Goal: Transaction & Acquisition: Purchase product/service

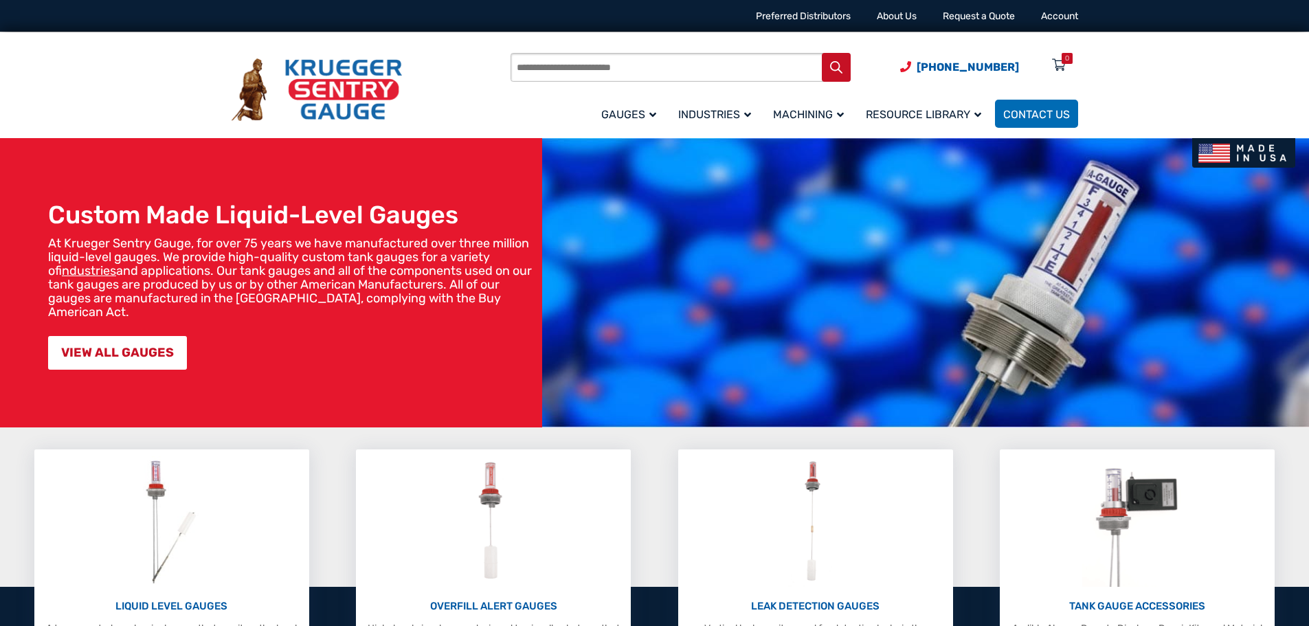
scroll to position [206, 0]
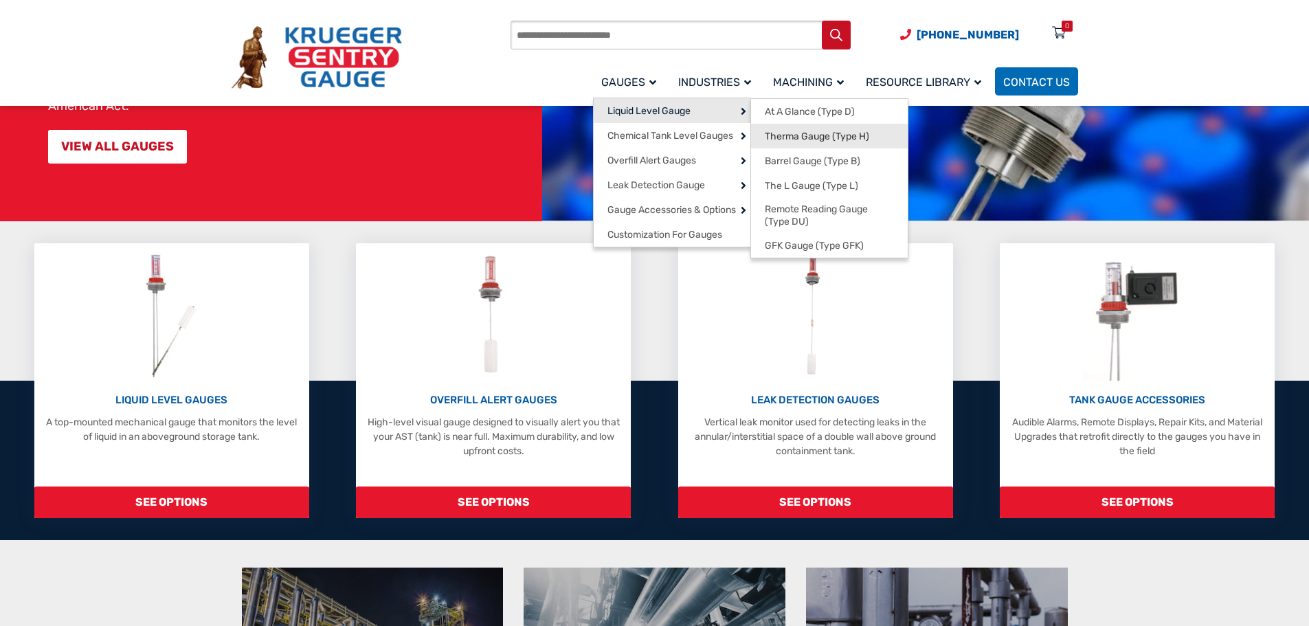
click at [816, 135] on span "Therma Gauge (Type H)" at bounding box center [817, 137] width 104 height 12
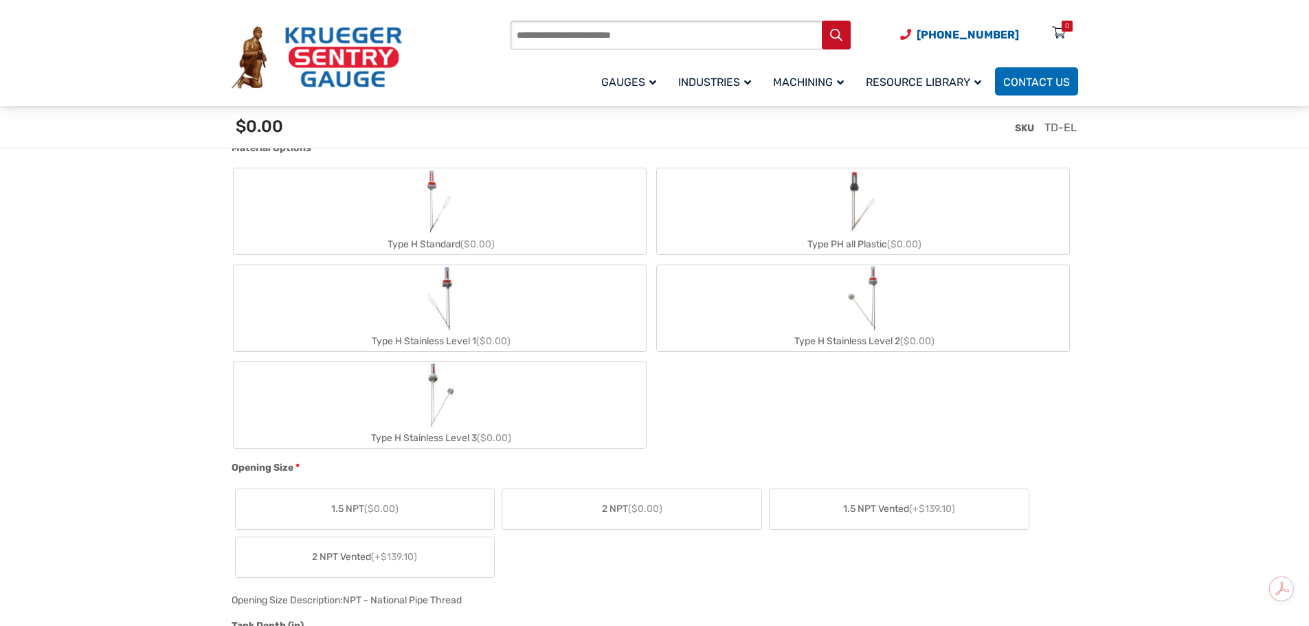
scroll to position [618, 0]
click at [450, 298] on img "Type H Stainless Level 1" at bounding box center [439, 295] width 35 height 66
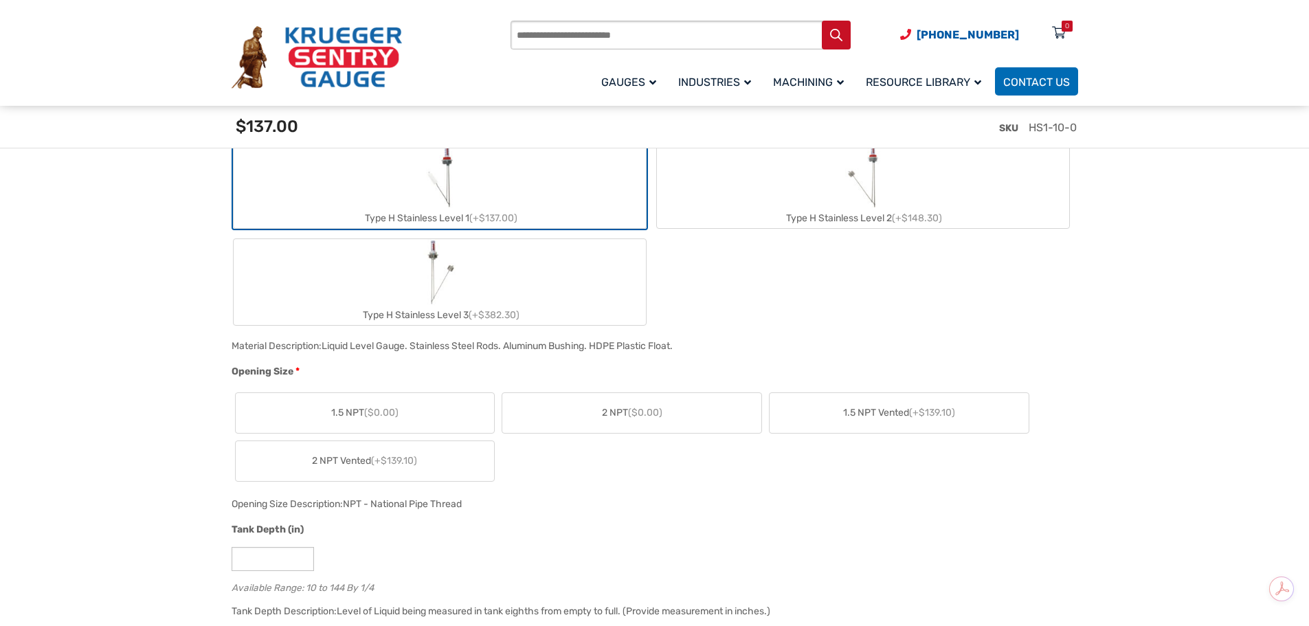
scroll to position [756, 0]
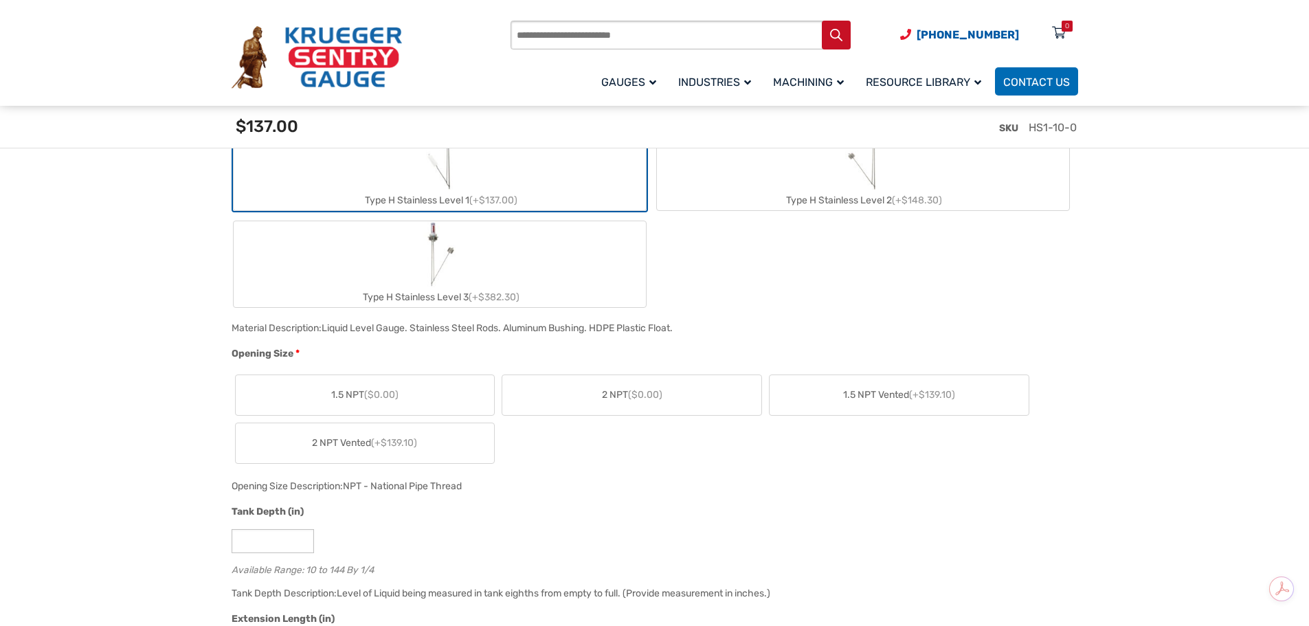
click at [390, 445] on span "(+$139.10)" at bounding box center [394, 443] width 46 height 12
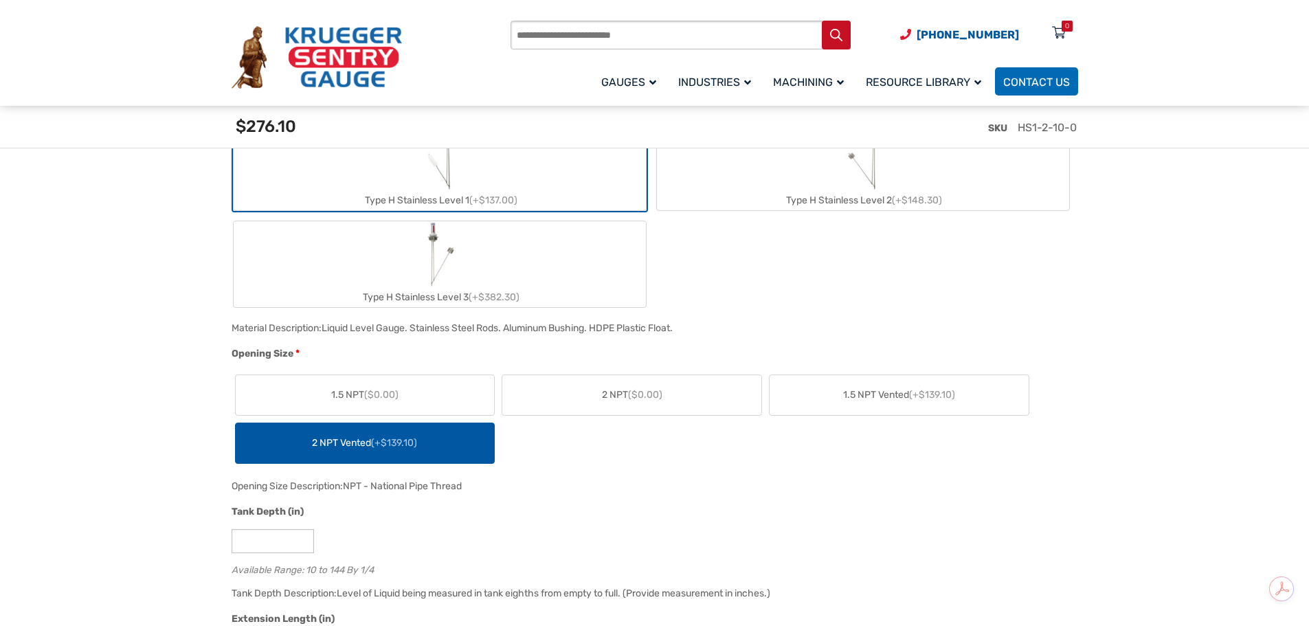
click at [669, 377] on label "2 NPT ($0.00)" at bounding box center [631, 395] width 259 height 40
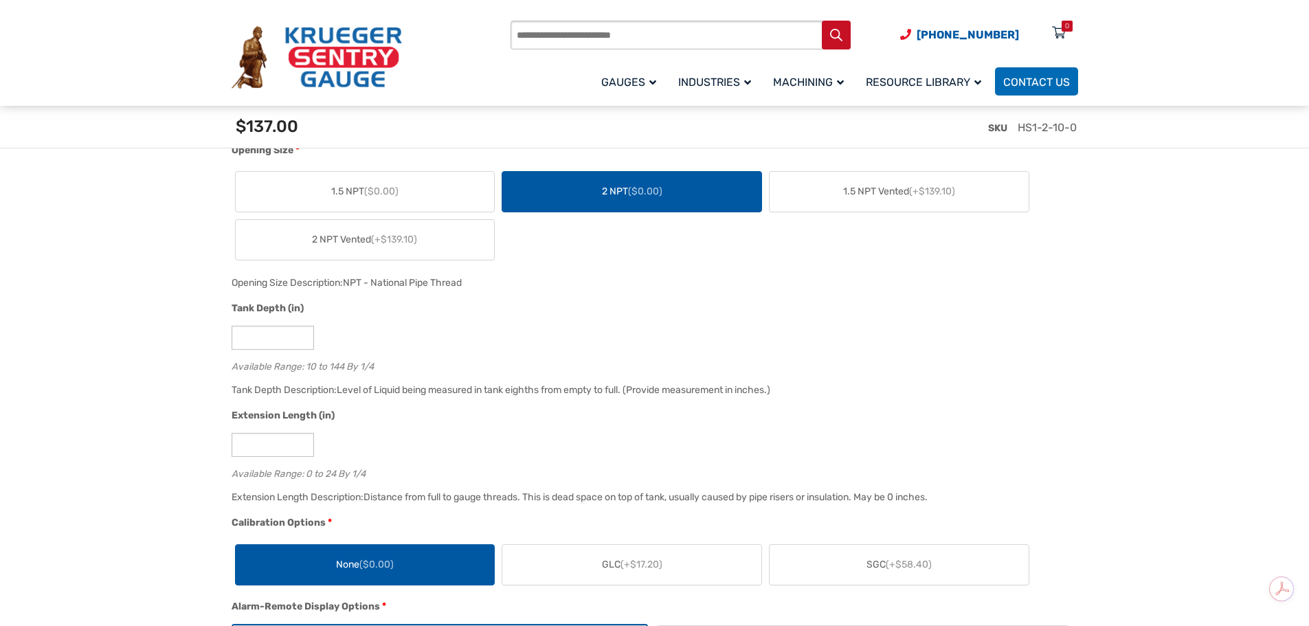
scroll to position [962, 0]
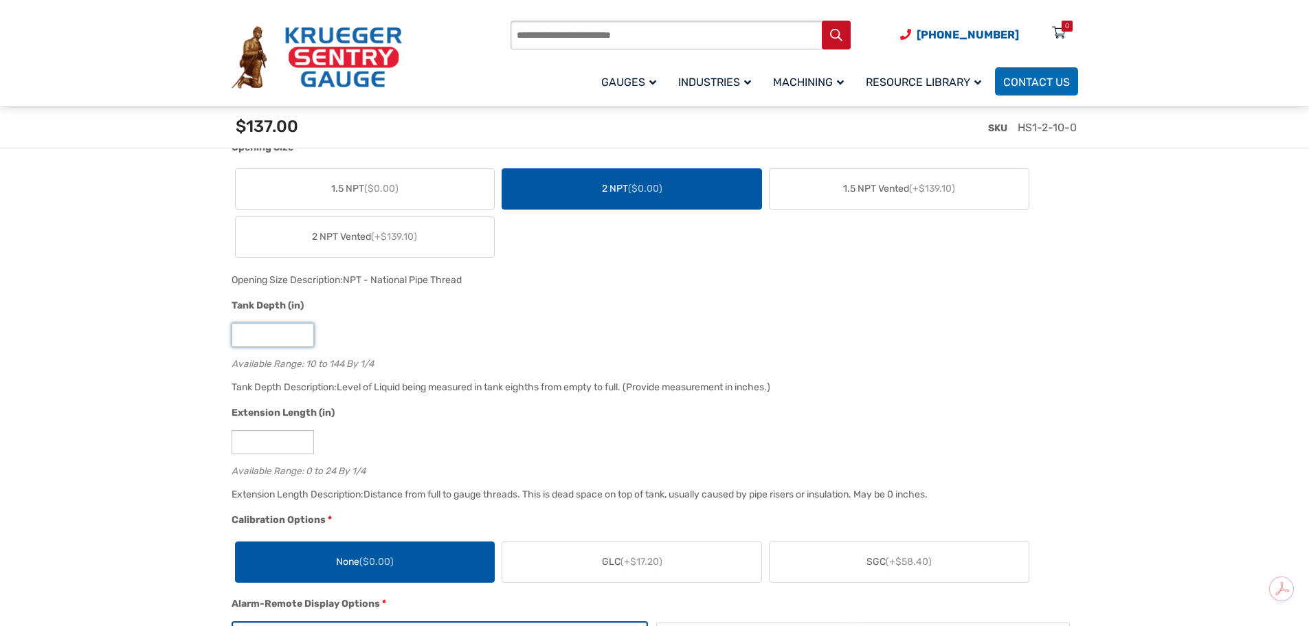
drag, startPoint x: 273, startPoint y: 330, endPoint x: 197, endPoint y: 329, distance: 76.3
type input "*****"
click at [262, 443] on input "*" at bounding box center [273, 442] width 82 height 24
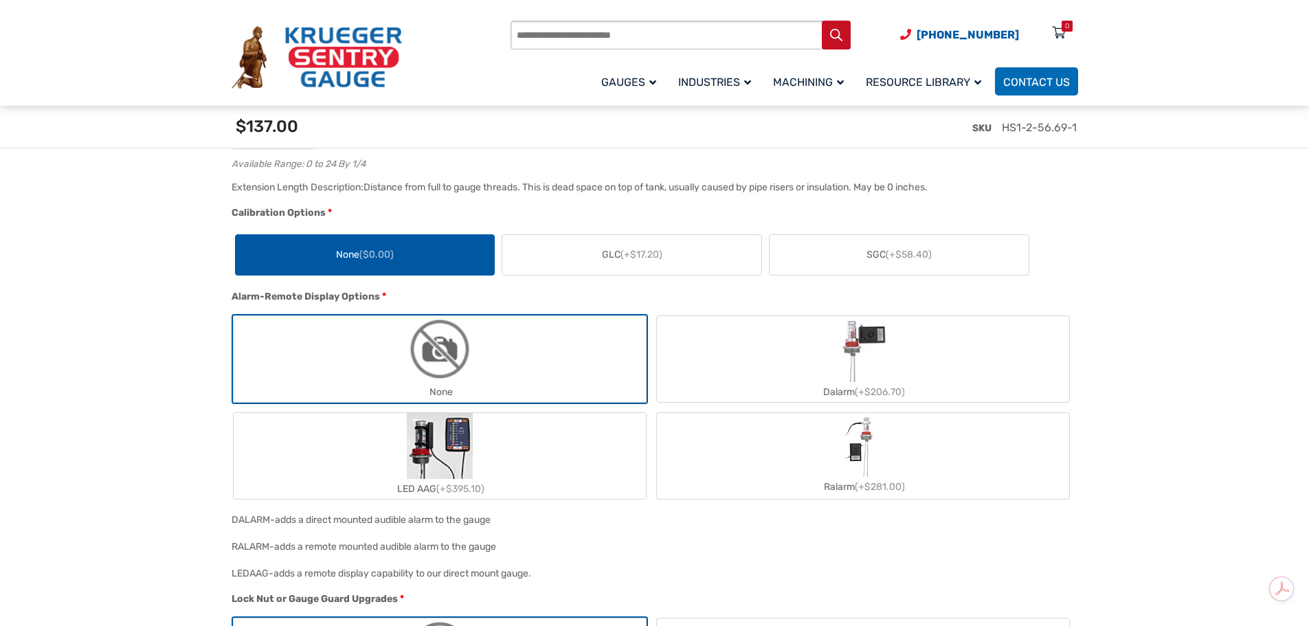
scroll to position [1306, 0]
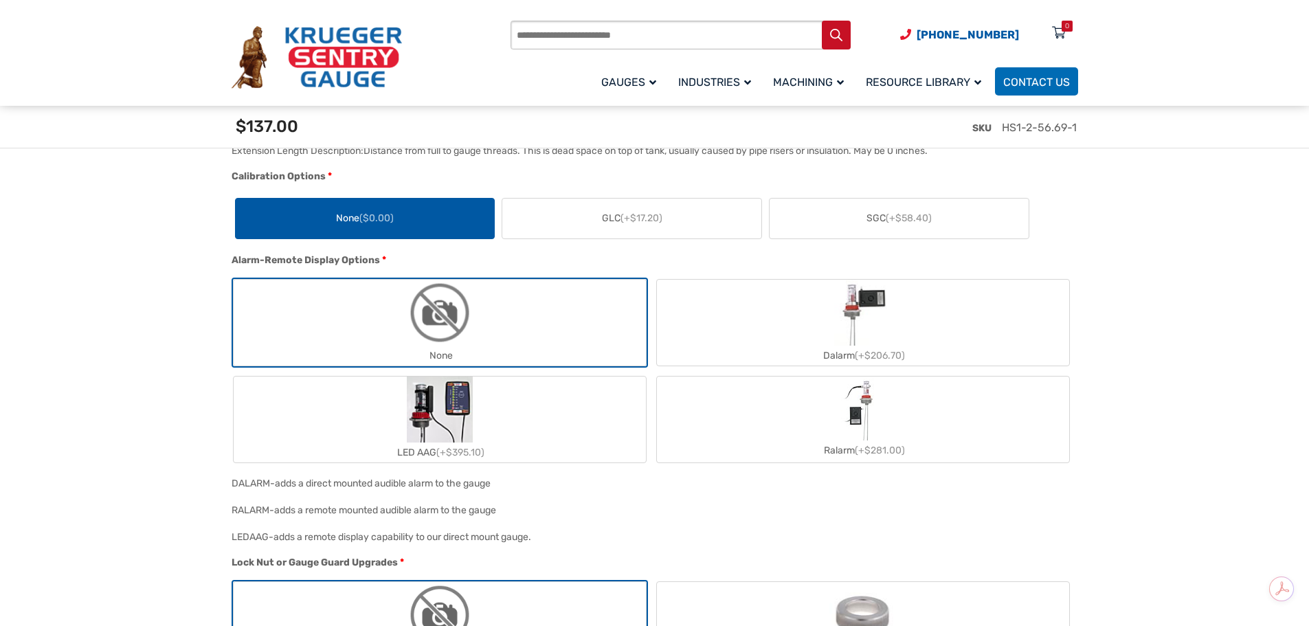
type input "*"
click at [651, 224] on span "(+$17.20)" at bounding box center [642, 218] width 42 height 12
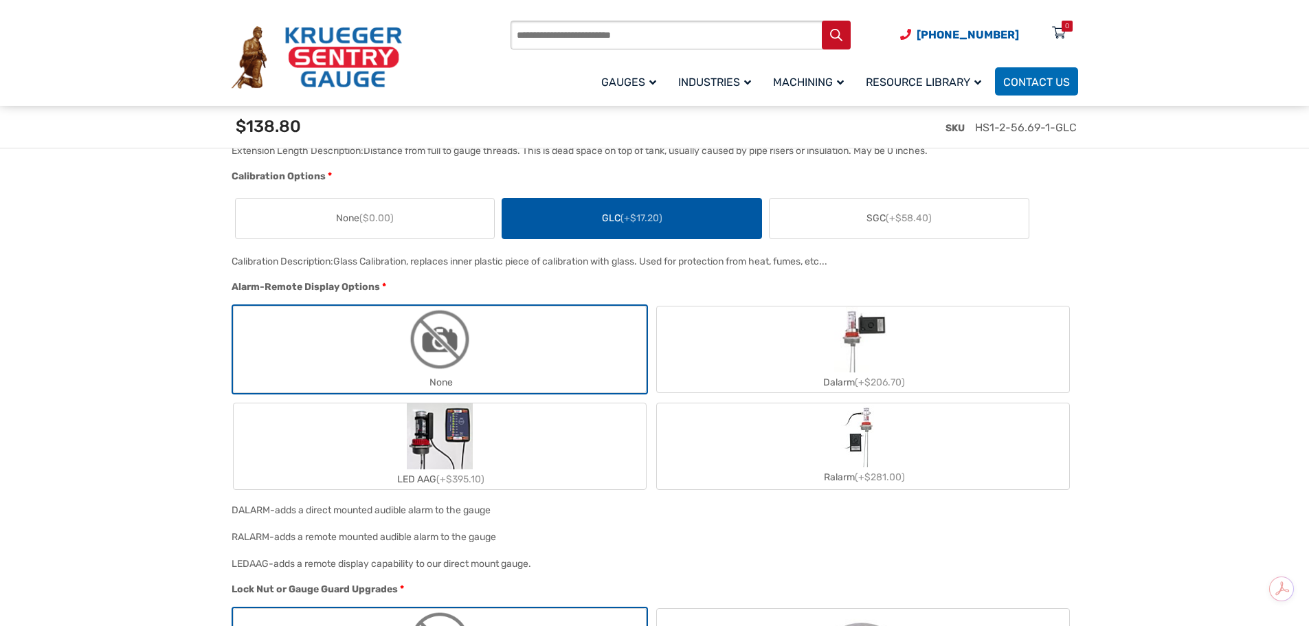
click at [891, 222] on span "(+$58.40)" at bounding box center [909, 218] width 46 height 12
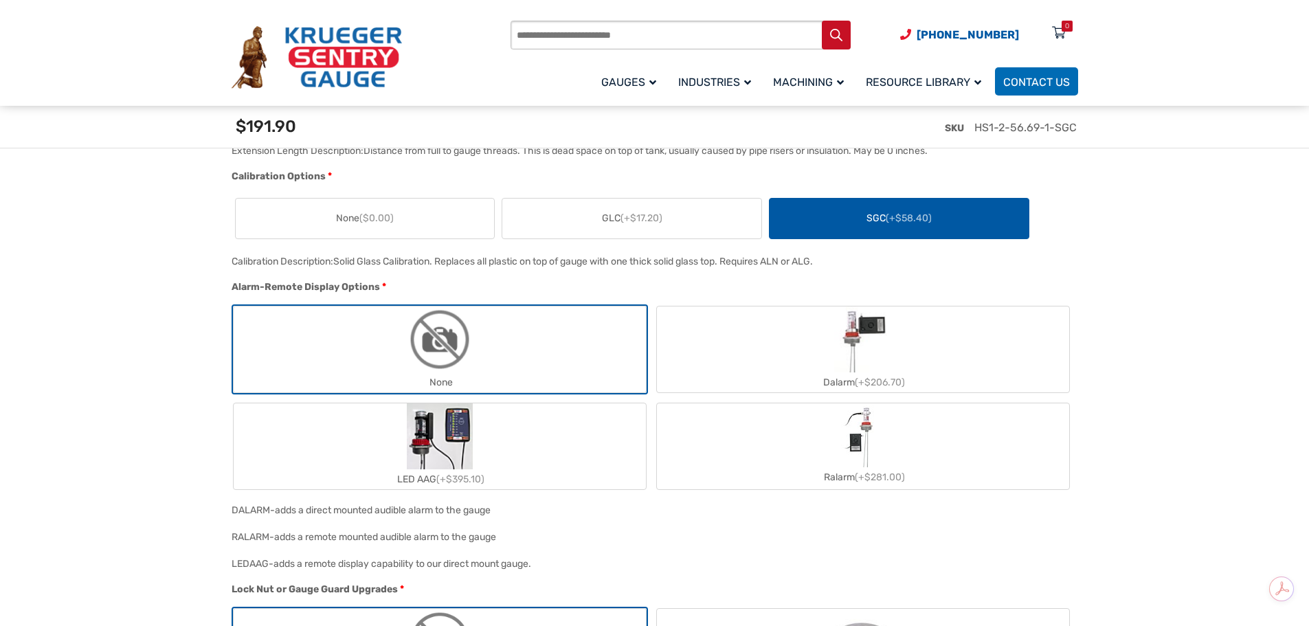
click at [357, 214] on span "None ($0.00)" at bounding box center [365, 218] width 58 height 14
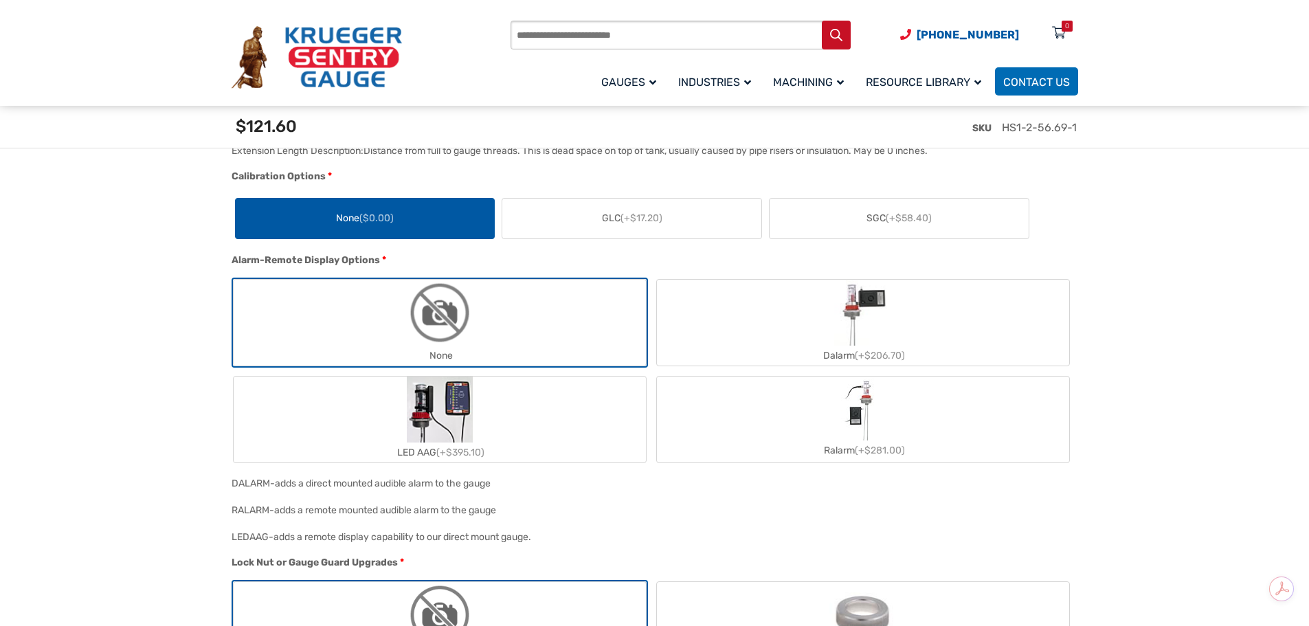
click at [612, 216] on span "GLC (+$17.20)" at bounding box center [632, 218] width 60 height 14
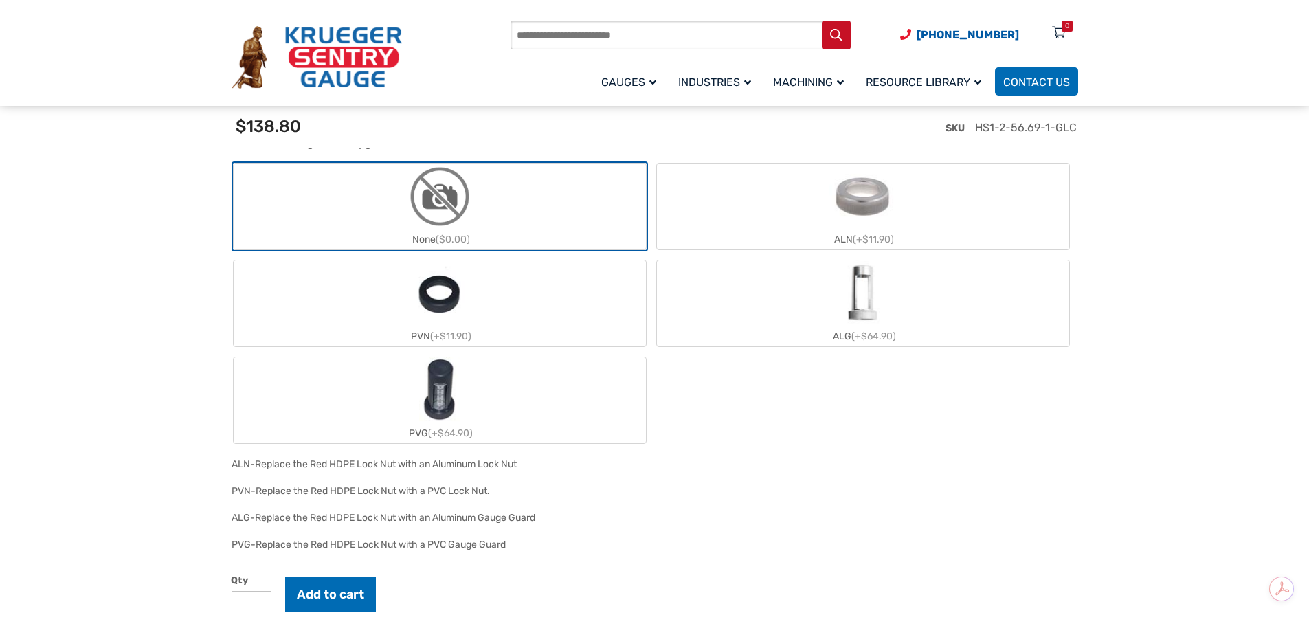
scroll to position [1787, 0]
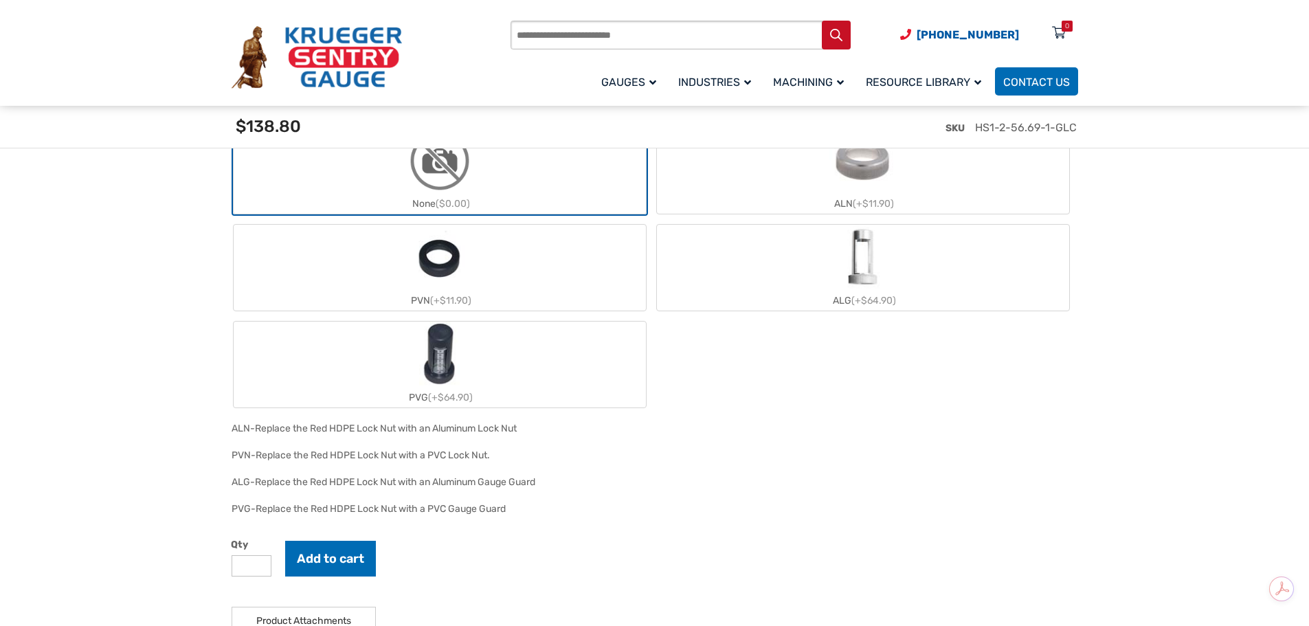
click at [456, 264] on img "PVN" at bounding box center [440, 258] width 52 height 66
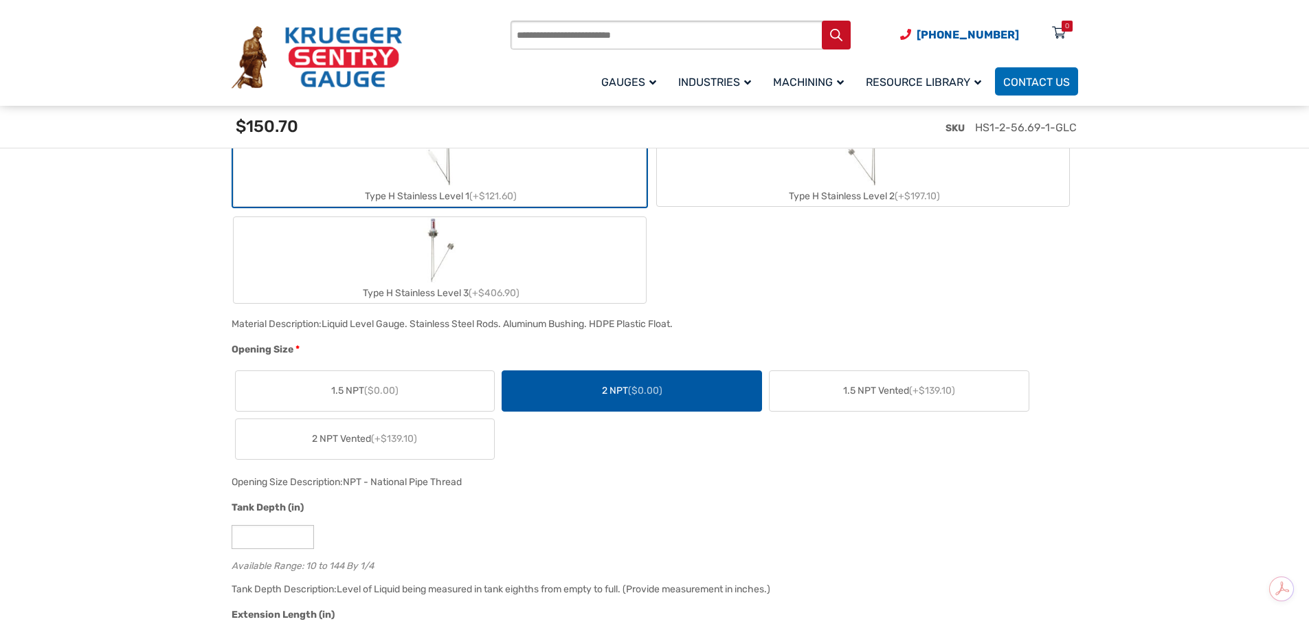
scroll to position [962, 0]
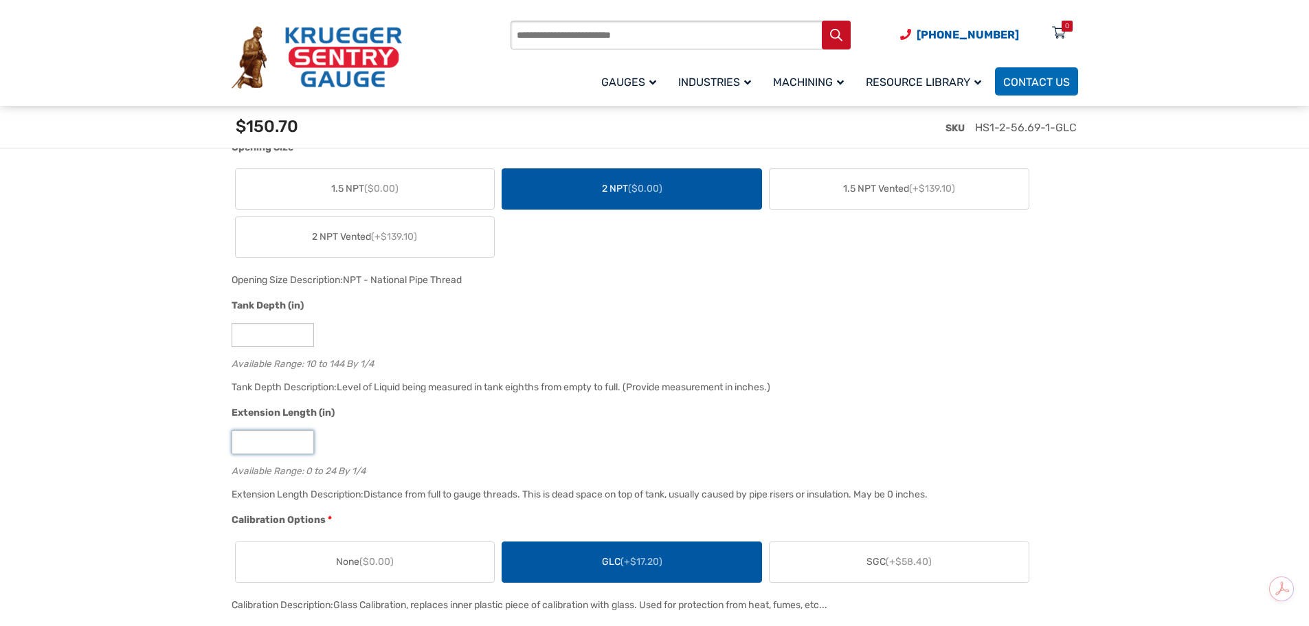
drag, startPoint x: 251, startPoint y: 443, endPoint x: 218, endPoint y: 447, distance: 33.2
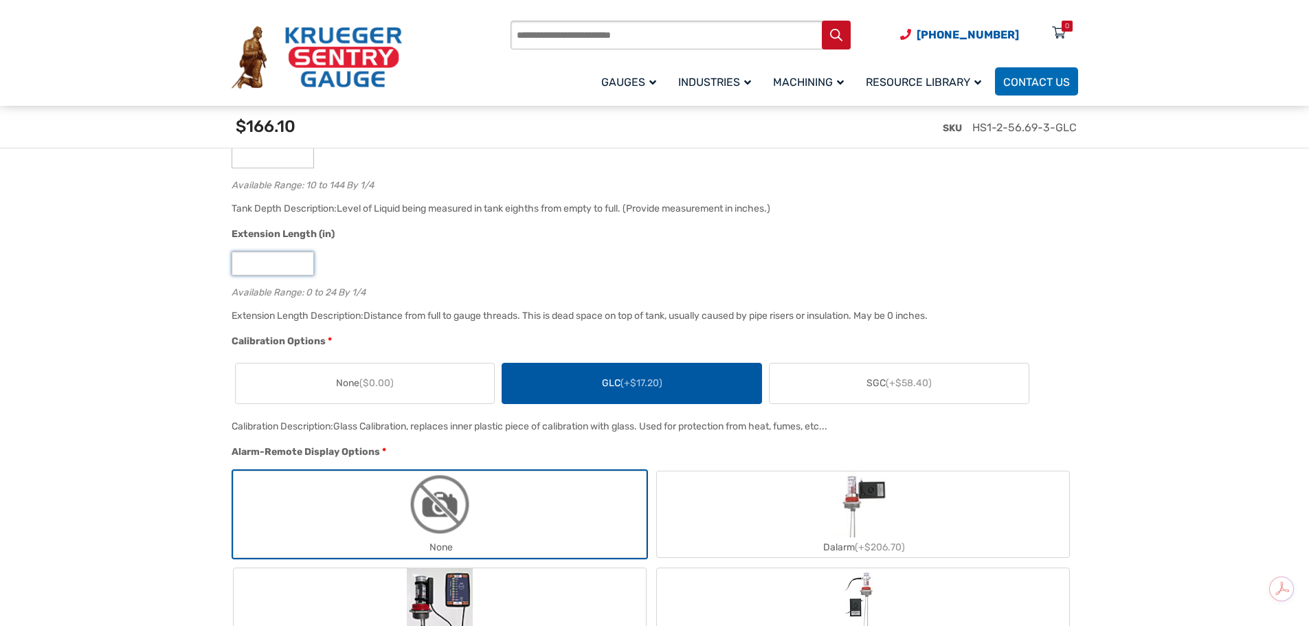
scroll to position [1168, 0]
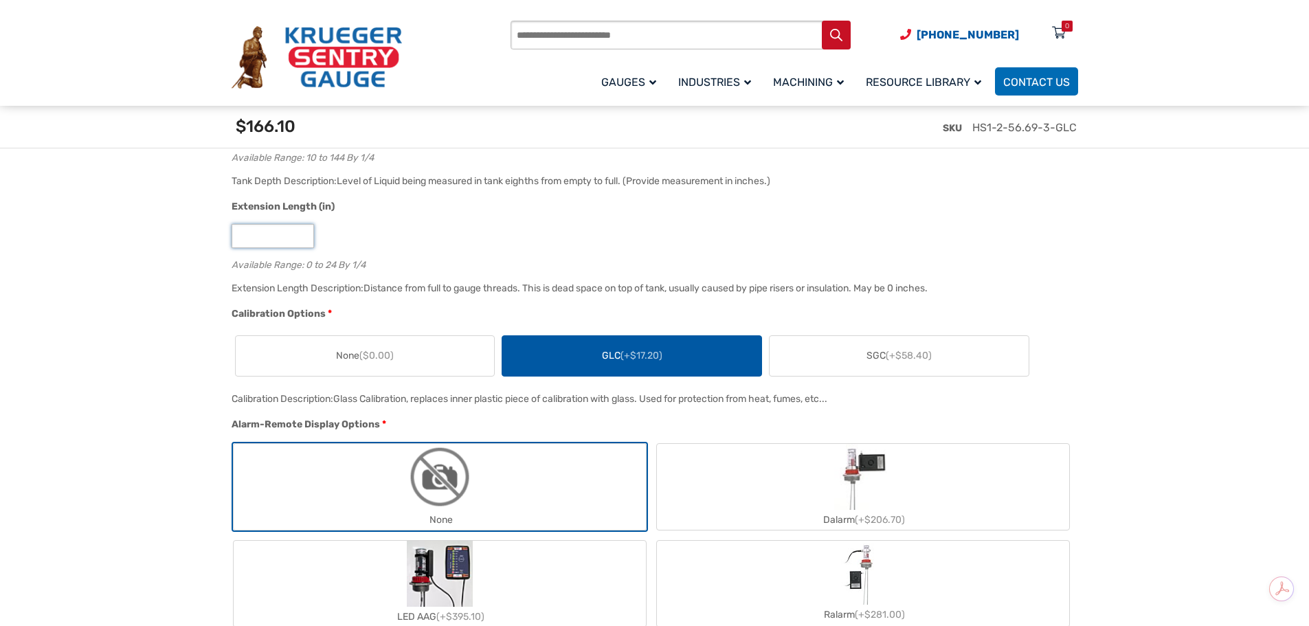
type input "*"
click at [866, 360] on label "SGC (+$58.40)" at bounding box center [899, 356] width 259 height 40
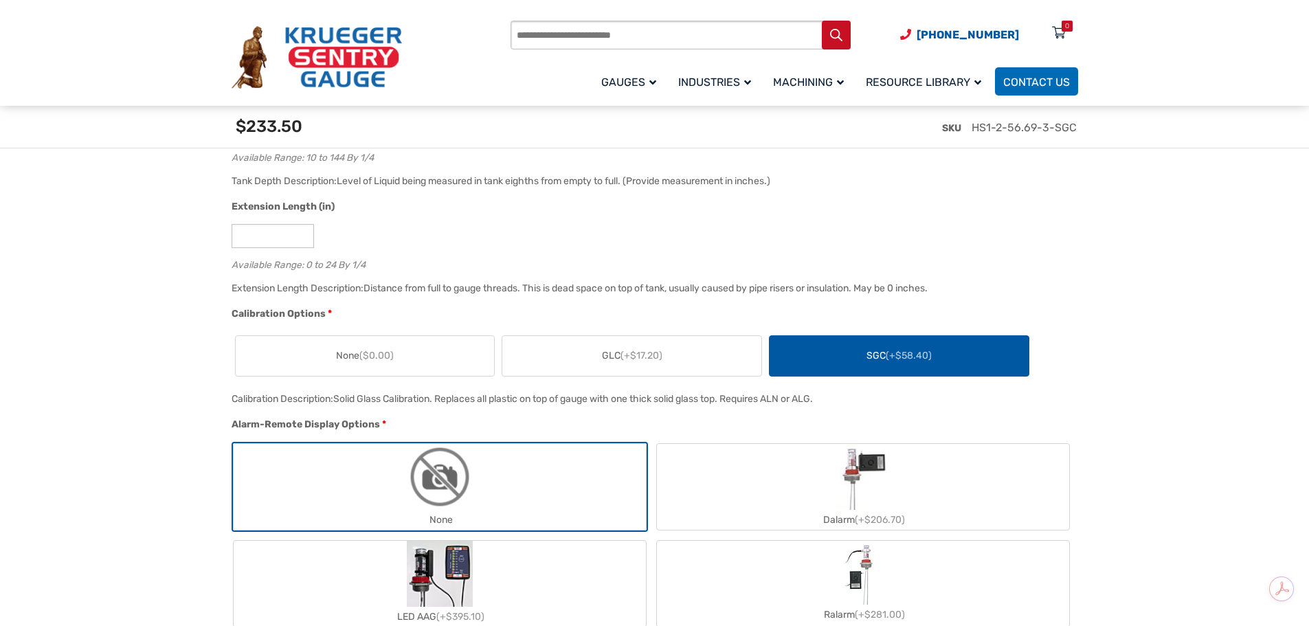
click at [386, 360] on span "($0.00)" at bounding box center [376, 356] width 34 height 12
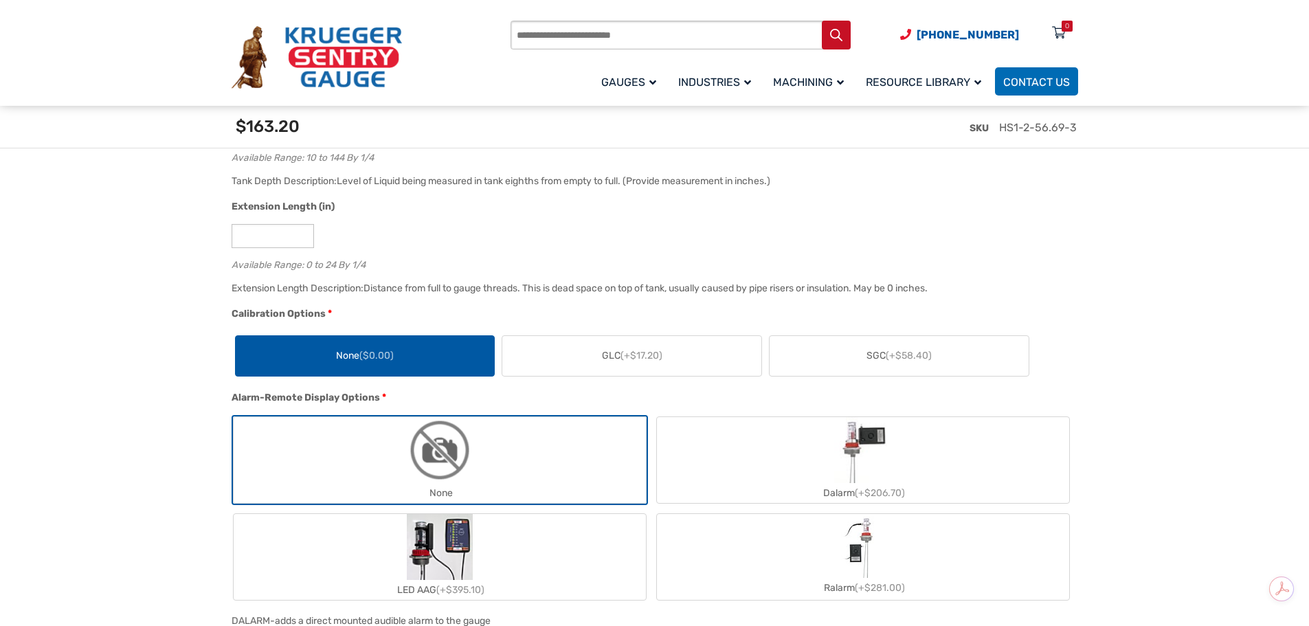
click at [582, 359] on label "GLC (+$17.20)" at bounding box center [631, 356] width 259 height 40
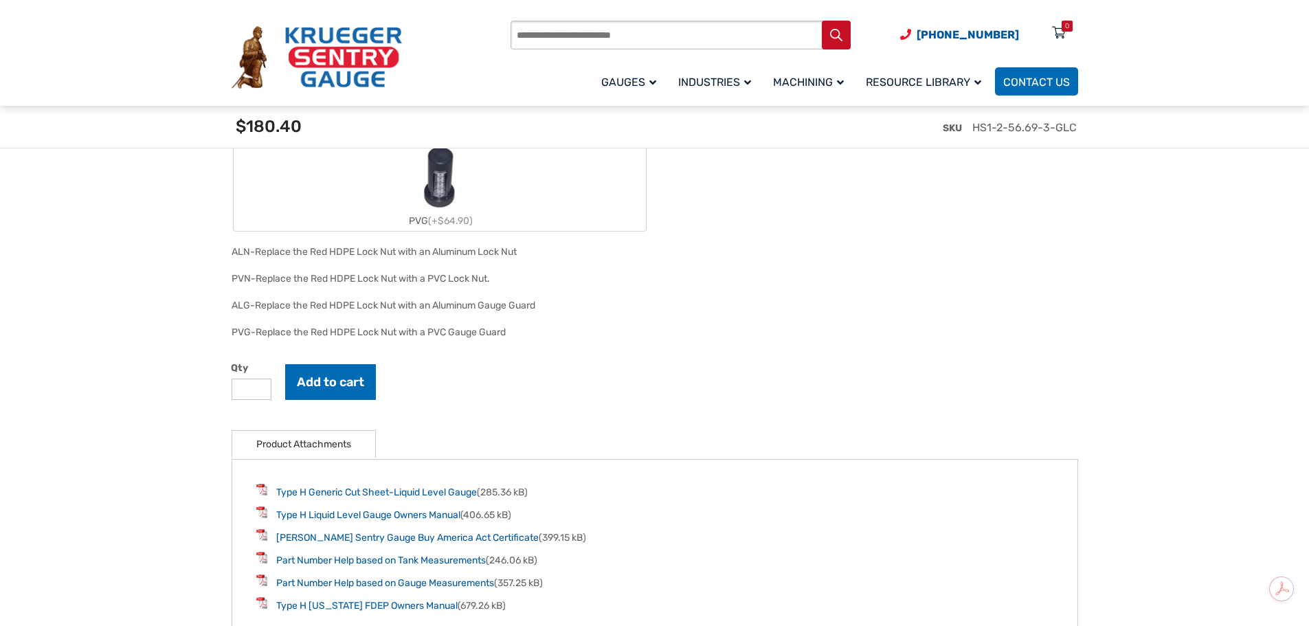
scroll to position [1993, 0]
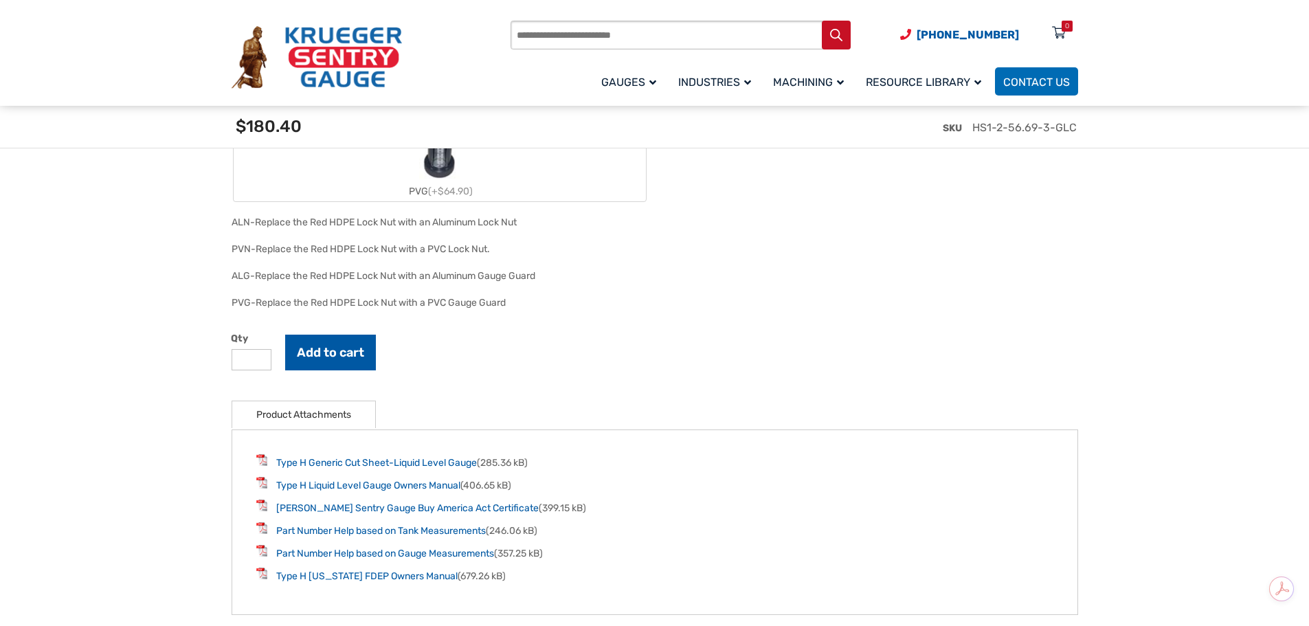
click at [327, 357] on button "Add to cart" at bounding box center [330, 353] width 91 height 36
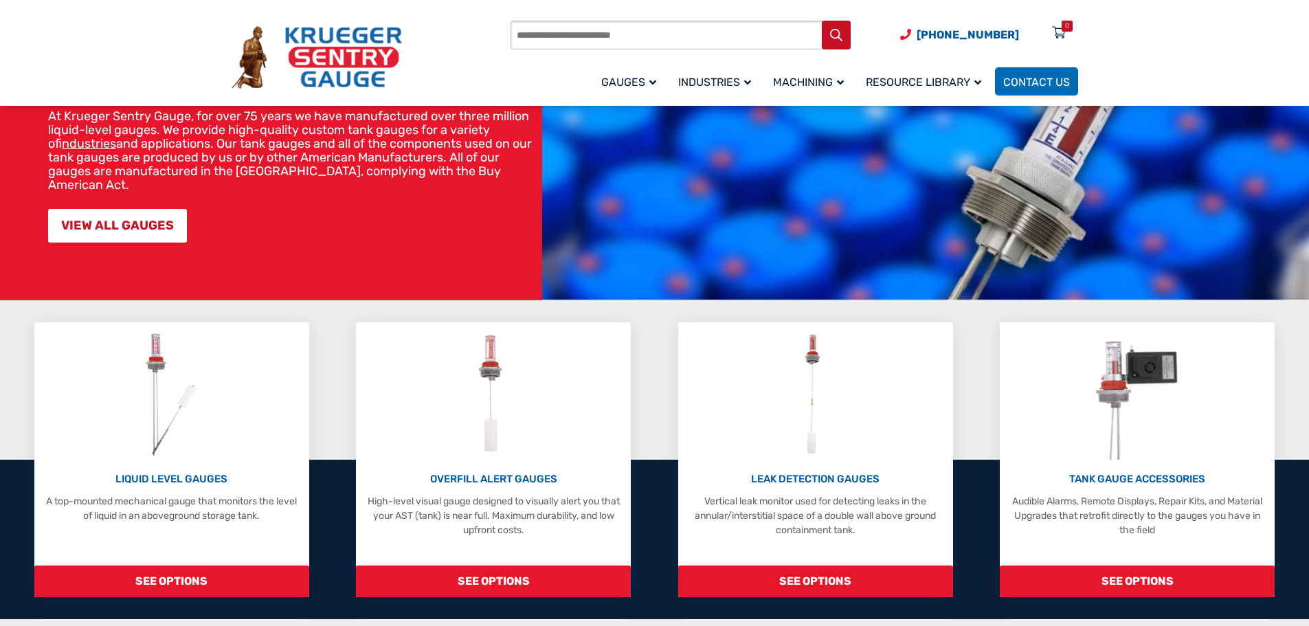
scroll to position [137, 0]
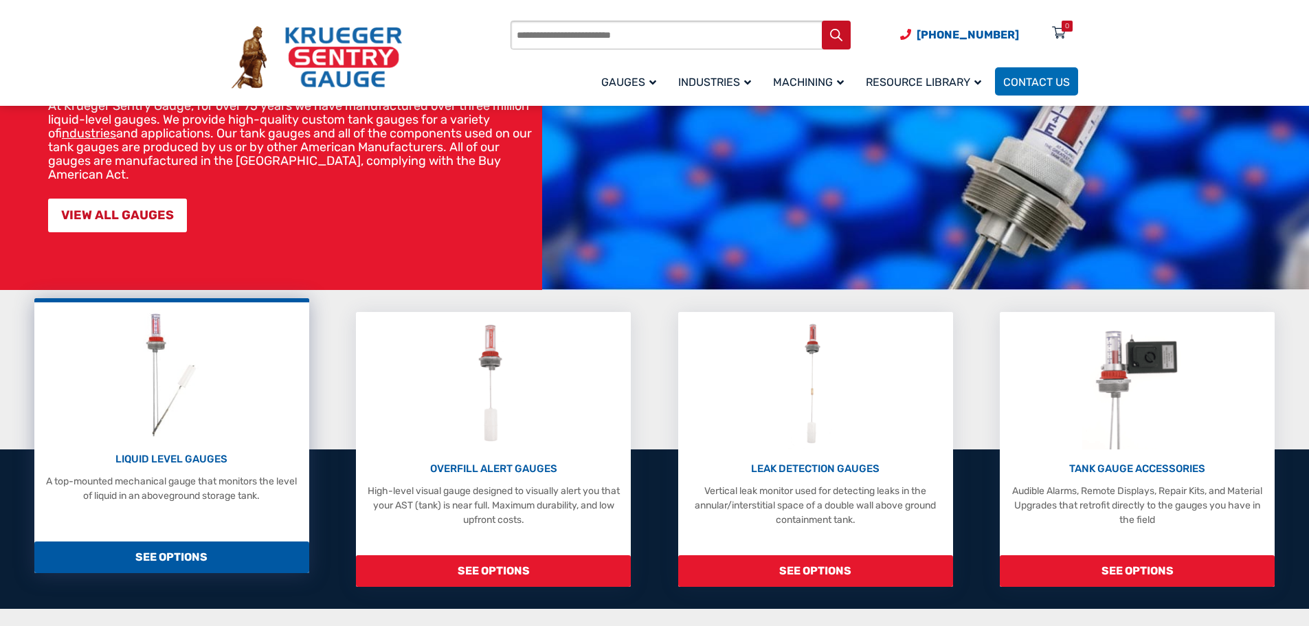
click at [171, 399] on img at bounding box center [171, 374] width 73 height 131
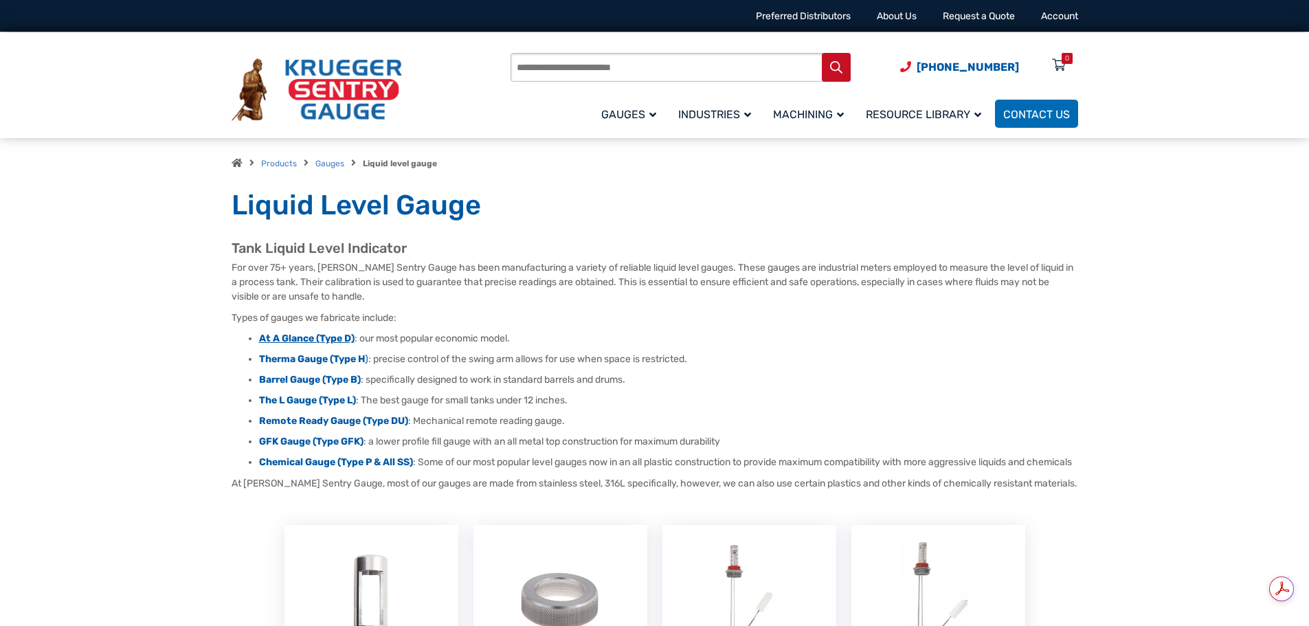
click at [300, 340] on strong "At A Glance (Type D)" at bounding box center [307, 339] width 96 height 12
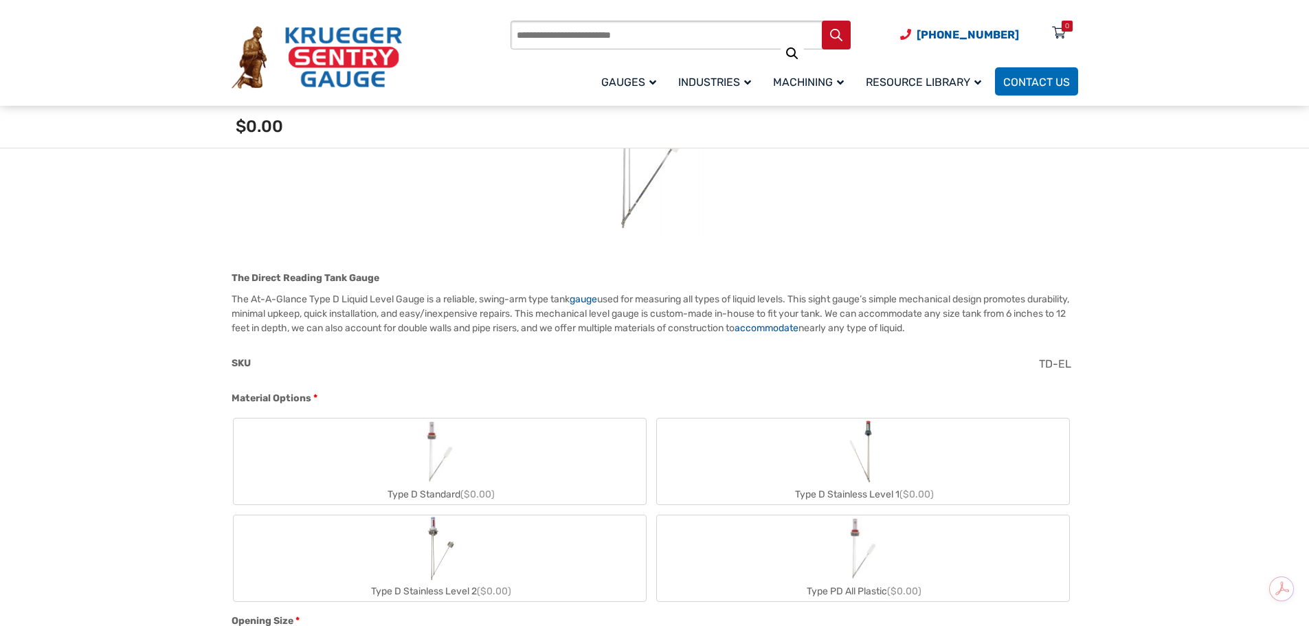
scroll to position [344, 0]
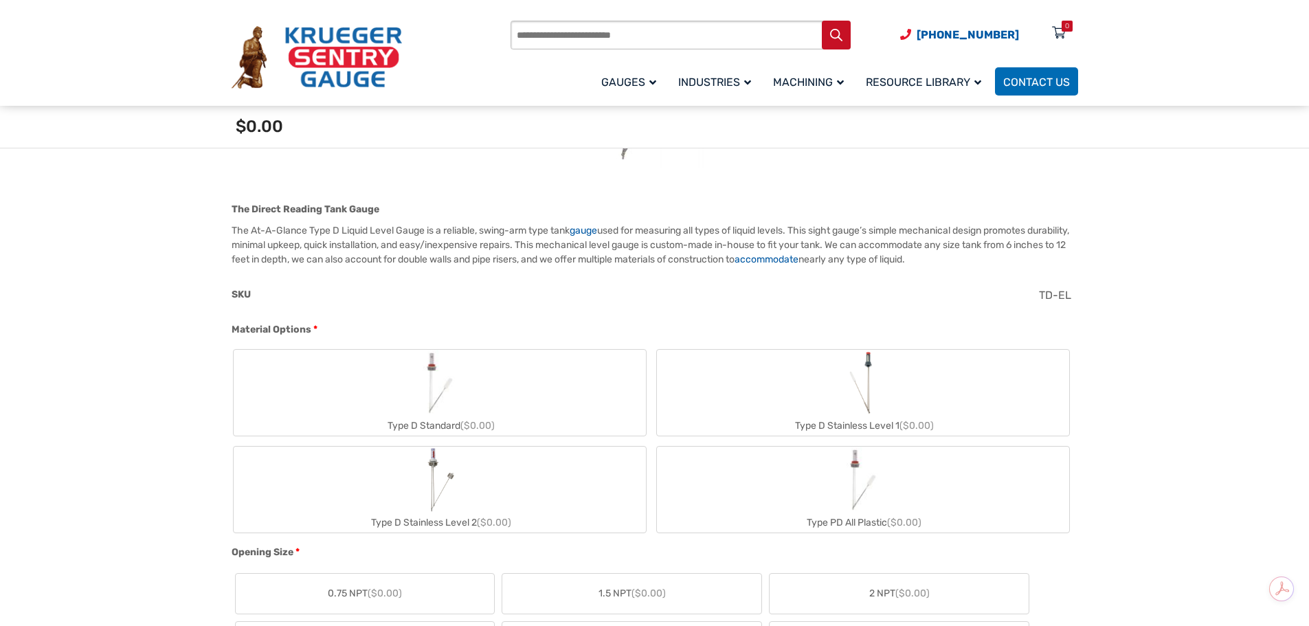
click at [442, 489] on img "Type D Stainless Level 2" at bounding box center [439, 480] width 32 height 66
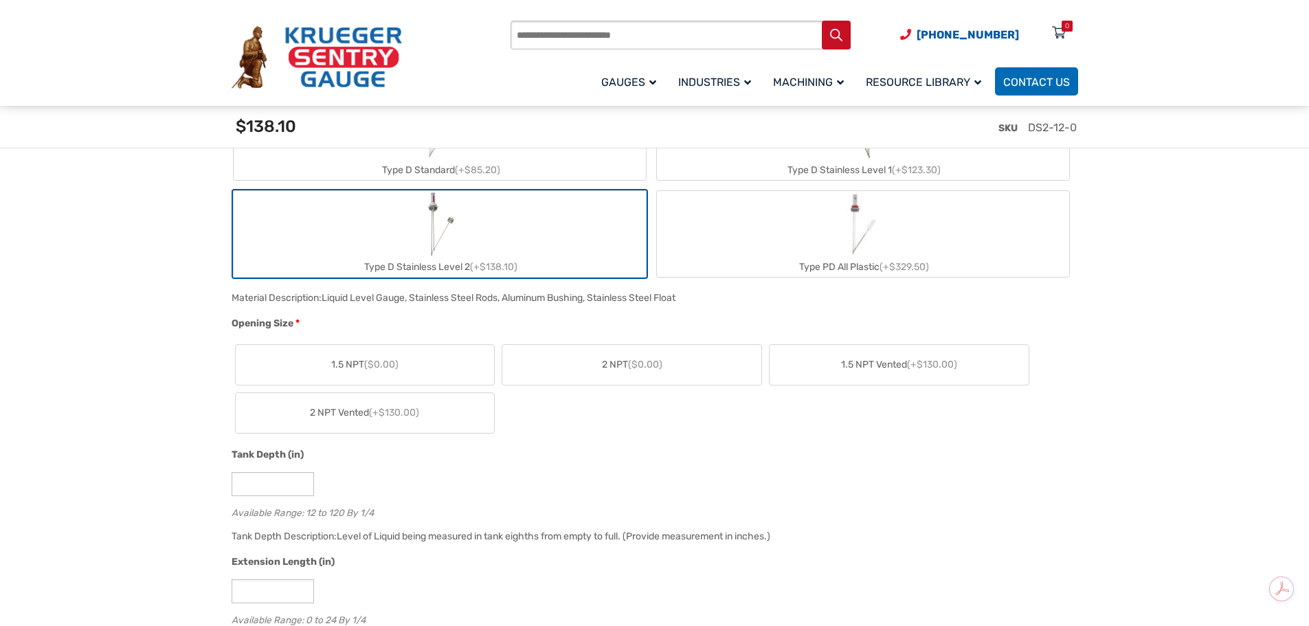
scroll to position [618, 0]
click at [654, 360] on span "($0.00)" at bounding box center [645, 364] width 34 height 12
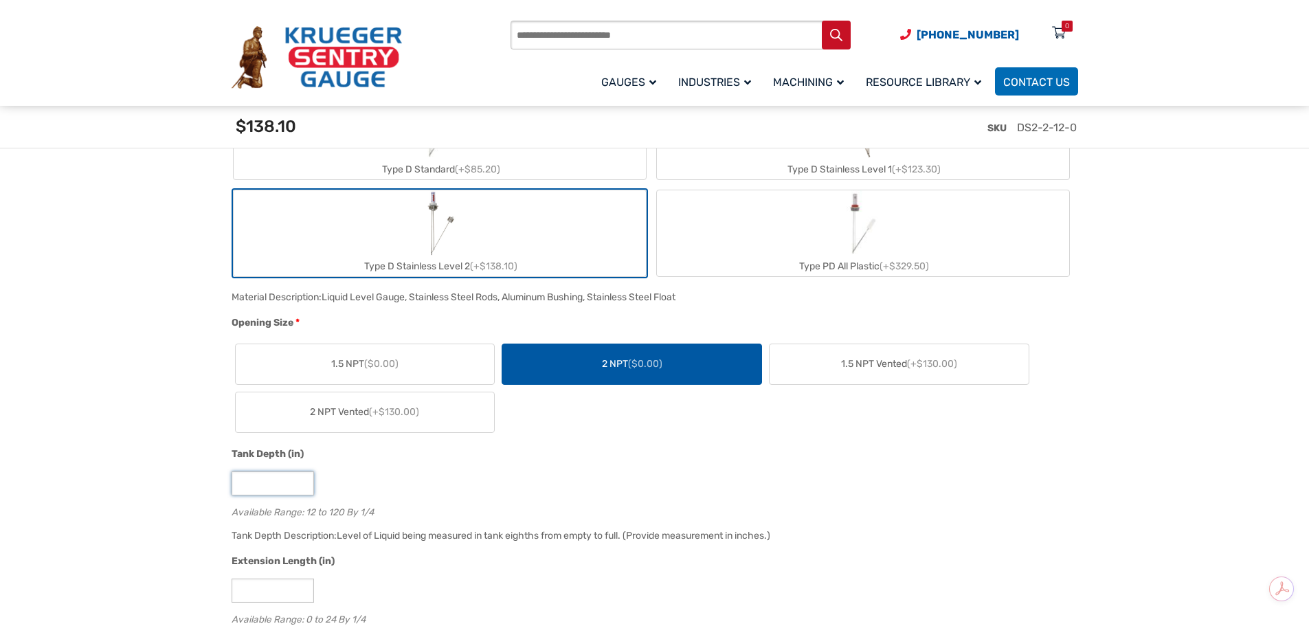
drag, startPoint x: 277, startPoint y: 484, endPoint x: 206, endPoint y: 483, distance: 70.8
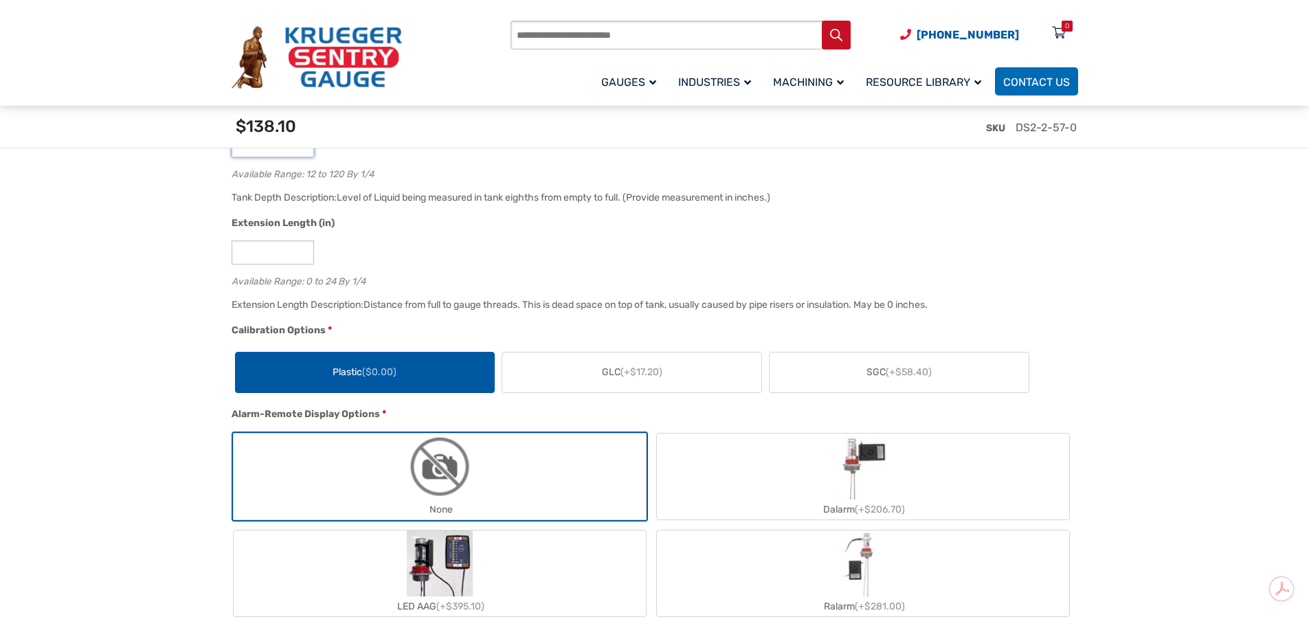
scroll to position [962, 0]
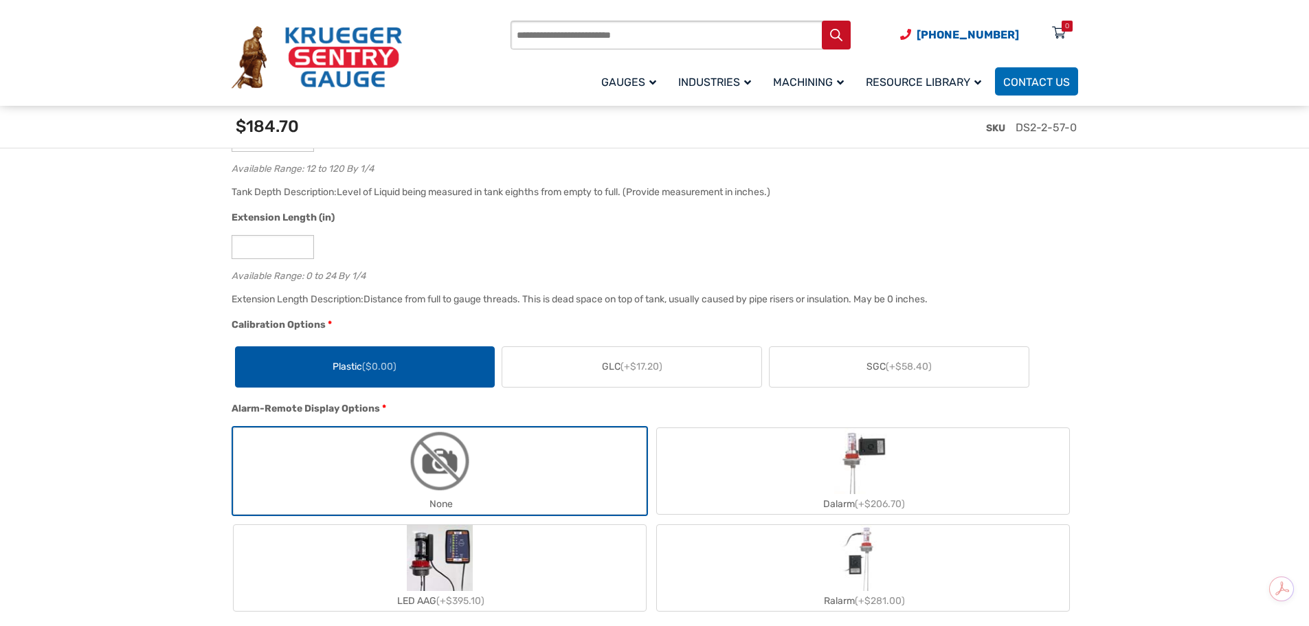
click at [623, 372] on span "(+$17.20)" at bounding box center [642, 367] width 42 height 12
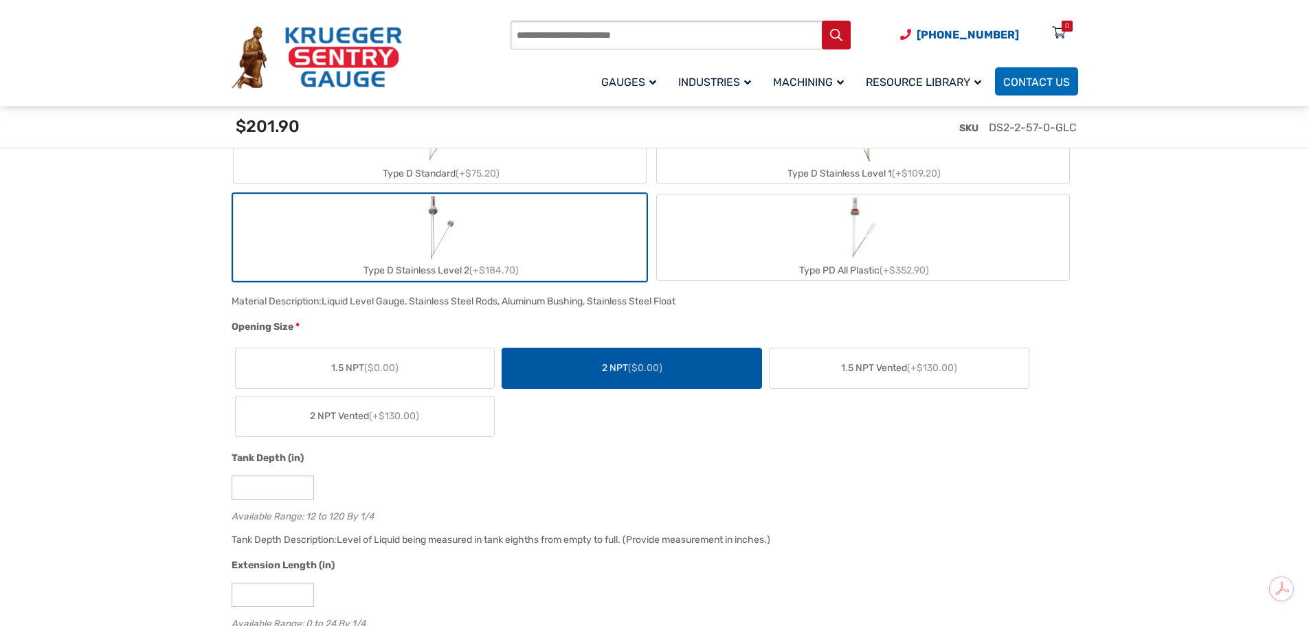
scroll to position [550, 0]
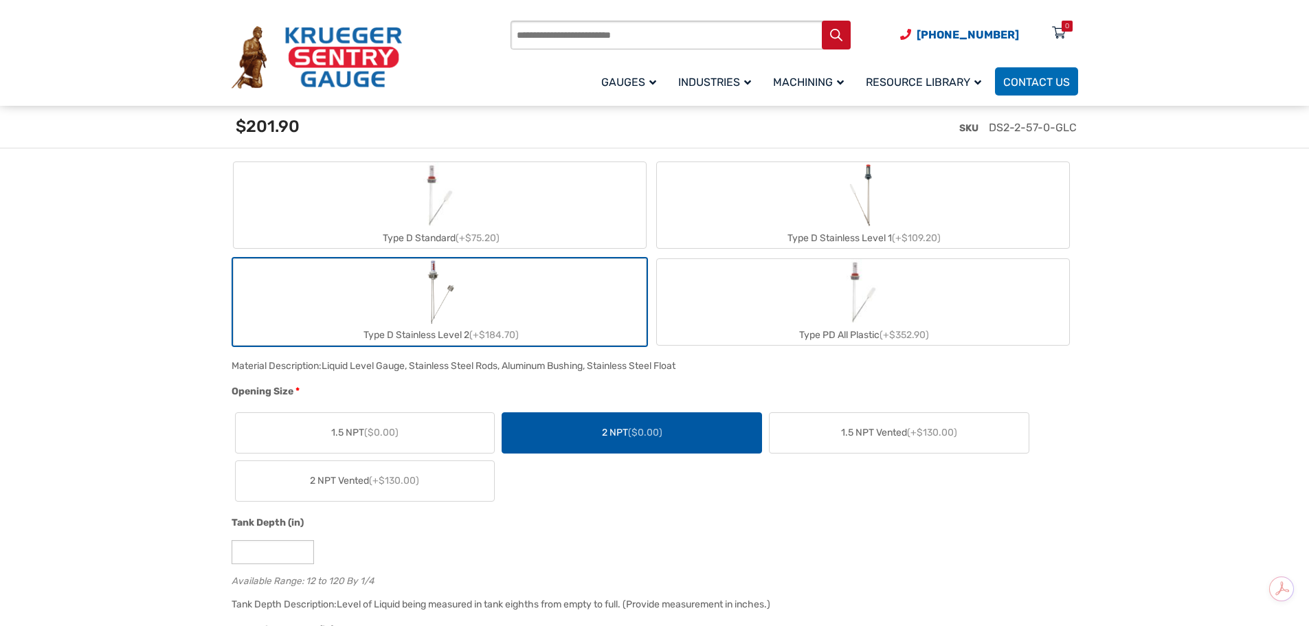
click at [856, 199] on img "Type D Stainless Level 1" at bounding box center [863, 195] width 36 height 66
type input "*"
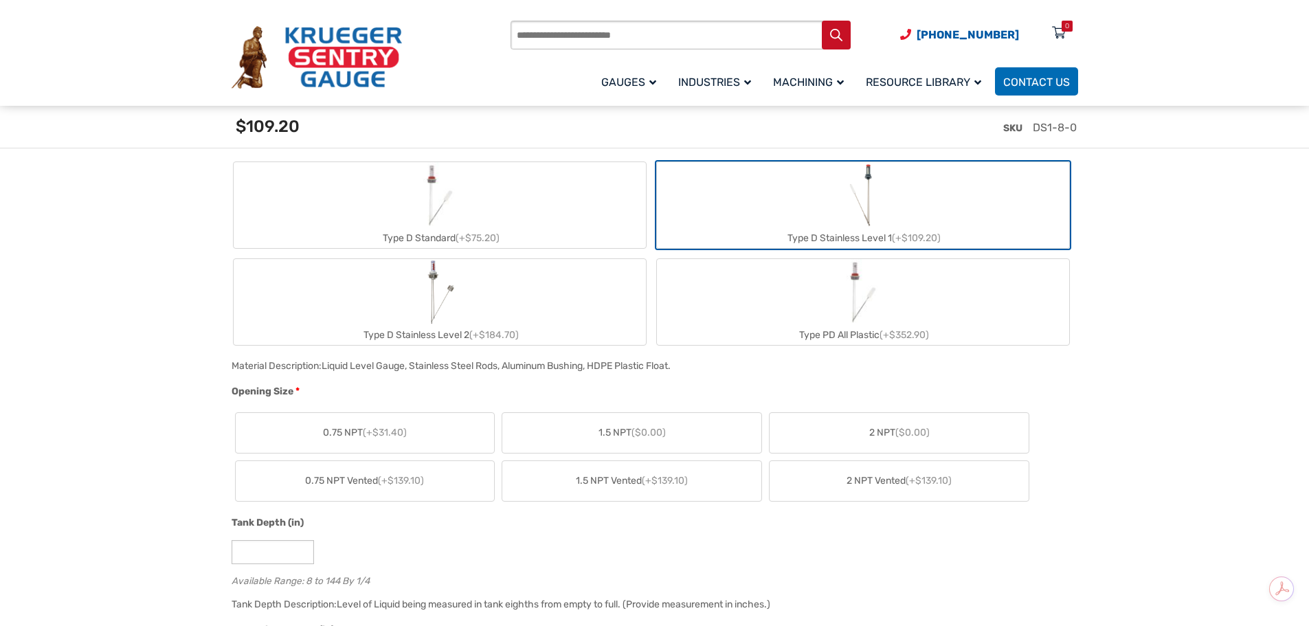
click at [904, 430] on span "($0.00)" at bounding box center [912, 433] width 34 height 12
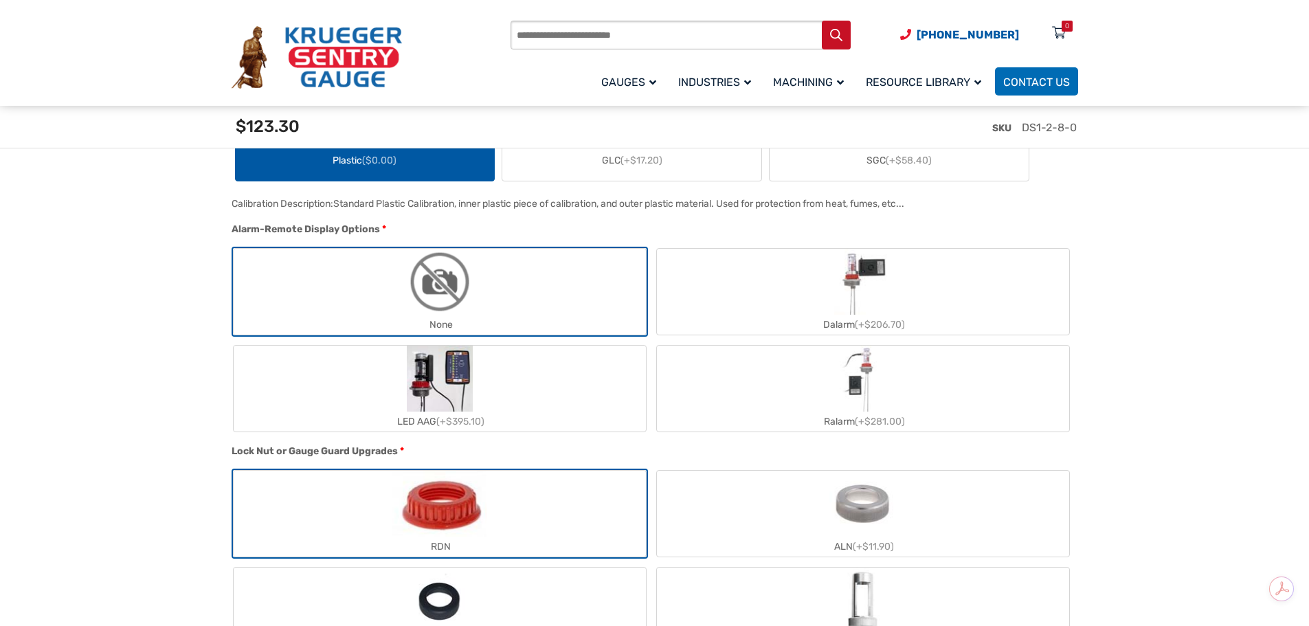
scroll to position [1374, 0]
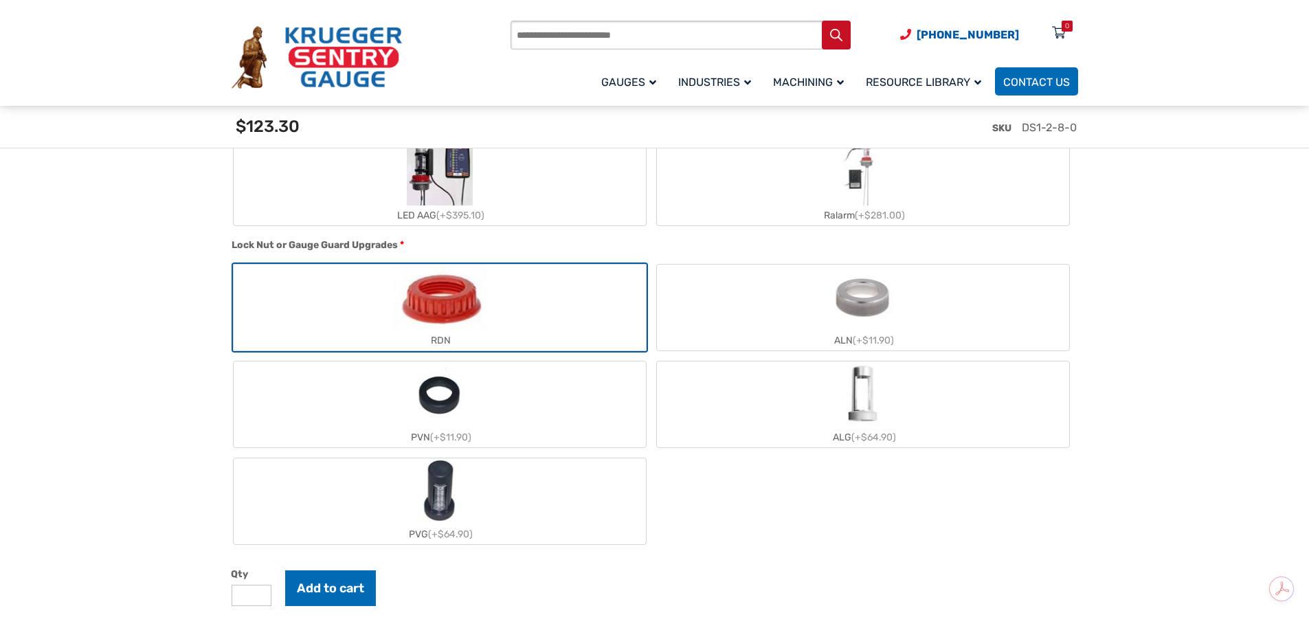
click at [843, 290] on img "ALN" at bounding box center [862, 298] width 67 height 66
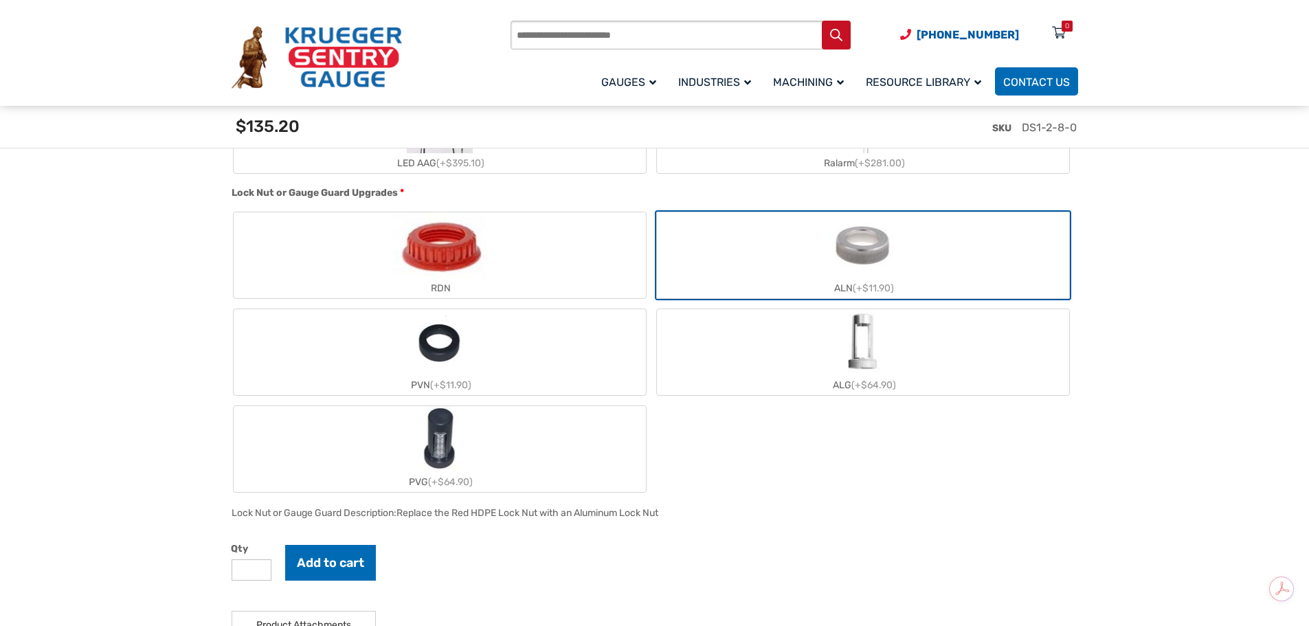
scroll to position [1649, 0]
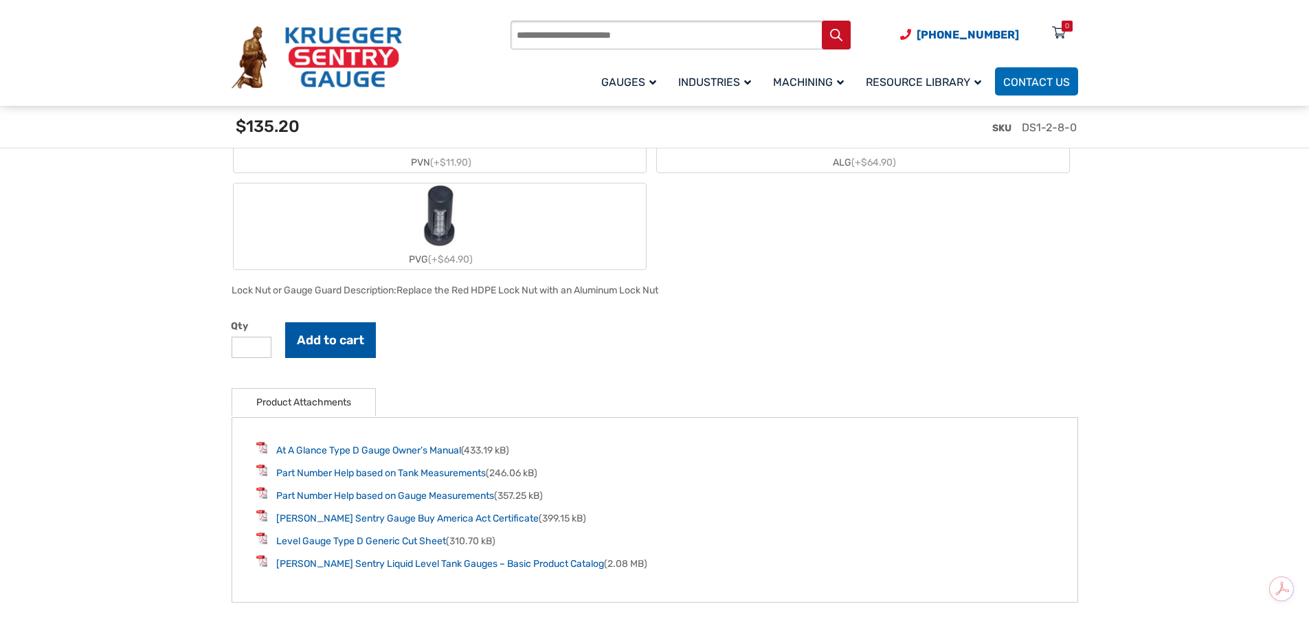
click at [332, 339] on button "Add to cart" at bounding box center [330, 340] width 91 height 36
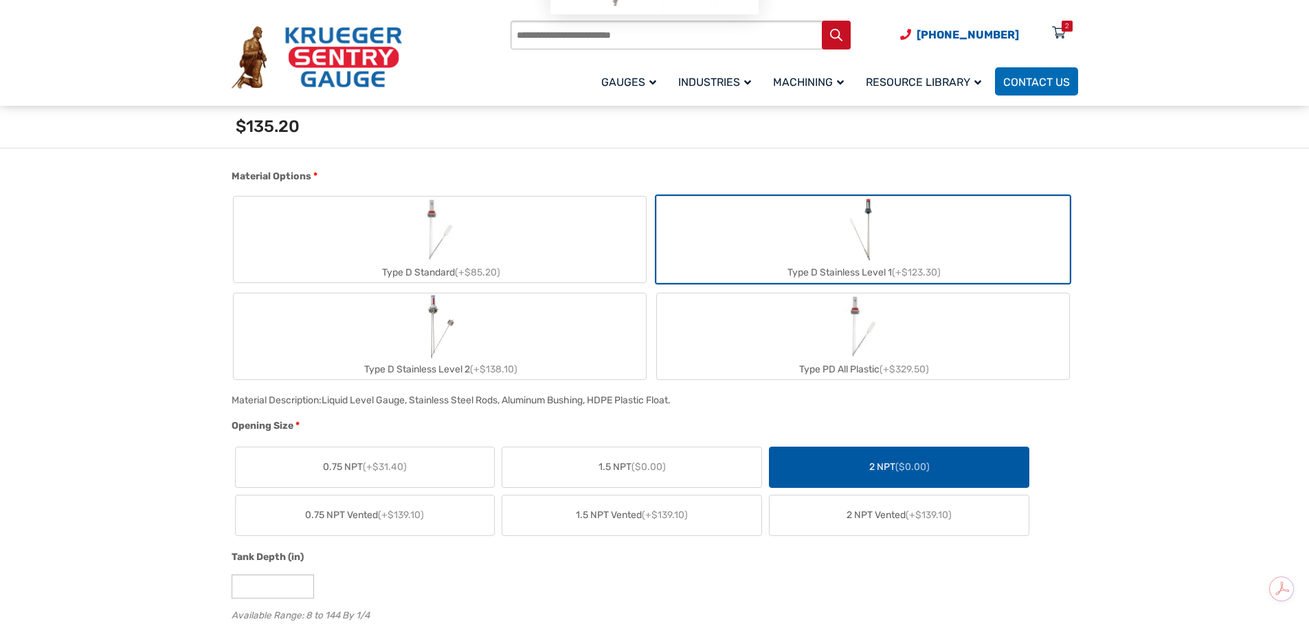
scroll to position [0, 0]
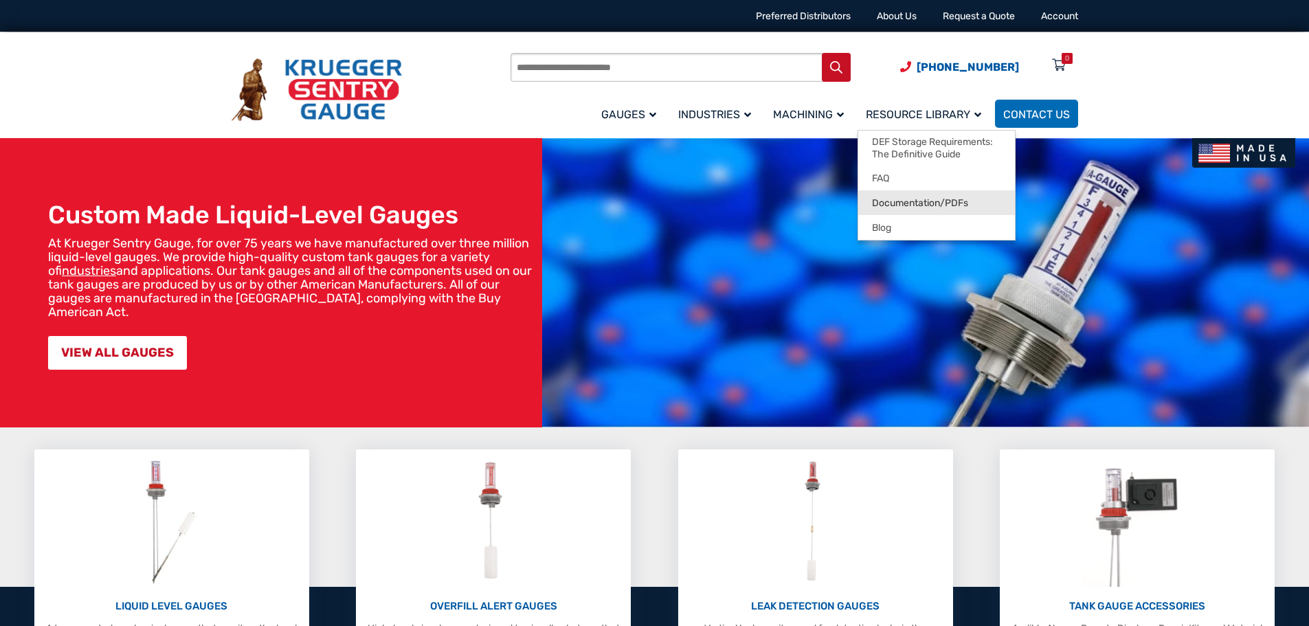
click at [931, 205] on span "Documentation/PDFs" at bounding box center [920, 203] width 96 height 12
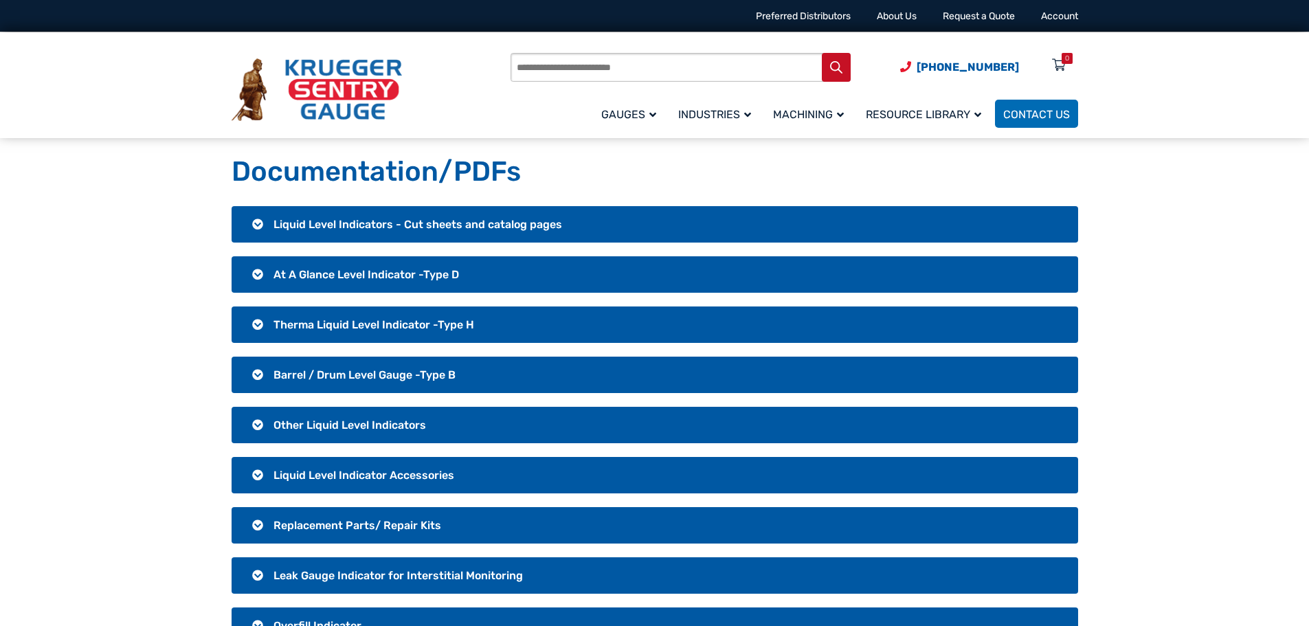
click at [344, 326] on span "Therma Liquid Level Indicator -Type H" at bounding box center [373, 324] width 201 height 13
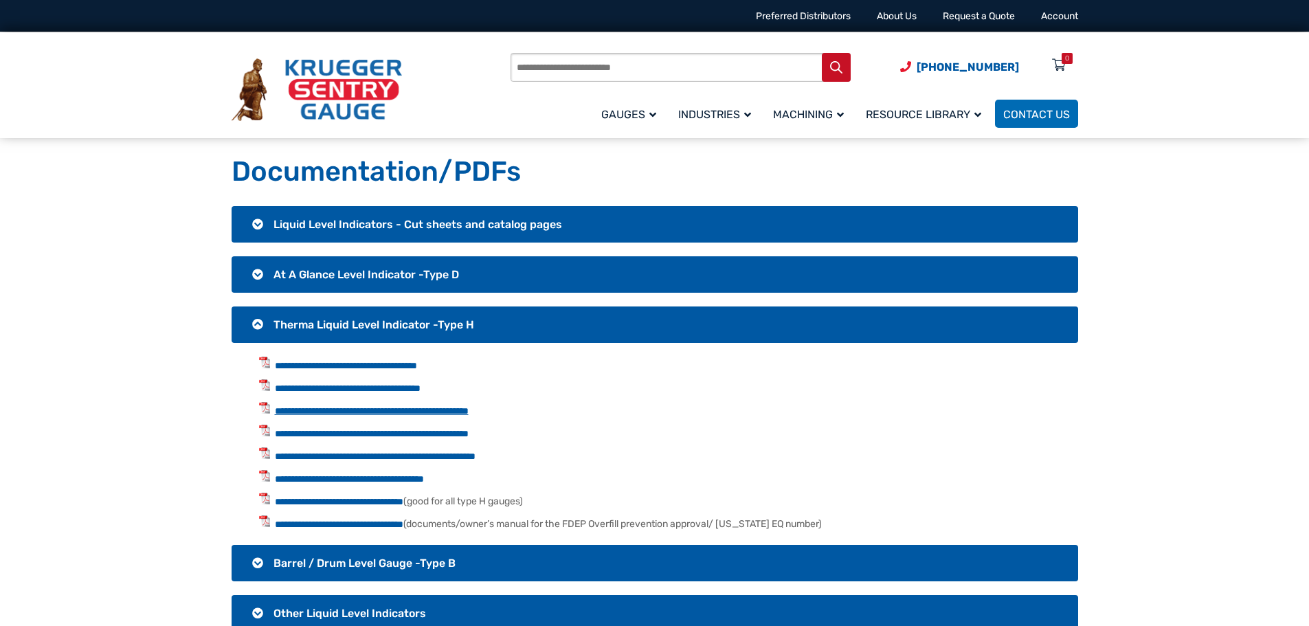
click at [337, 410] on link "**********" at bounding box center [372, 411] width 194 height 10
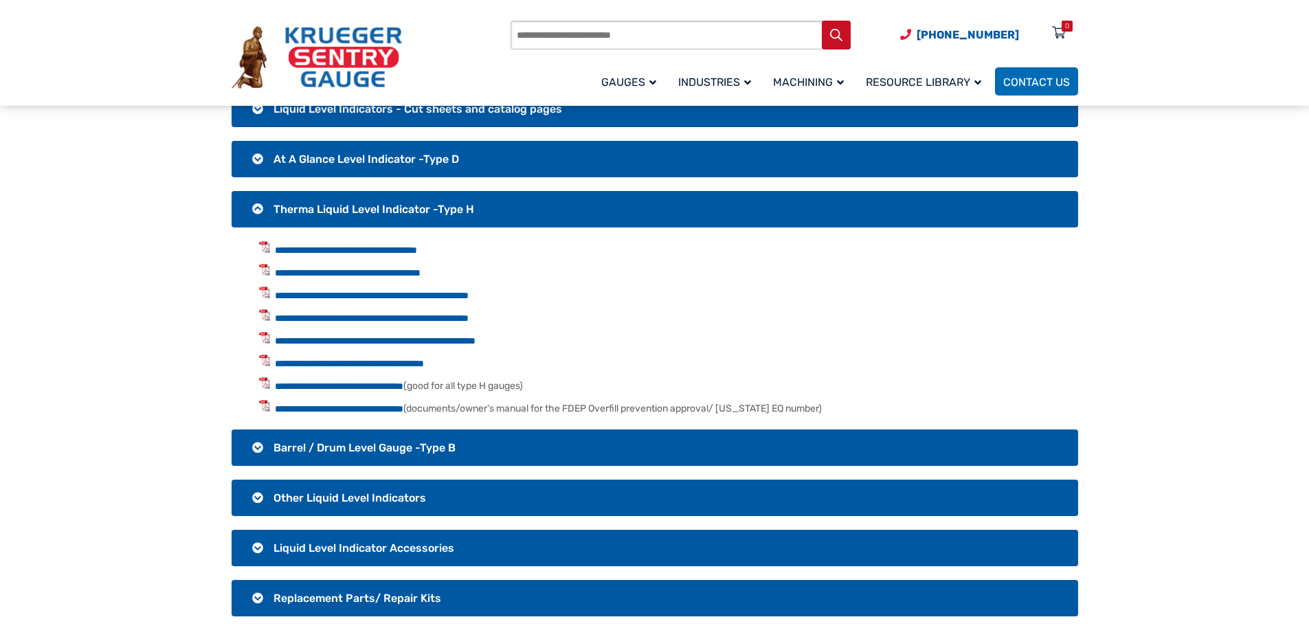
scroll to position [206, 0]
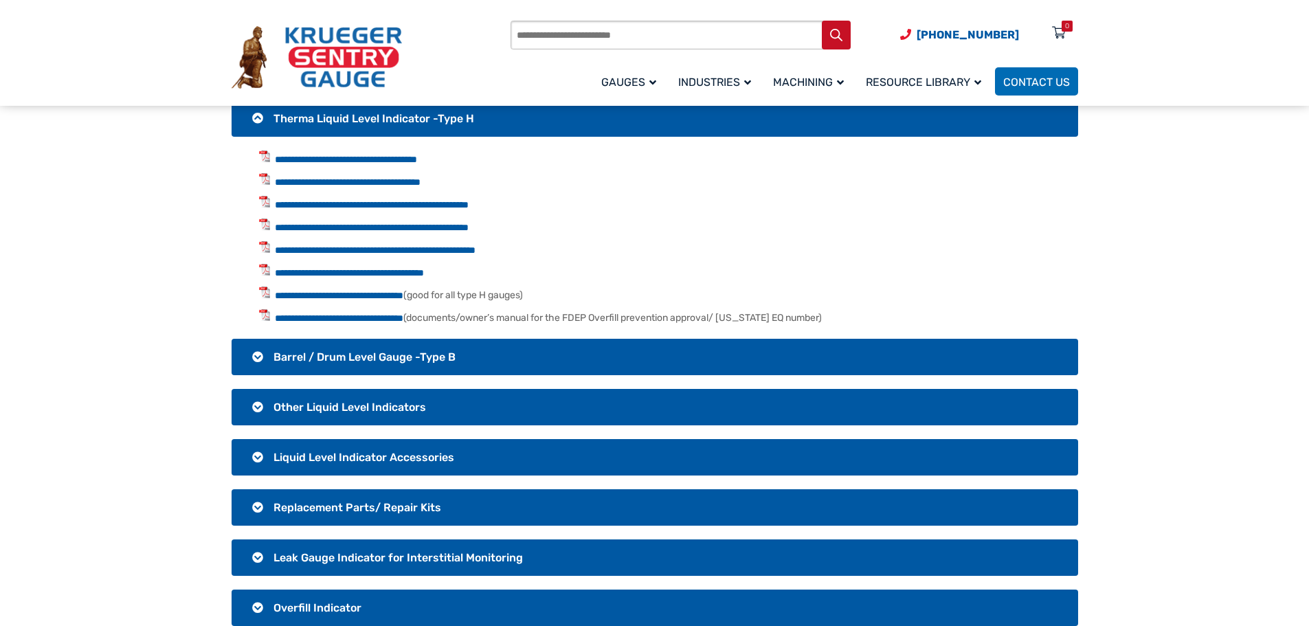
click at [305, 455] on span "Liquid Level Indicator Accessories" at bounding box center [363, 457] width 181 height 13
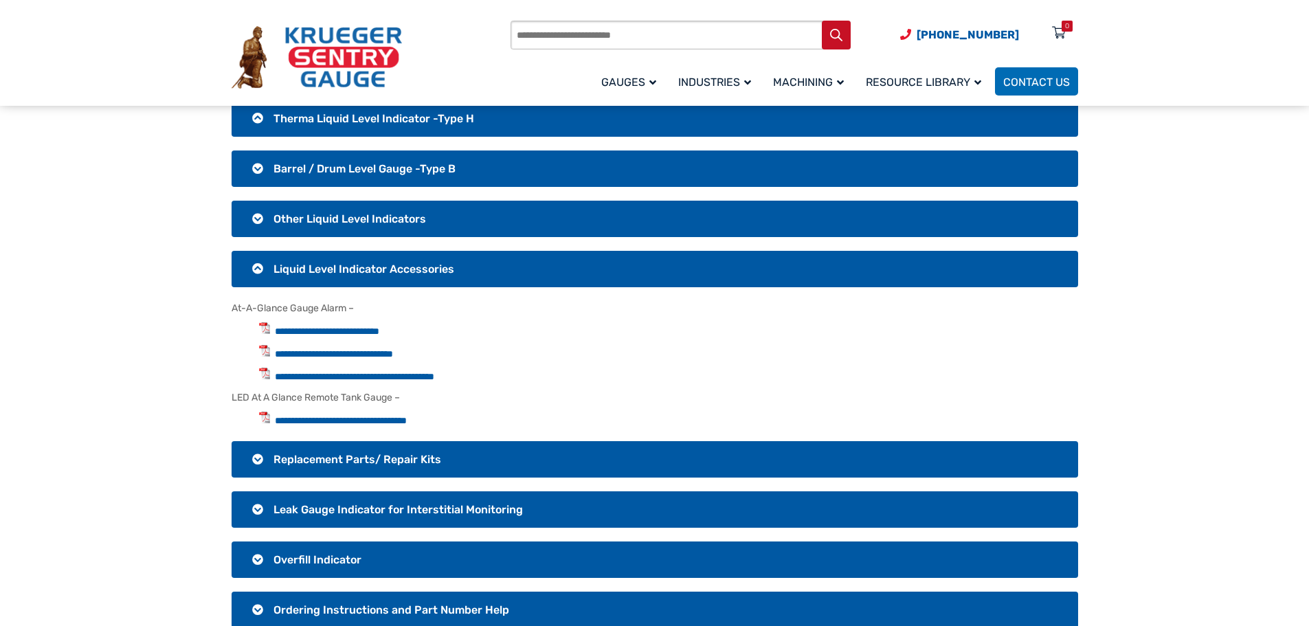
click at [331, 219] on span "Other Liquid Level Indicators" at bounding box center [349, 218] width 153 height 13
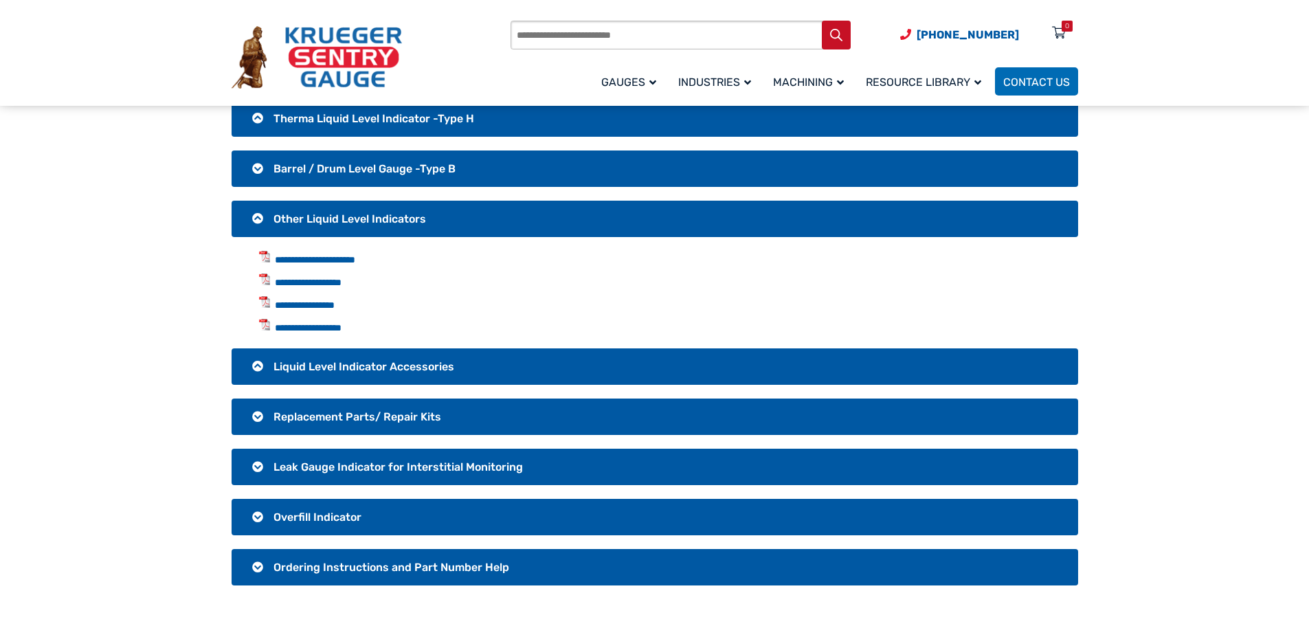
click at [337, 168] on span "Barrel / Drum Level Gauge -Type B" at bounding box center [364, 168] width 182 height 13
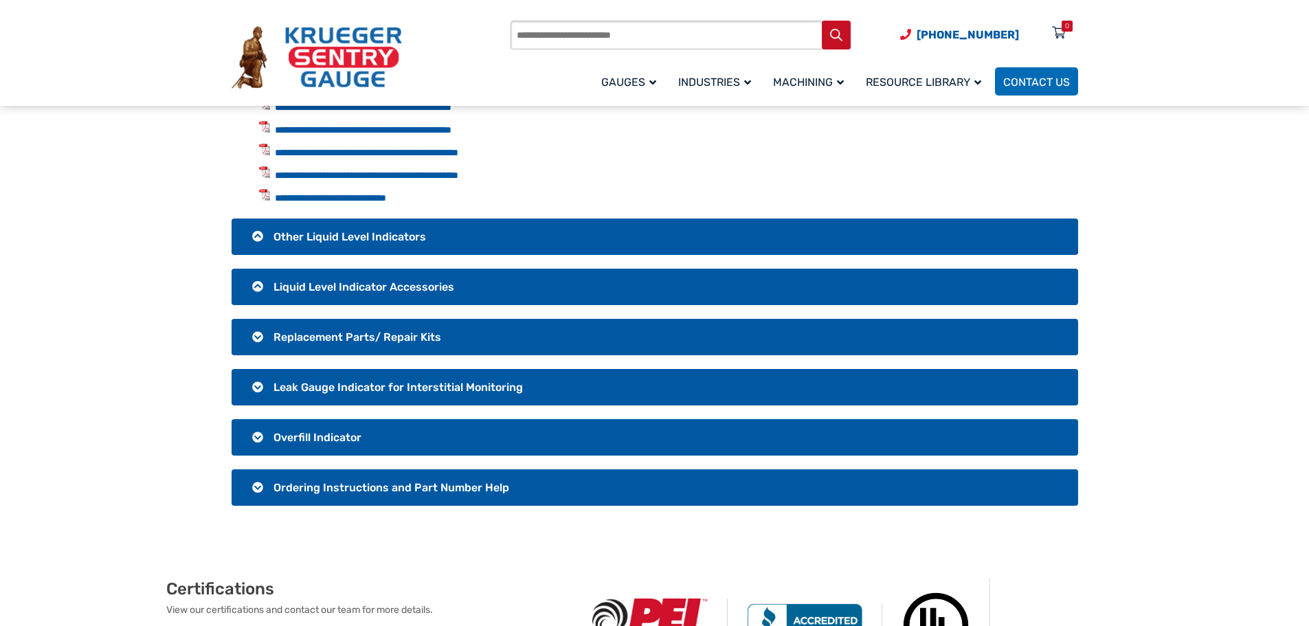
scroll to position [412, 0]
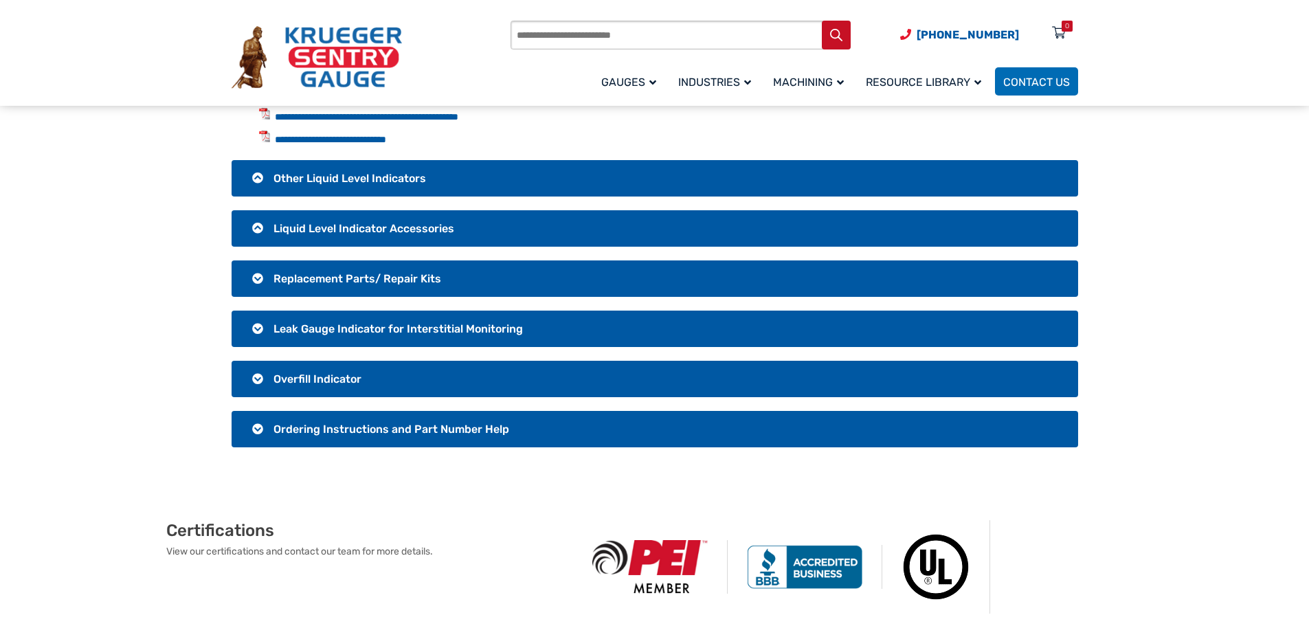
click at [287, 379] on span "Overfill Indicator" at bounding box center [317, 378] width 88 height 13
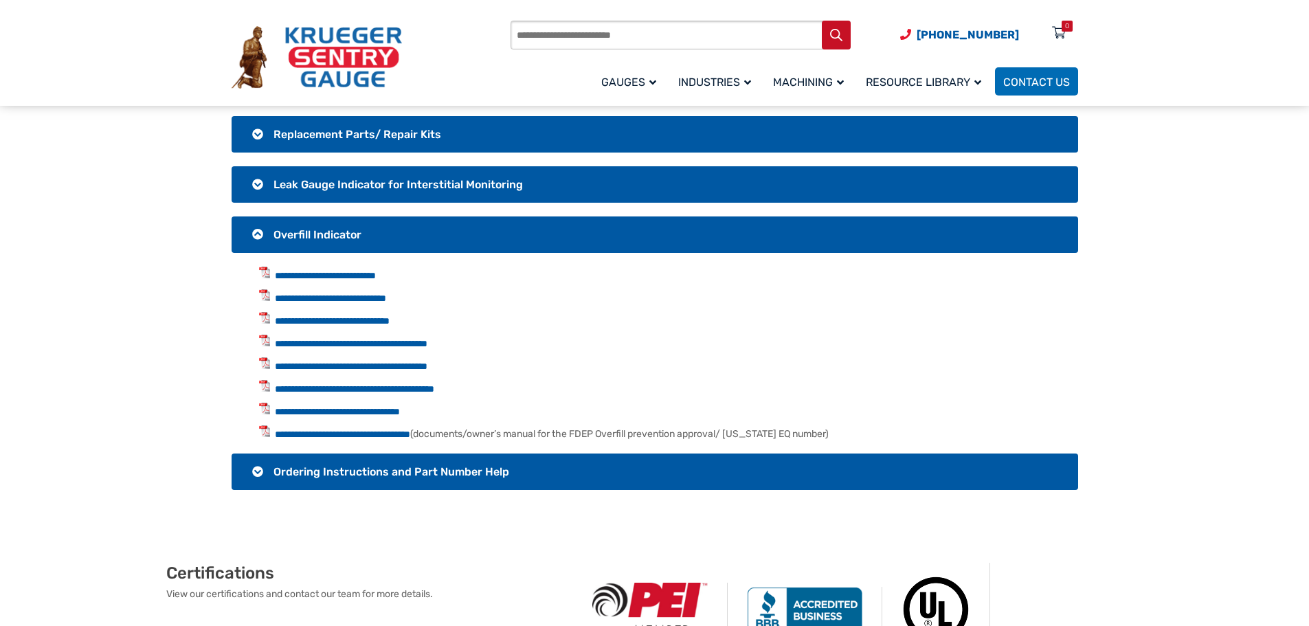
scroll to position [399, 0]
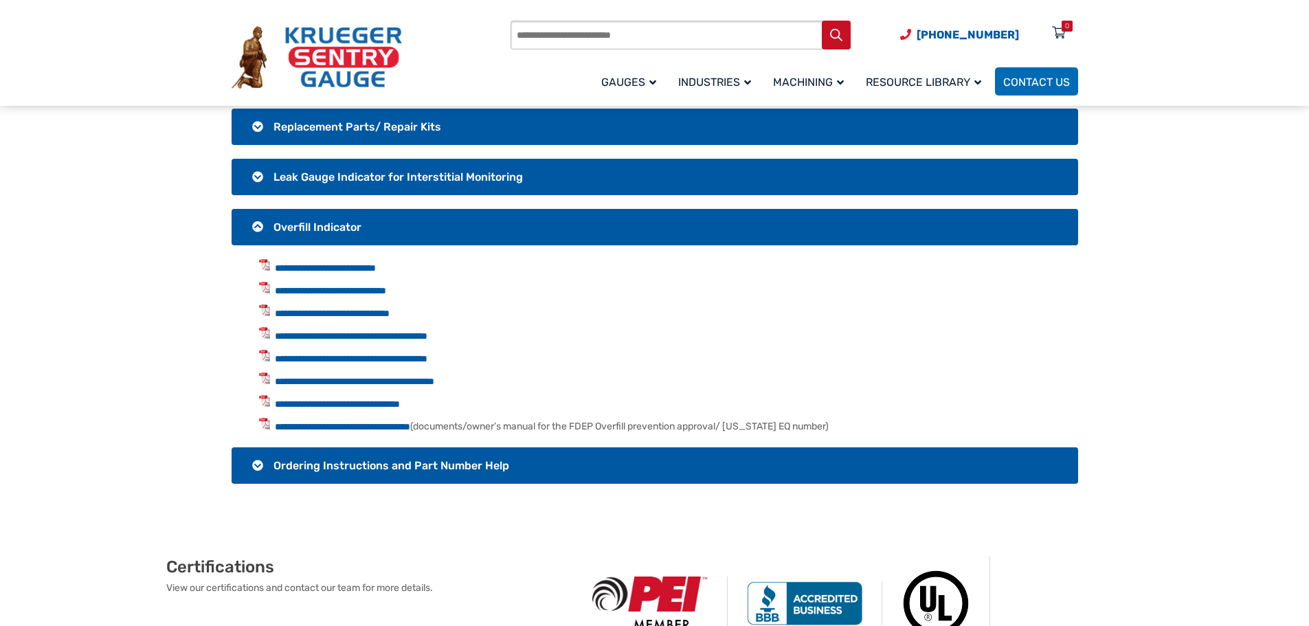
click at [299, 470] on span "Ordering Instructions and Part Number Help" at bounding box center [391, 465] width 236 height 13
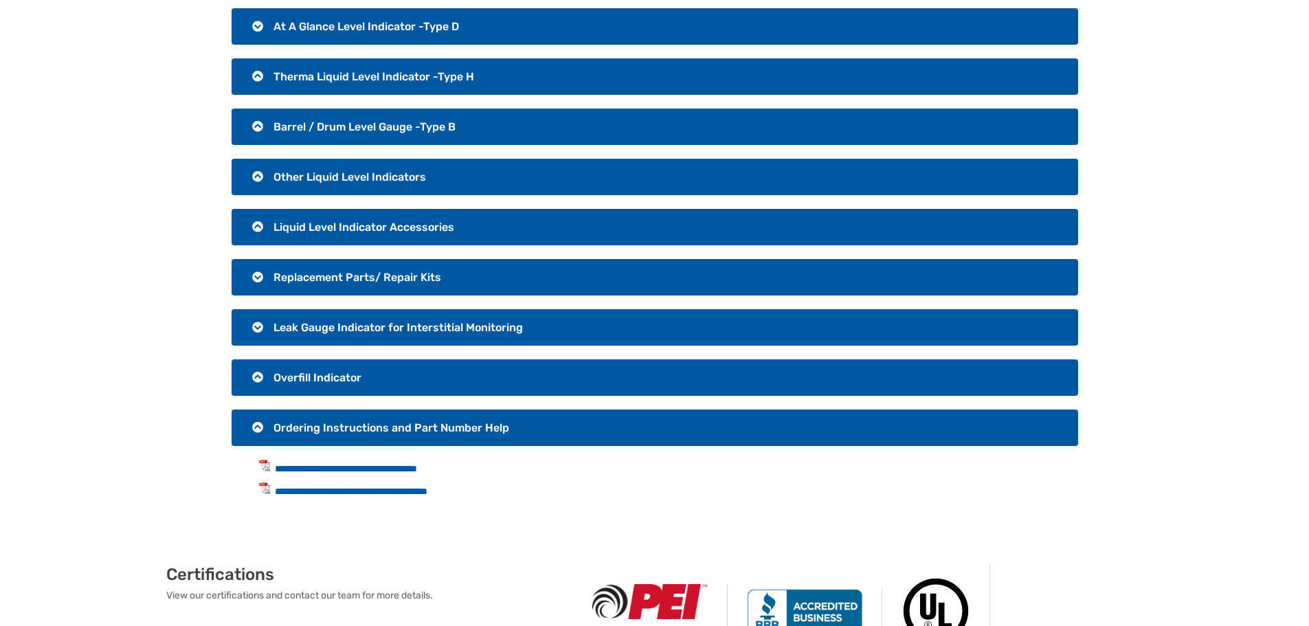
scroll to position [0, 0]
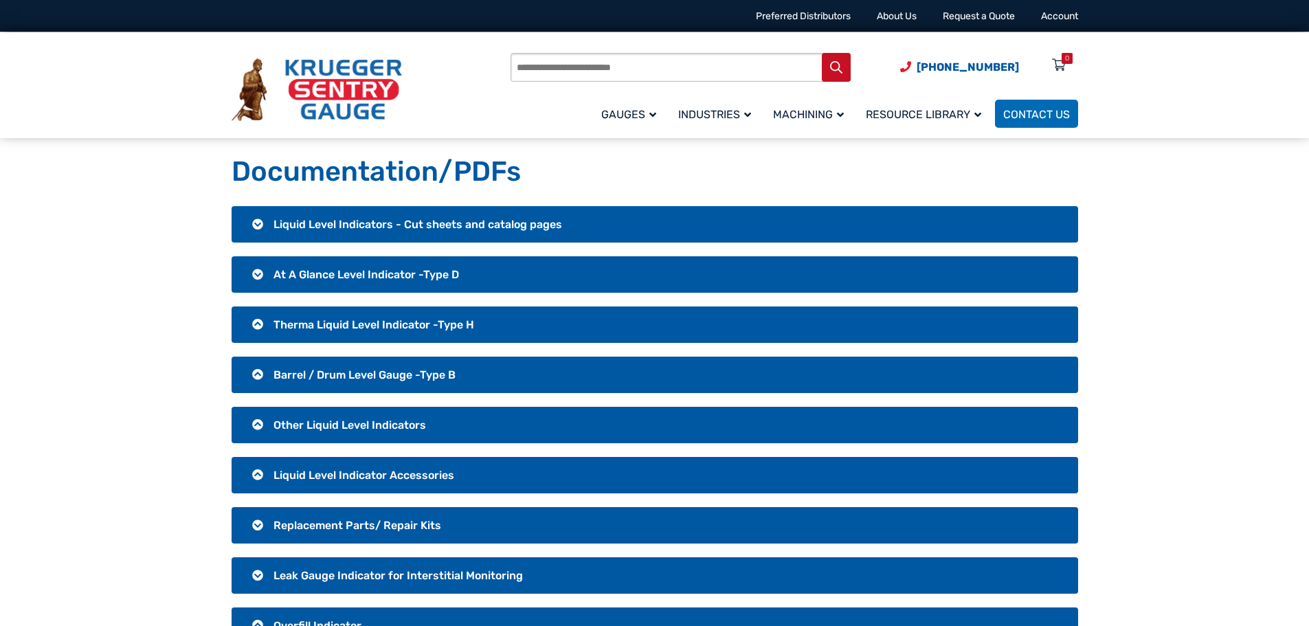
click at [361, 227] on span "Liquid Level Indicators - Cut sheets and catalog pages" at bounding box center [417, 224] width 289 height 13
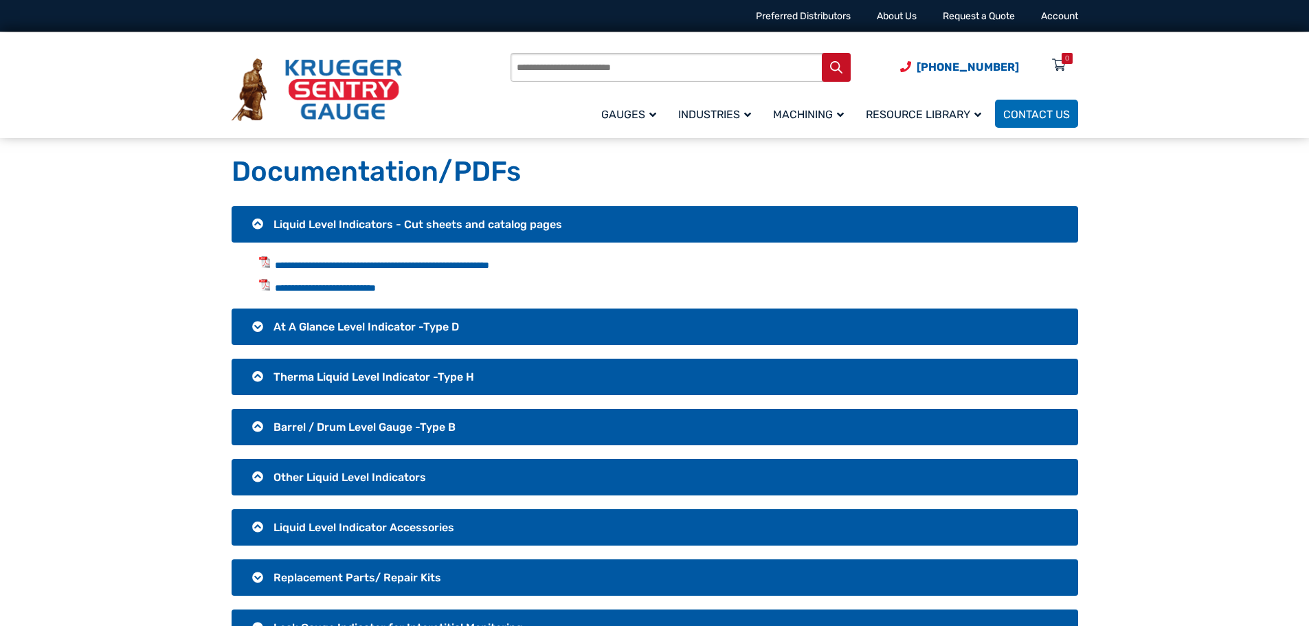
click at [353, 323] on span "At A Glance Level Indicator -Type D" at bounding box center [366, 326] width 186 height 13
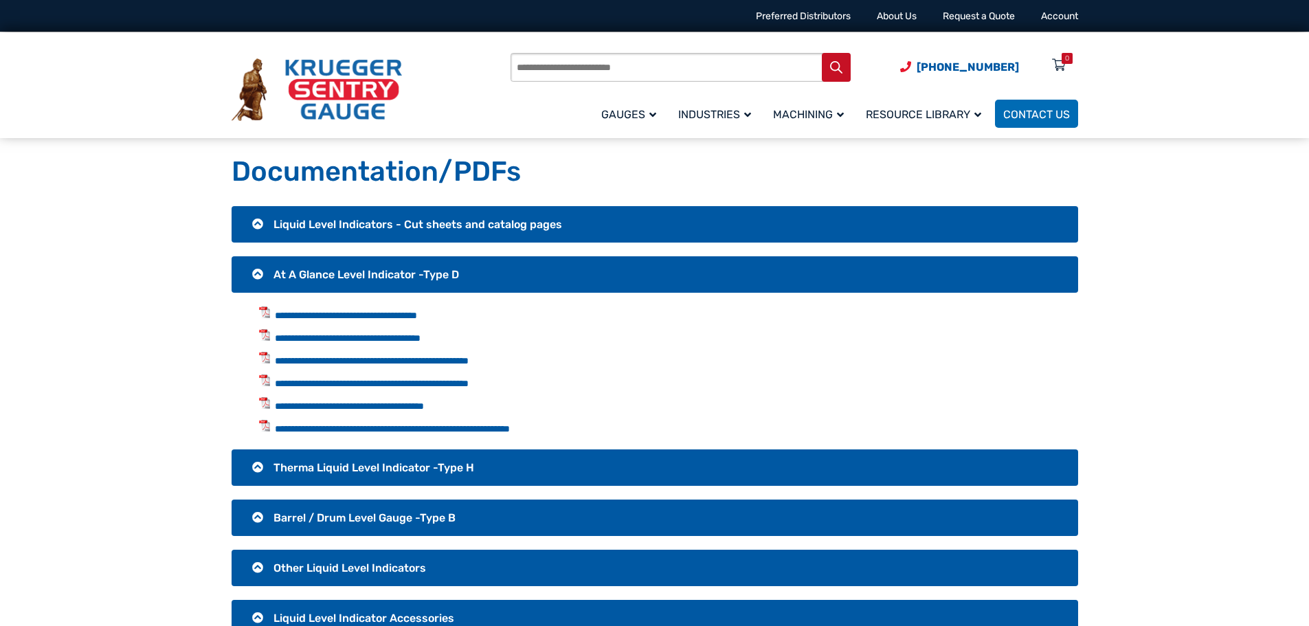
click at [349, 465] on span "Therma Liquid Level Indicator -Type H" at bounding box center [373, 467] width 201 height 13
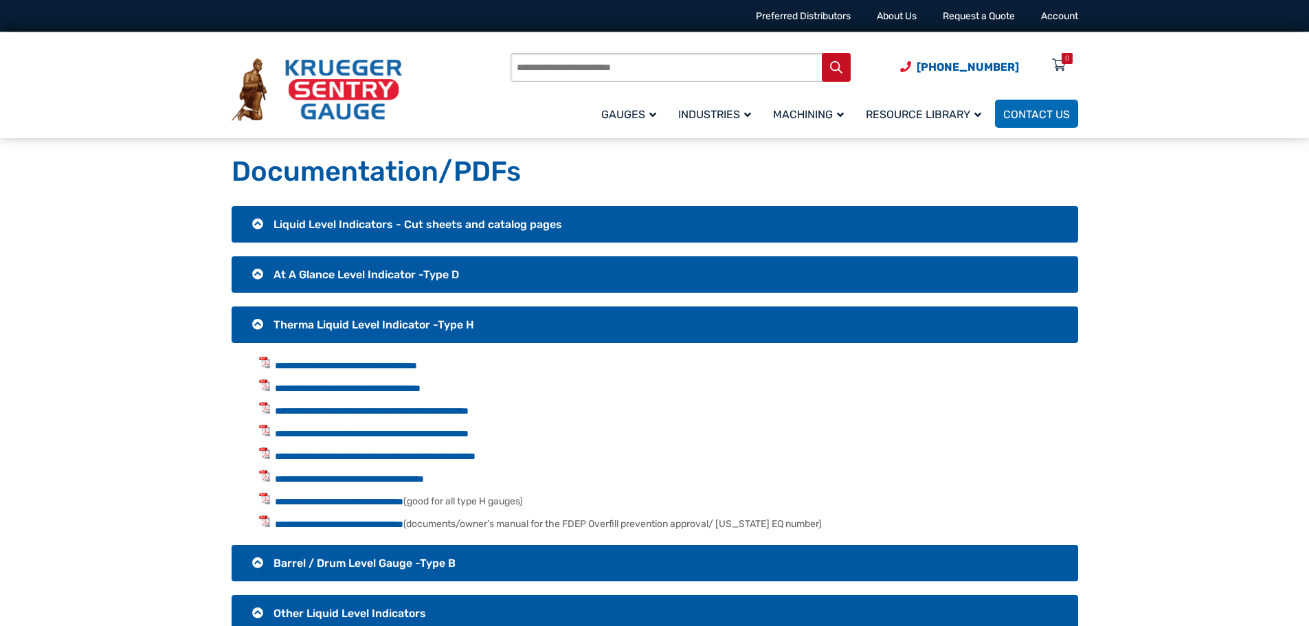
click at [568, 67] on input "Products search" at bounding box center [681, 67] width 340 height 29
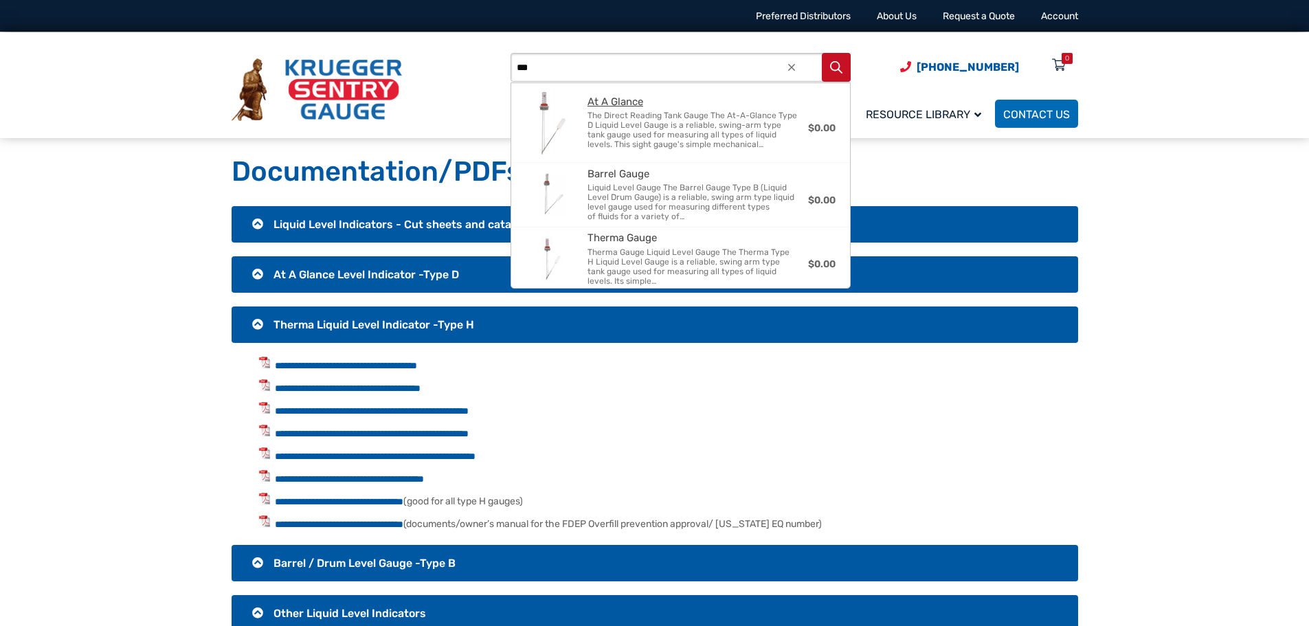
click at [639, 131] on span "The Direct Reading Tank Gauge The At-A-Glance Type D Liquid Level Gauge is a re…" at bounding box center [693, 130] width 210 height 38
type input "**********"
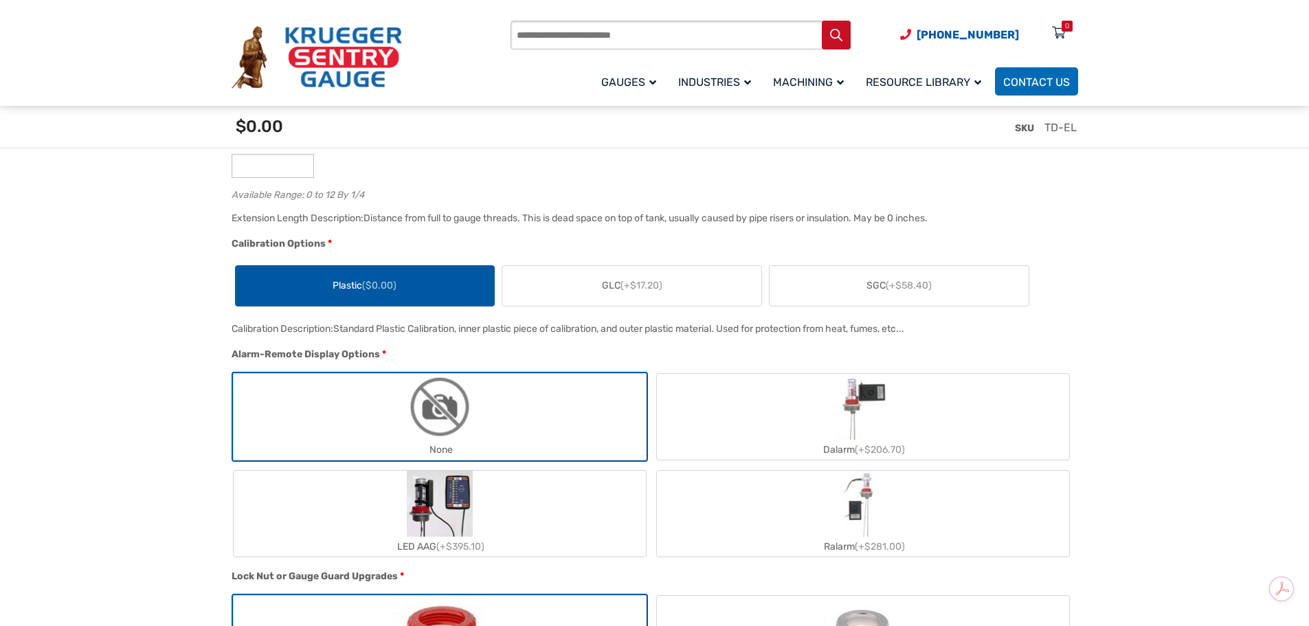
scroll to position [1031, 0]
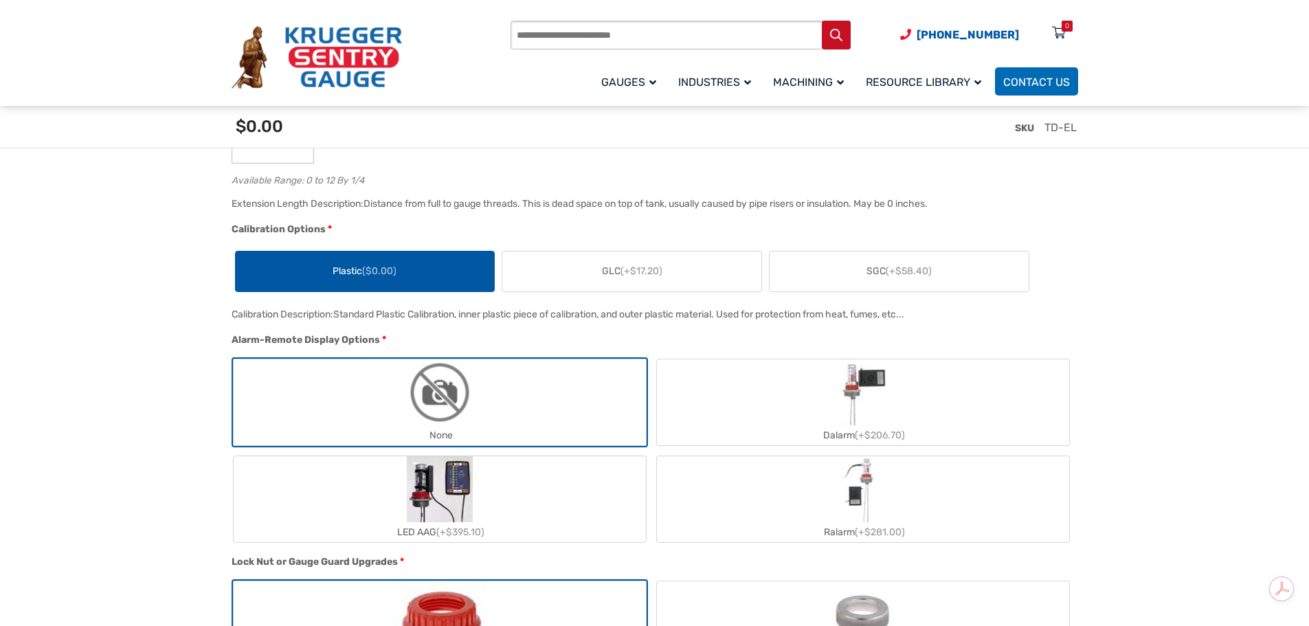
click at [639, 269] on span "(+$17.20)" at bounding box center [642, 271] width 42 height 12
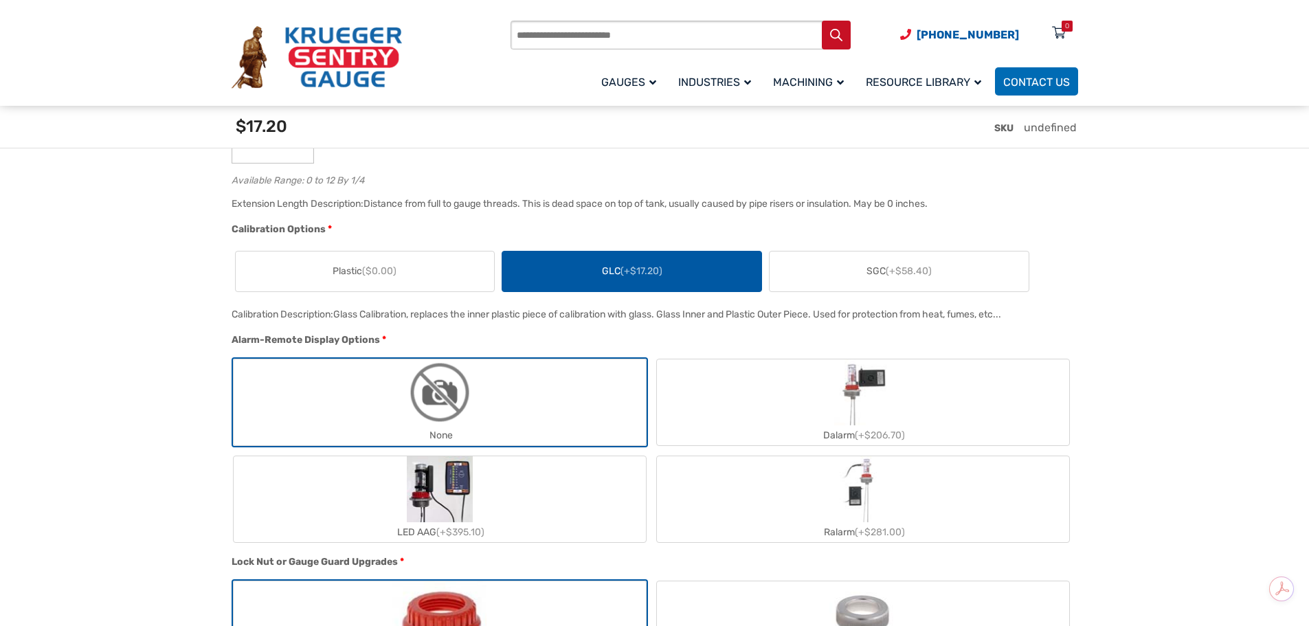
click at [411, 265] on label "Plastic ($0.00)" at bounding box center [365, 271] width 259 height 40
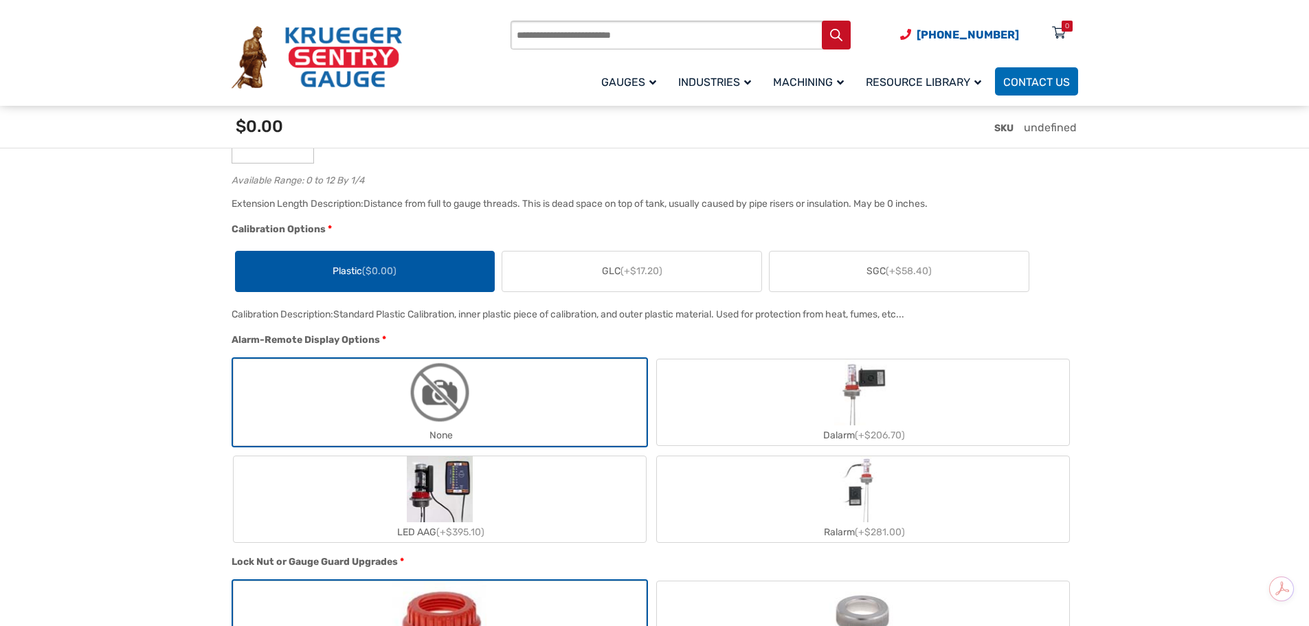
click at [662, 269] on span "GLC (+$17.20)" at bounding box center [632, 271] width 60 height 14
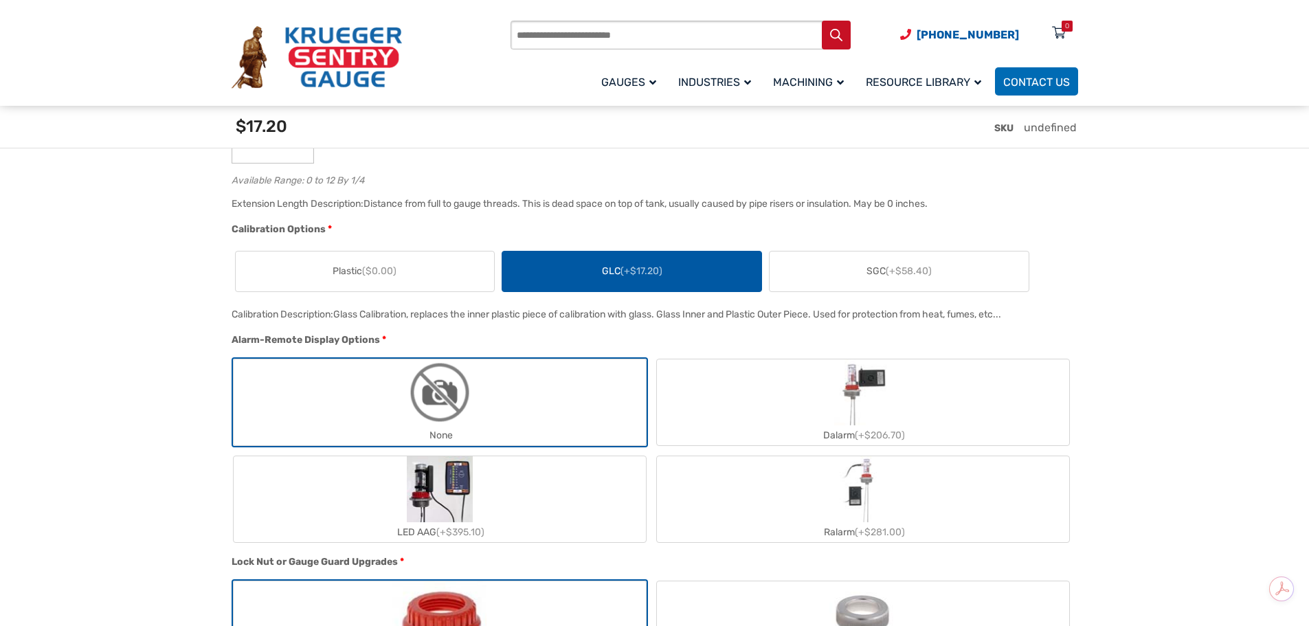
click at [857, 271] on label "SGC (+$58.40)" at bounding box center [899, 271] width 259 height 40
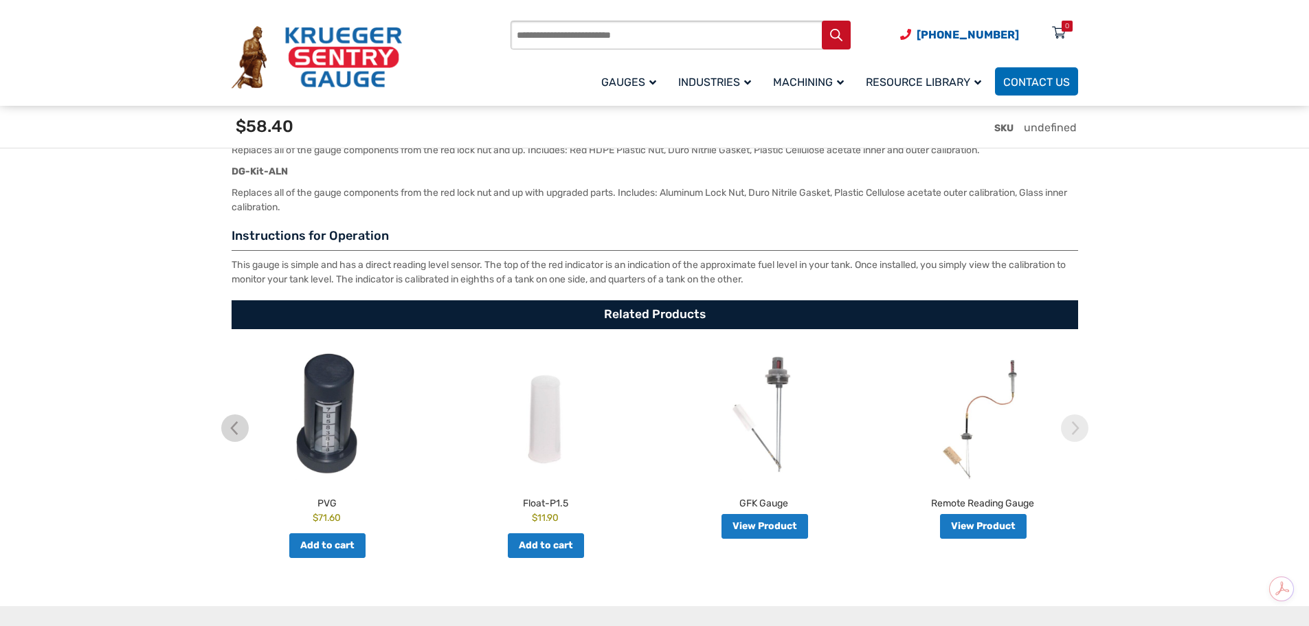
scroll to position [2749, 0]
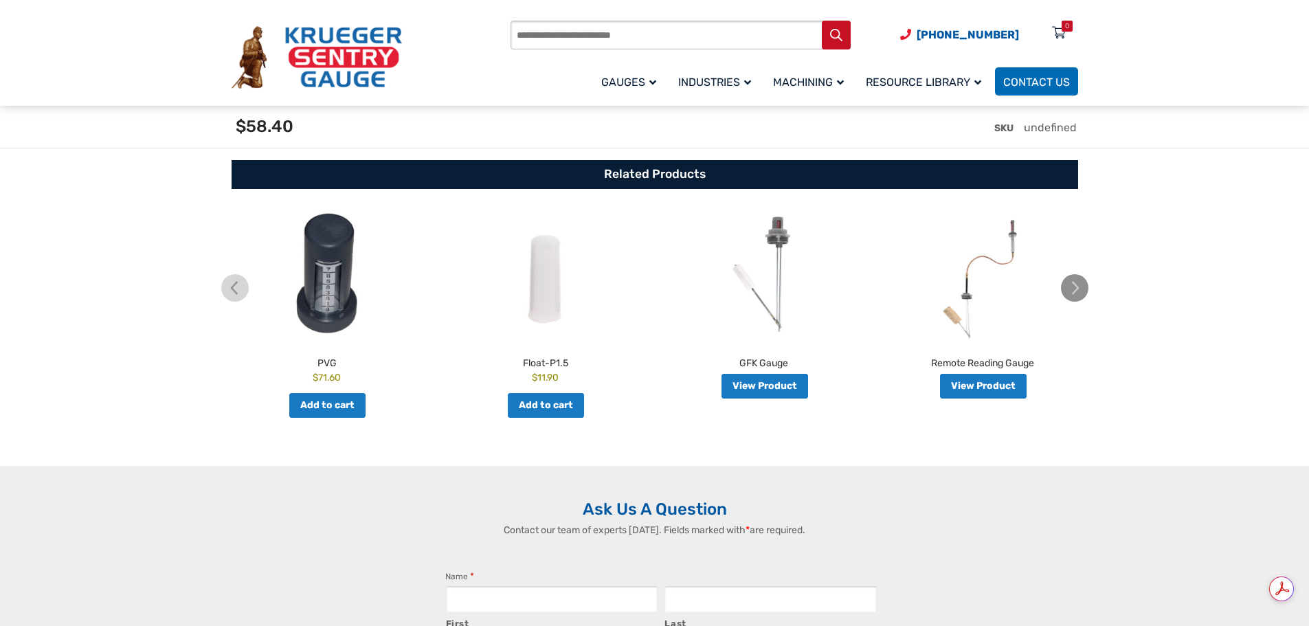
click at [1071, 300] on img at bounding box center [1074, 287] width 27 height 27
click at [1075, 298] on img at bounding box center [1074, 287] width 27 height 27
click at [238, 294] on img at bounding box center [234, 287] width 27 height 27
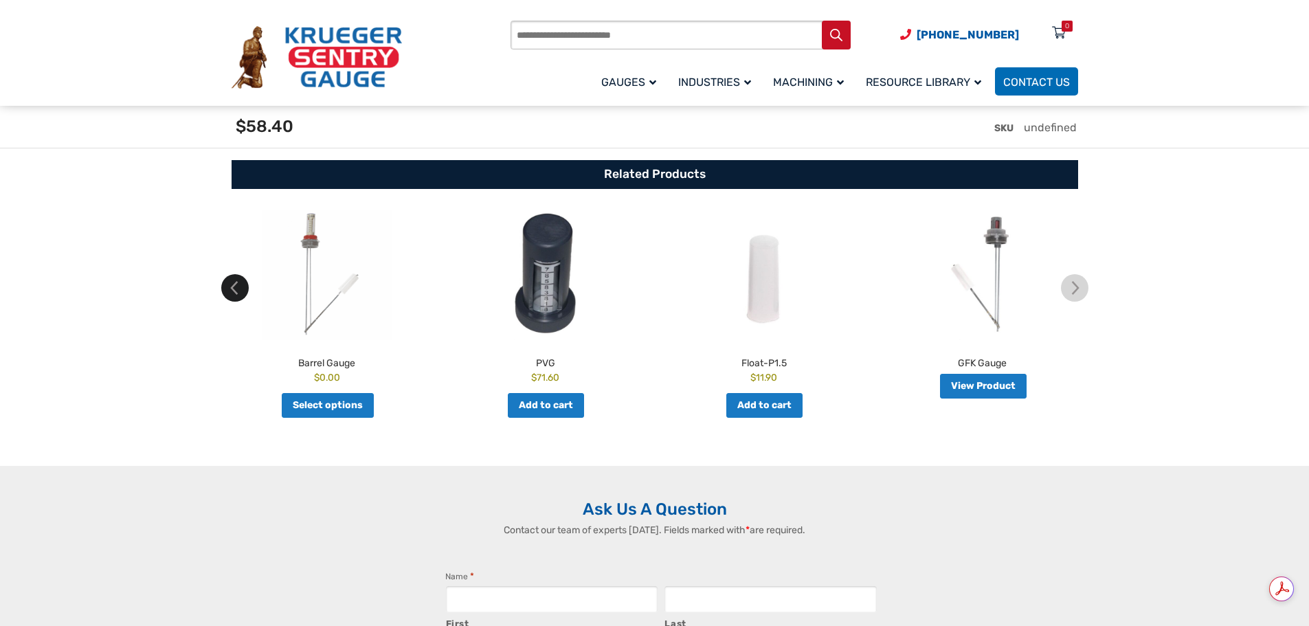
click at [238, 294] on img at bounding box center [234, 287] width 27 height 27
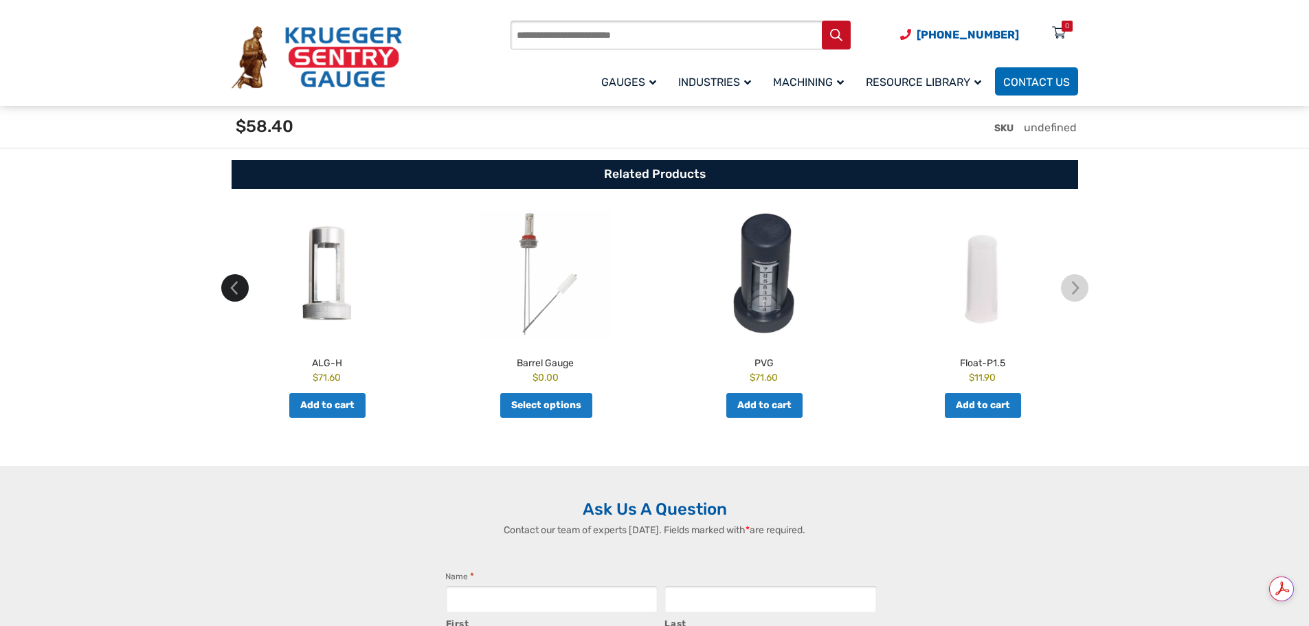
click at [238, 294] on img at bounding box center [234, 287] width 27 height 27
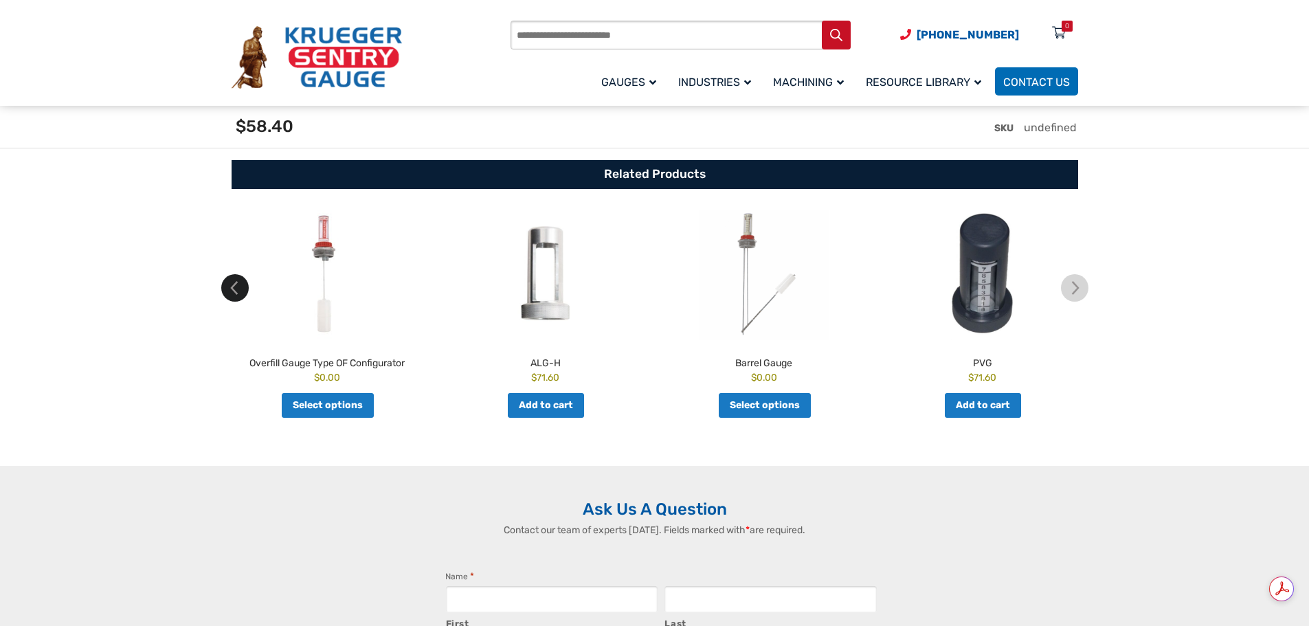
click at [238, 294] on img at bounding box center [234, 287] width 27 height 27
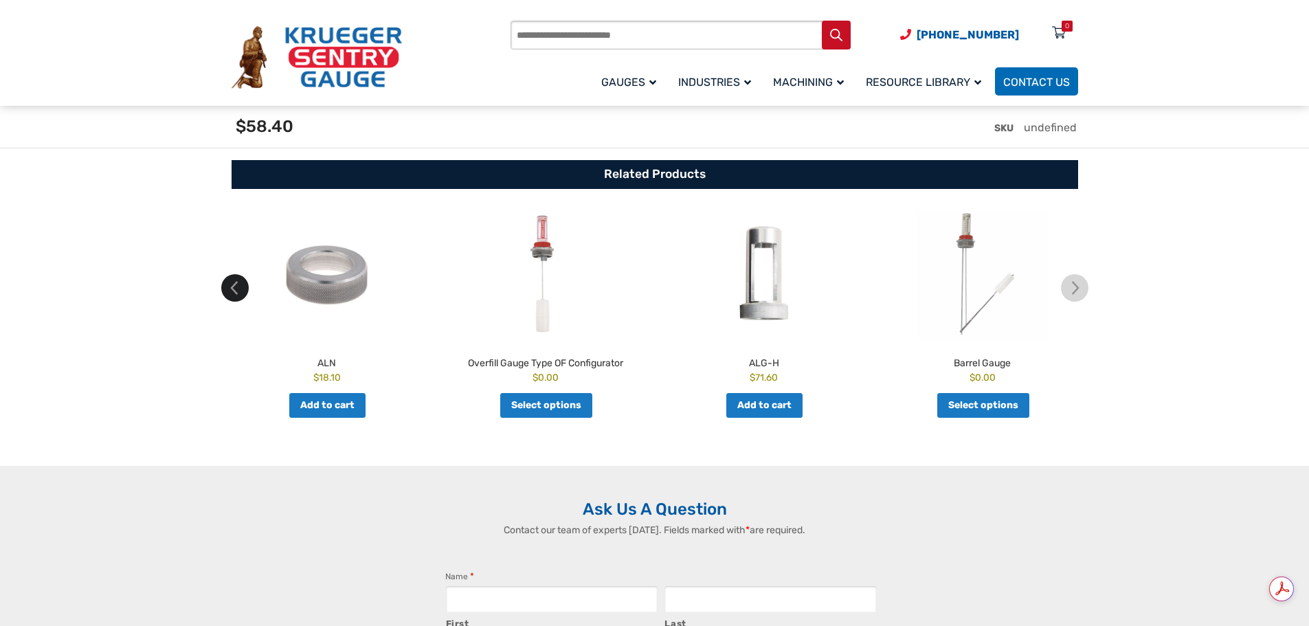
click at [238, 294] on img at bounding box center [234, 287] width 27 height 27
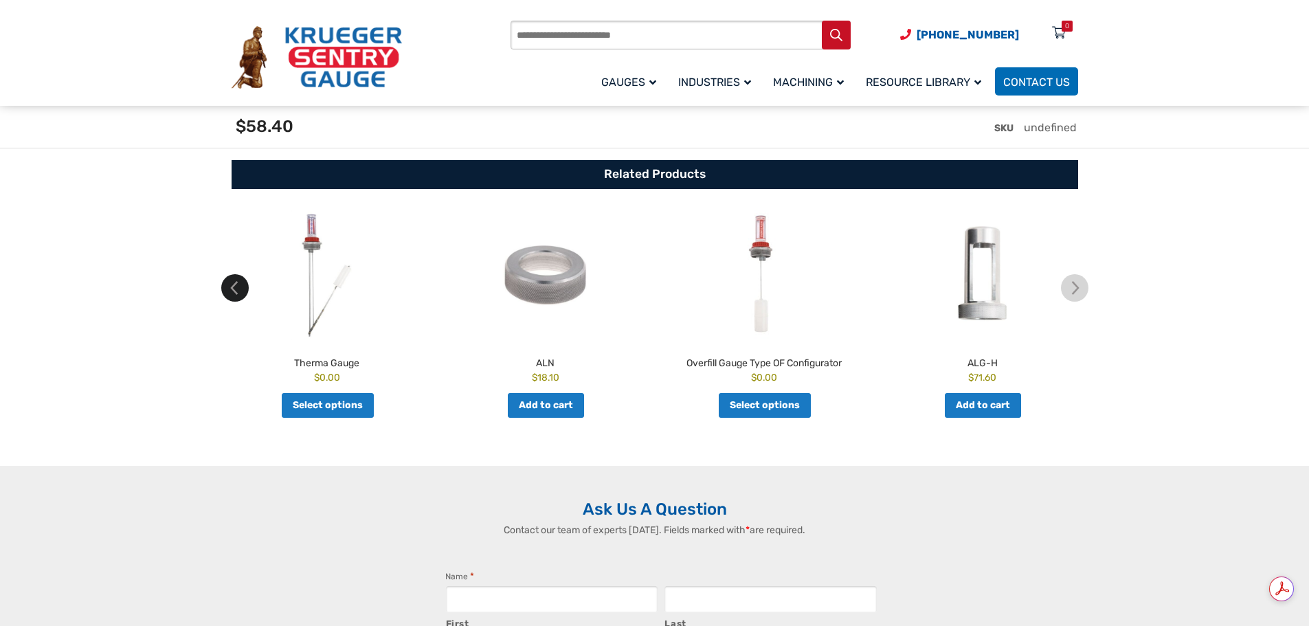
click at [238, 294] on img at bounding box center [234, 287] width 27 height 27
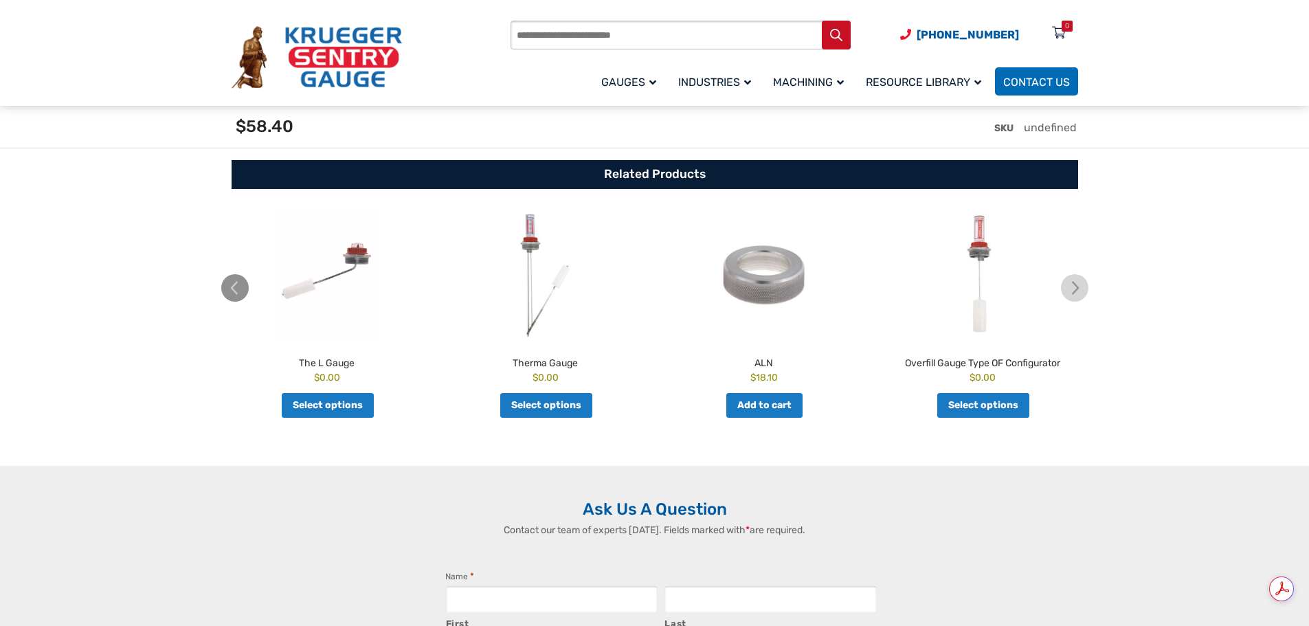
click at [238, 294] on img at bounding box center [234, 287] width 27 height 27
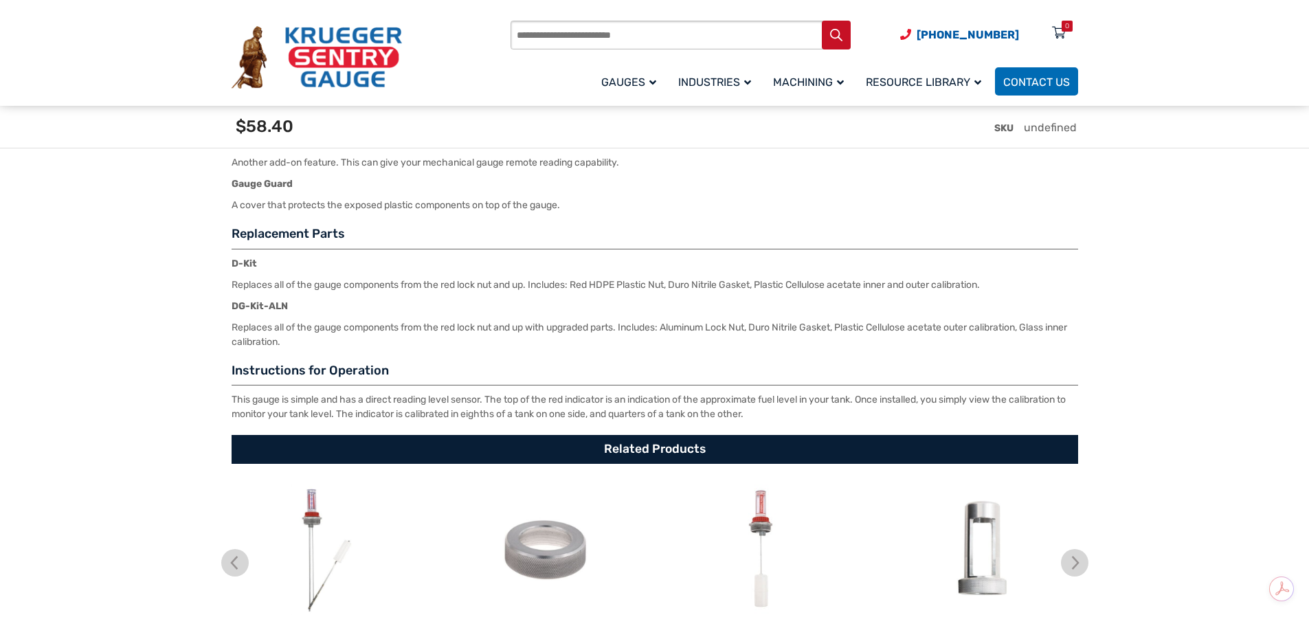
scroll to position [2817, 0]
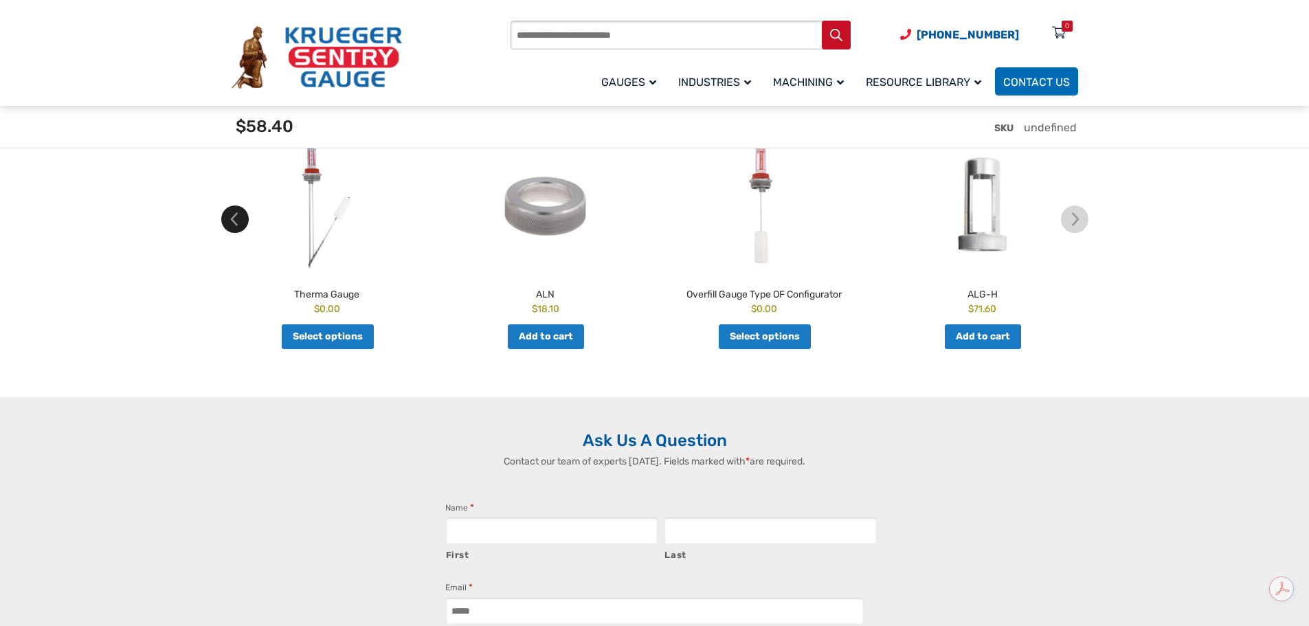
click at [229, 213] on img at bounding box center [234, 218] width 27 height 27
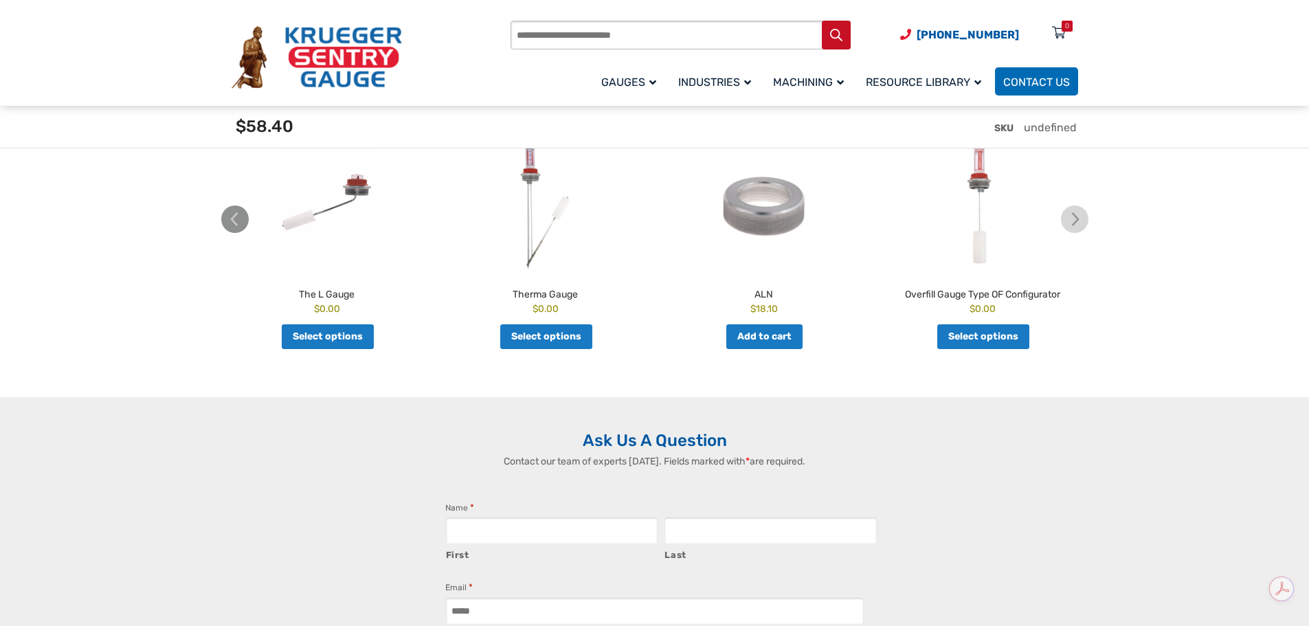
click at [229, 213] on img at bounding box center [234, 218] width 27 height 27
click at [336, 207] on img at bounding box center [327, 206] width 212 height 131
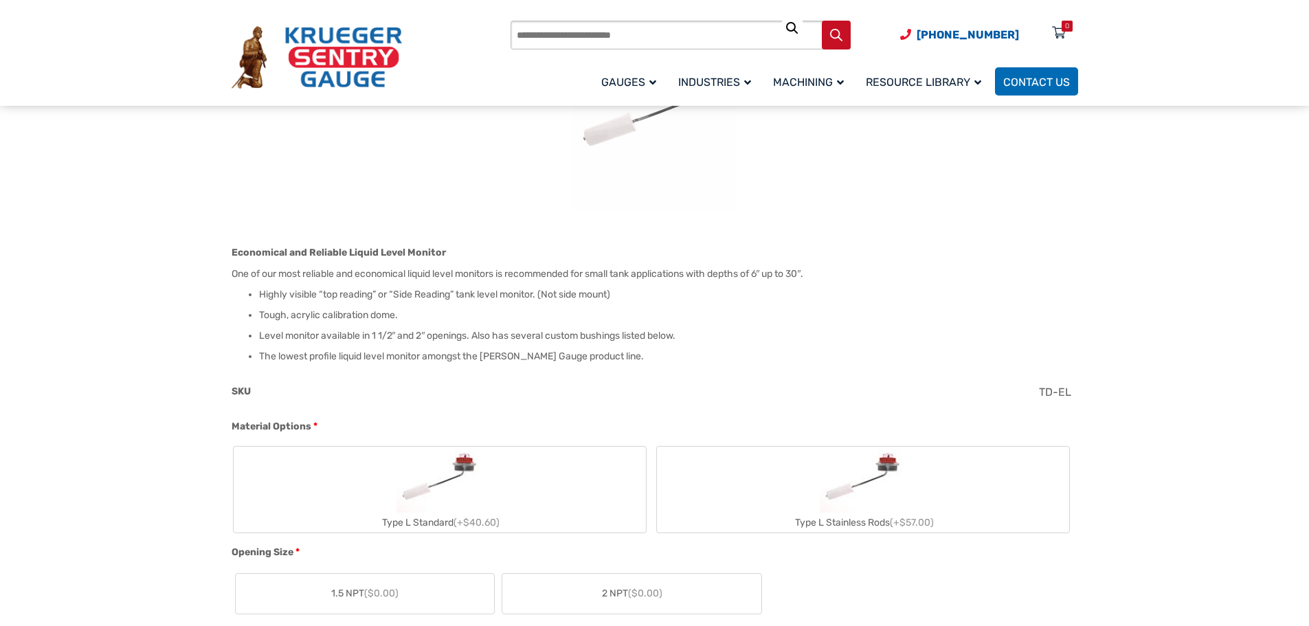
scroll to position [137, 0]
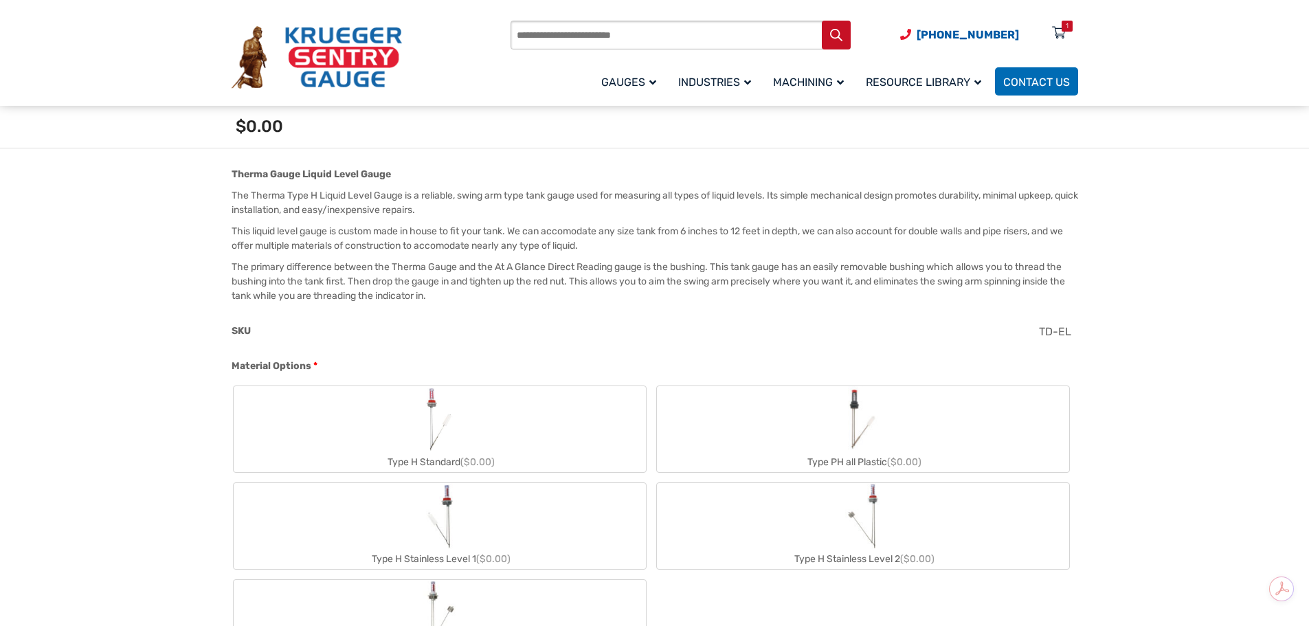
scroll to position [481, 0]
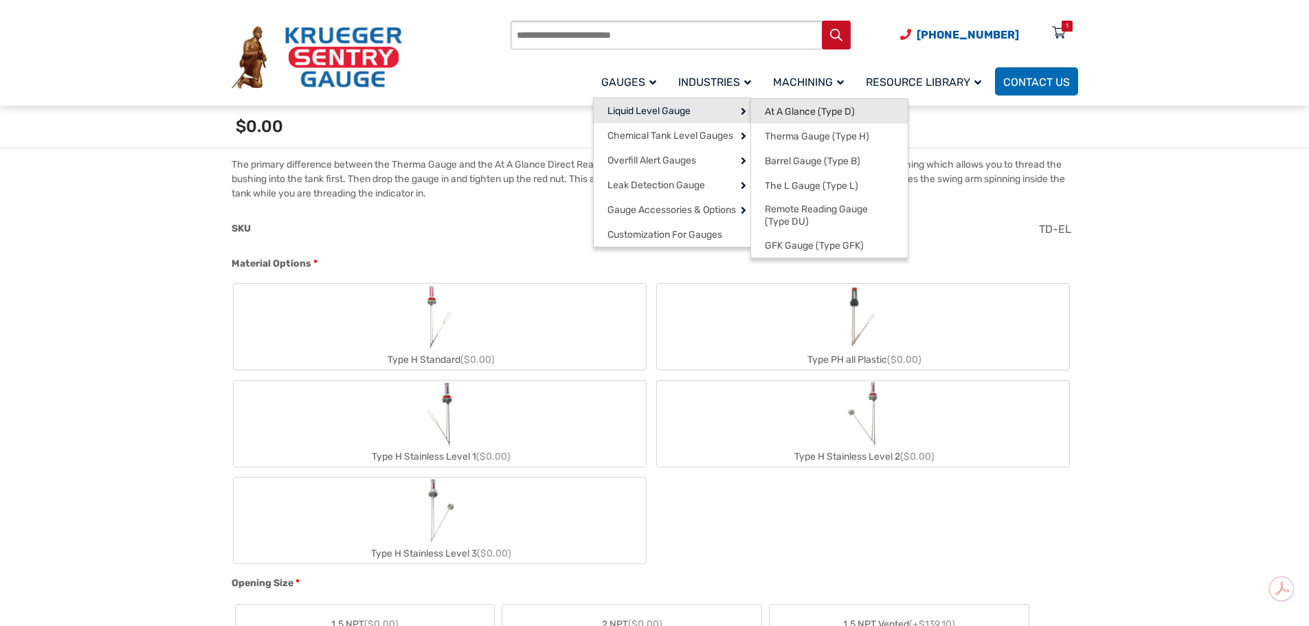
click at [788, 112] on span "At A Glance (Type D)" at bounding box center [810, 112] width 90 height 12
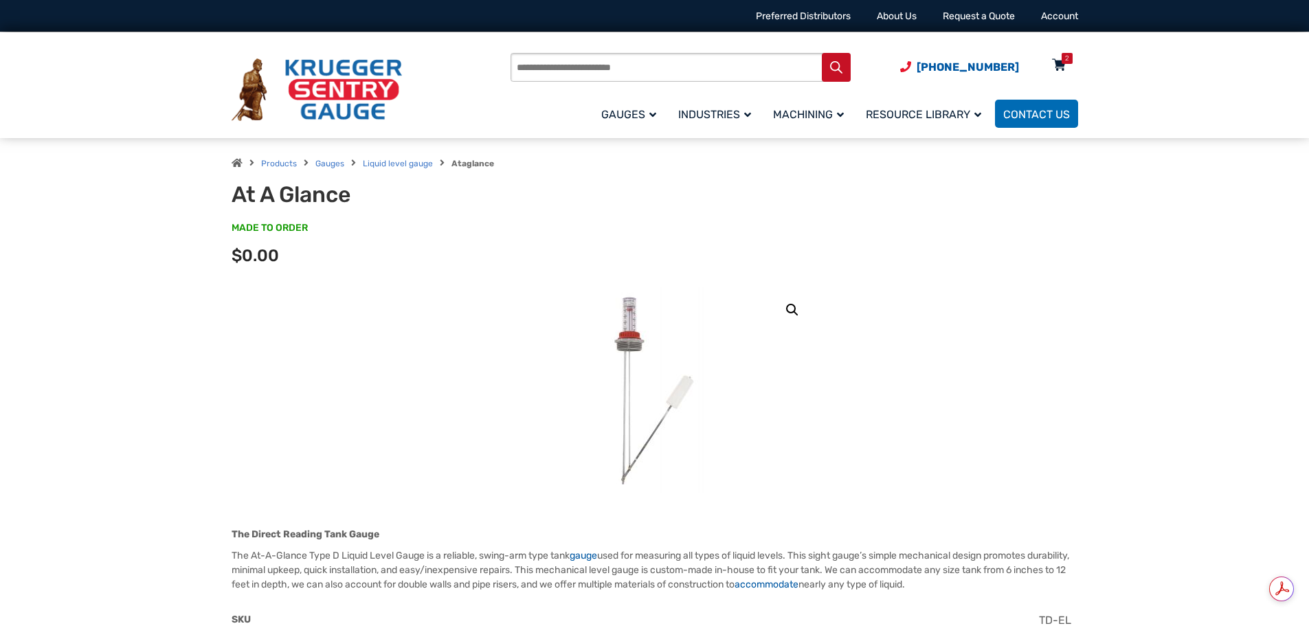
click at [1064, 63] on div "2" at bounding box center [1067, 58] width 11 height 11
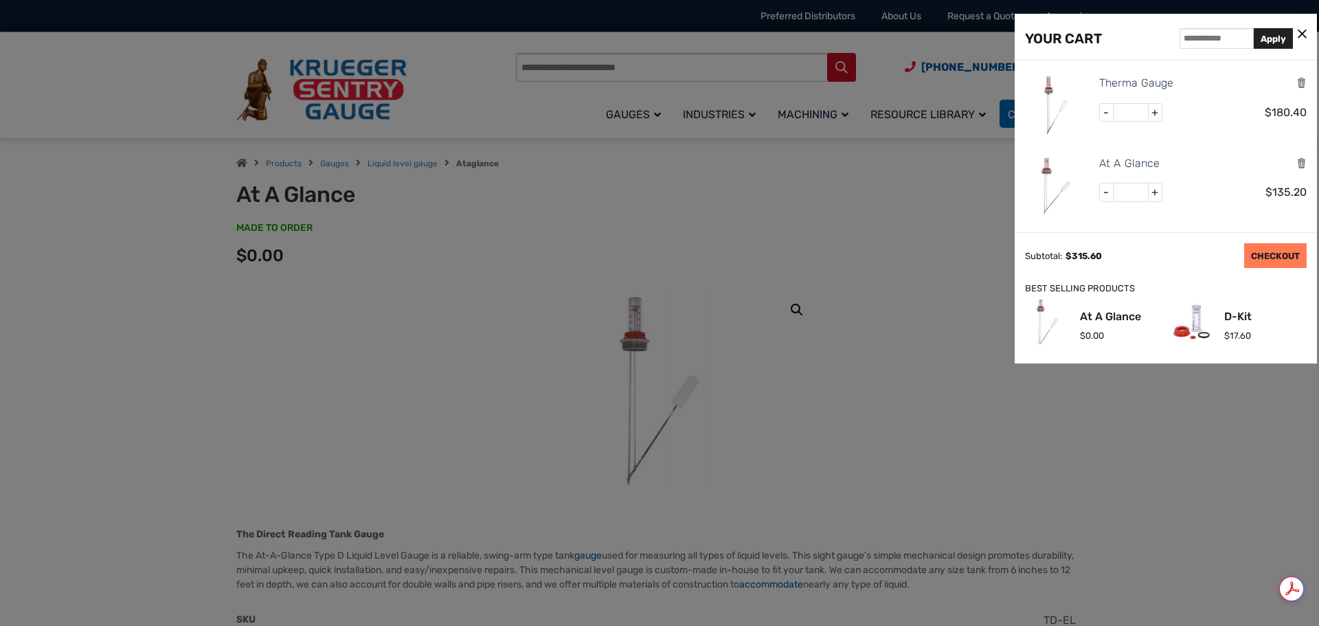
click at [1270, 256] on link "CHECKOUT" at bounding box center [1275, 255] width 63 height 25
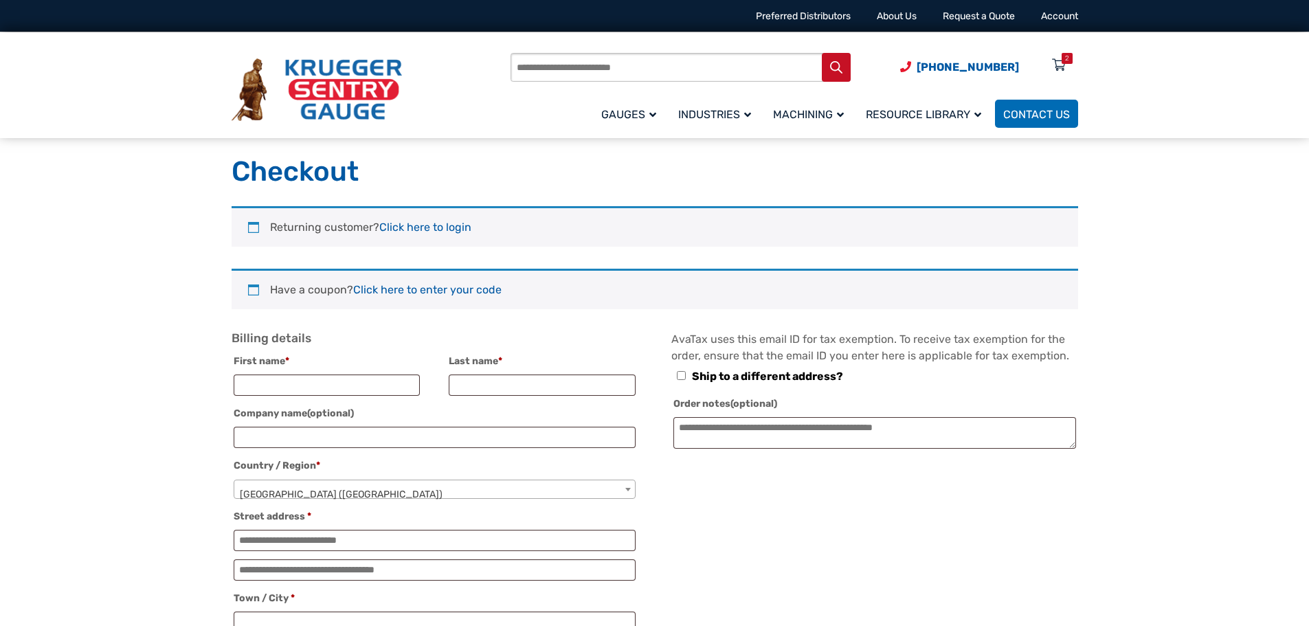
select select "**"
type input "**********"
click at [431, 228] on link "Click here to login" at bounding box center [425, 227] width 92 height 13
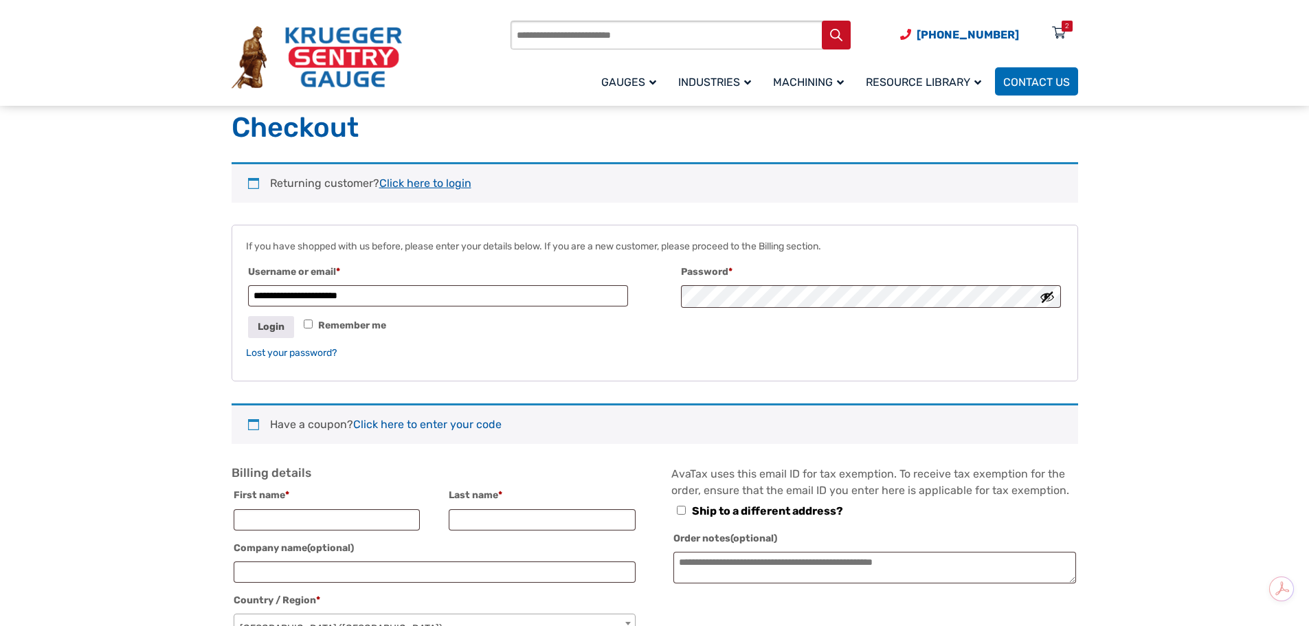
scroll to position [28, 0]
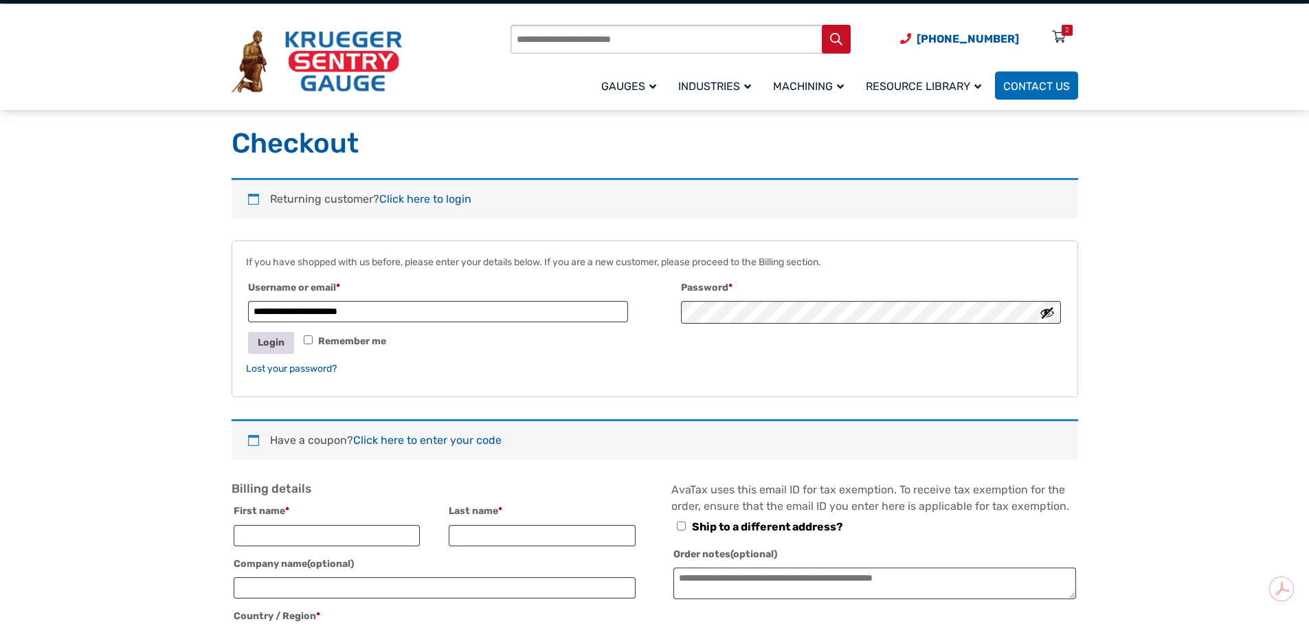
click at [273, 344] on button "Login" at bounding box center [271, 342] width 46 height 21
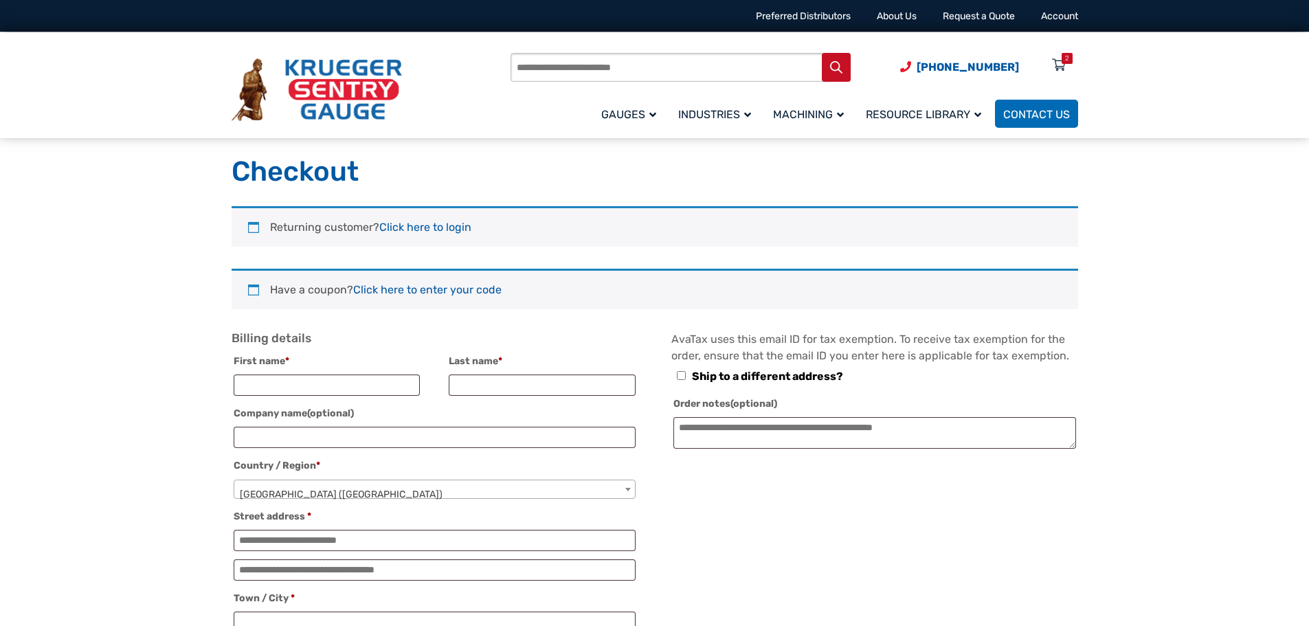
select select "**"
click at [1064, 16] on link "Account" at bounding box center [1059, 16] width 37 height 12
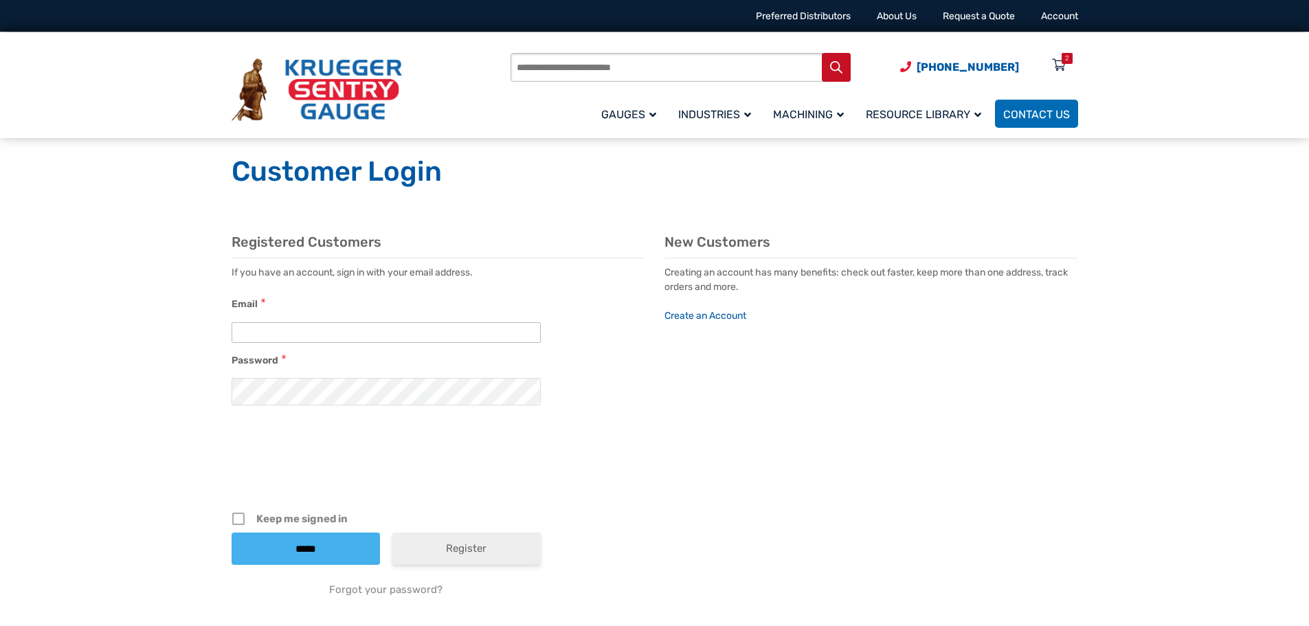
type input "**********"
click at [311, 548] on input "*****" at bounding box center [306, 549] width 148 height 32
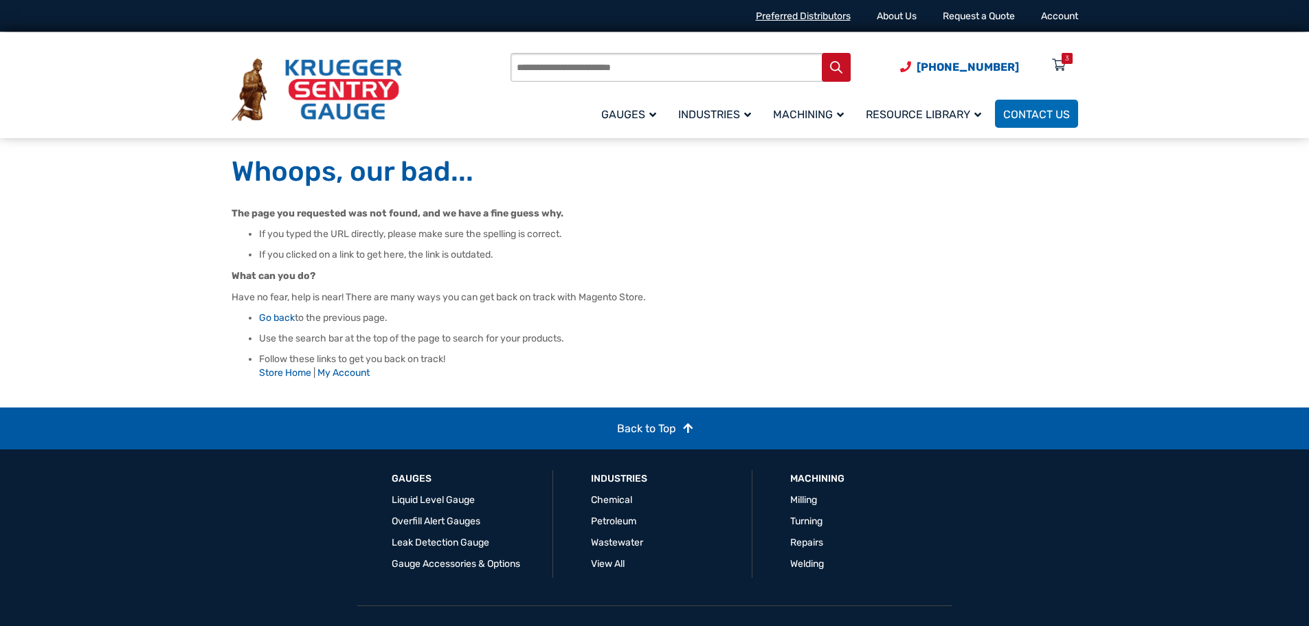
click at [800, 14] on link "Preferred Distributors" at bounding box center [803, 16] width 95 height 12
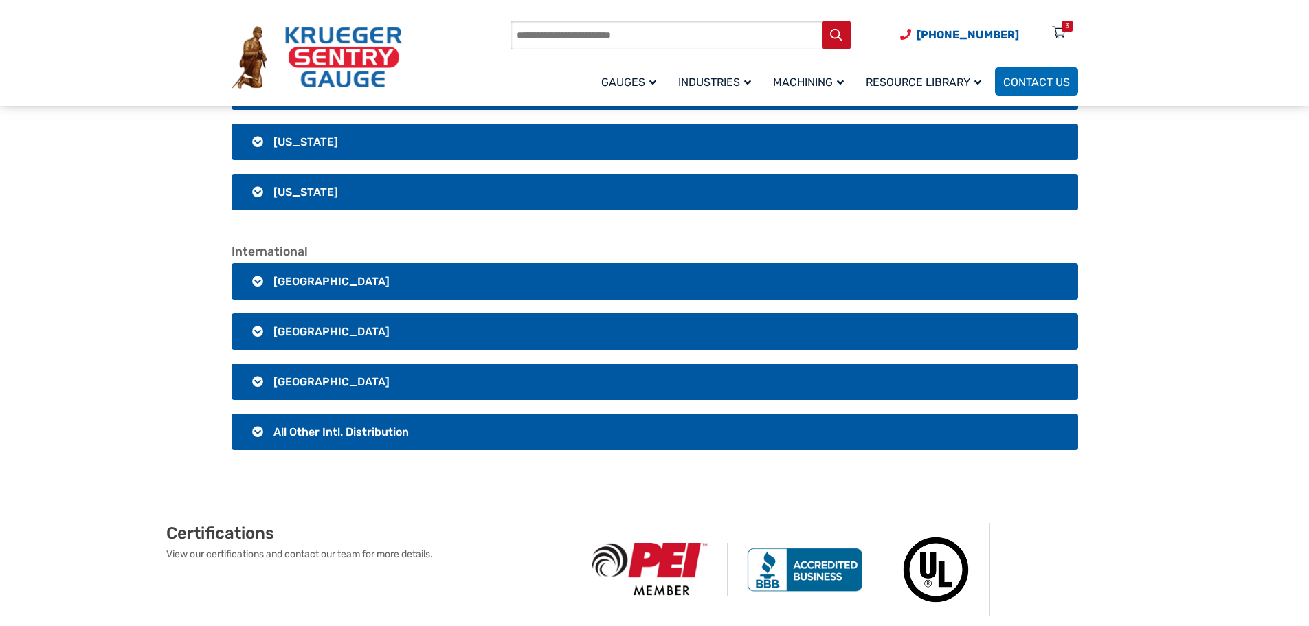
scroll to position [2680, 0]
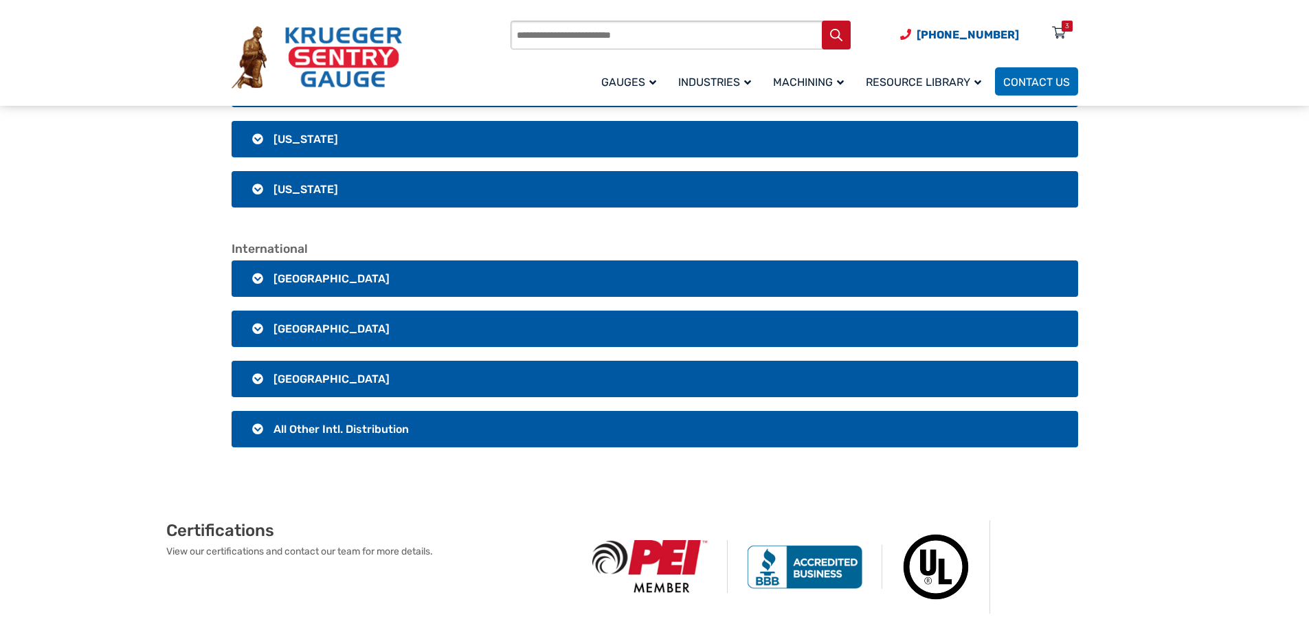
click at [287, 327] on span "Mexico" at bounding box center [331, 328] width 116 height 13
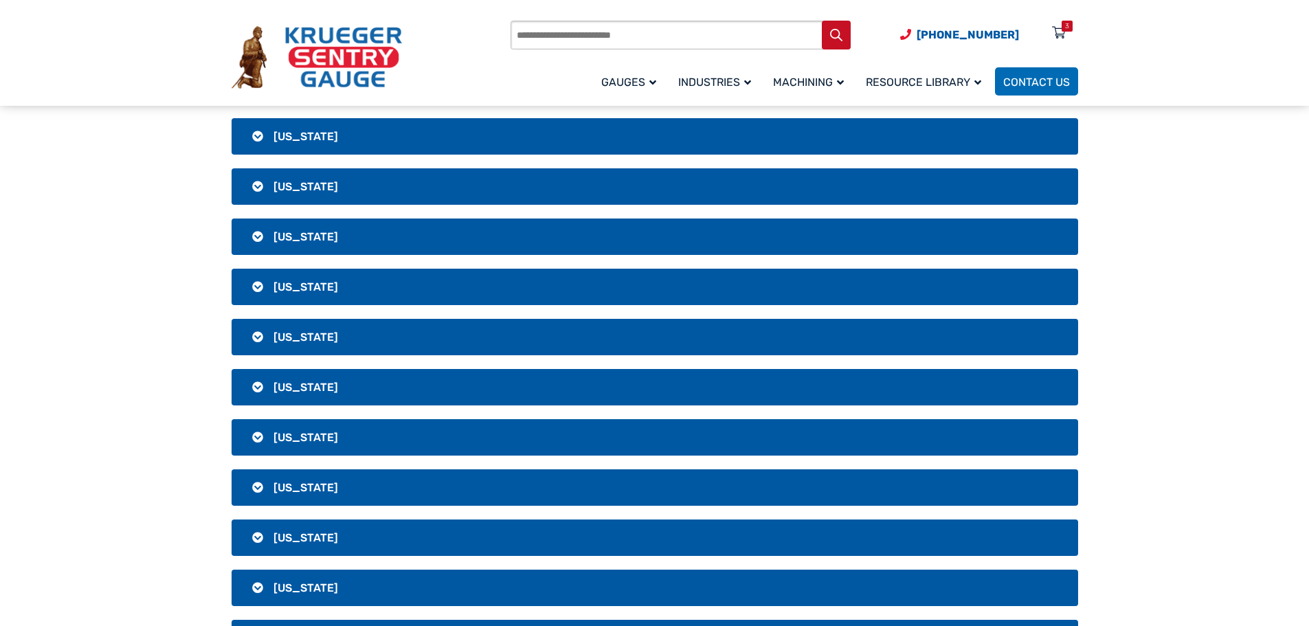
scroll to position [0, 0]
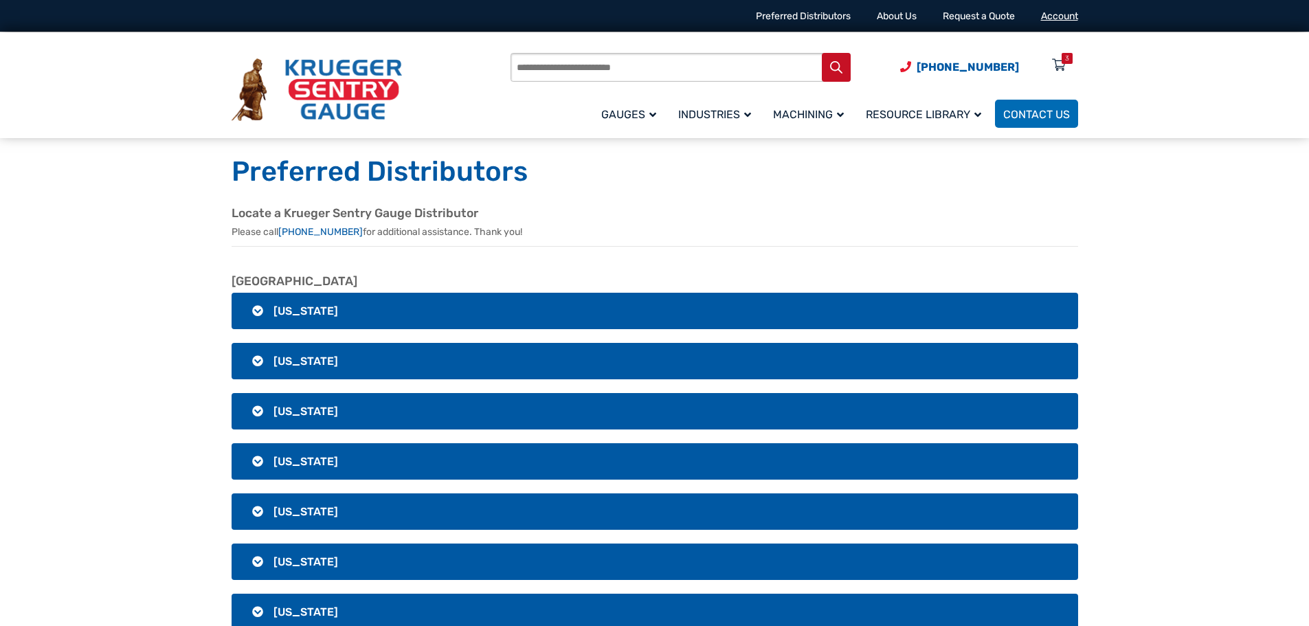
click at [1053, 18] on link "Account" at bounding box center [1059, 16] width 37 height 12
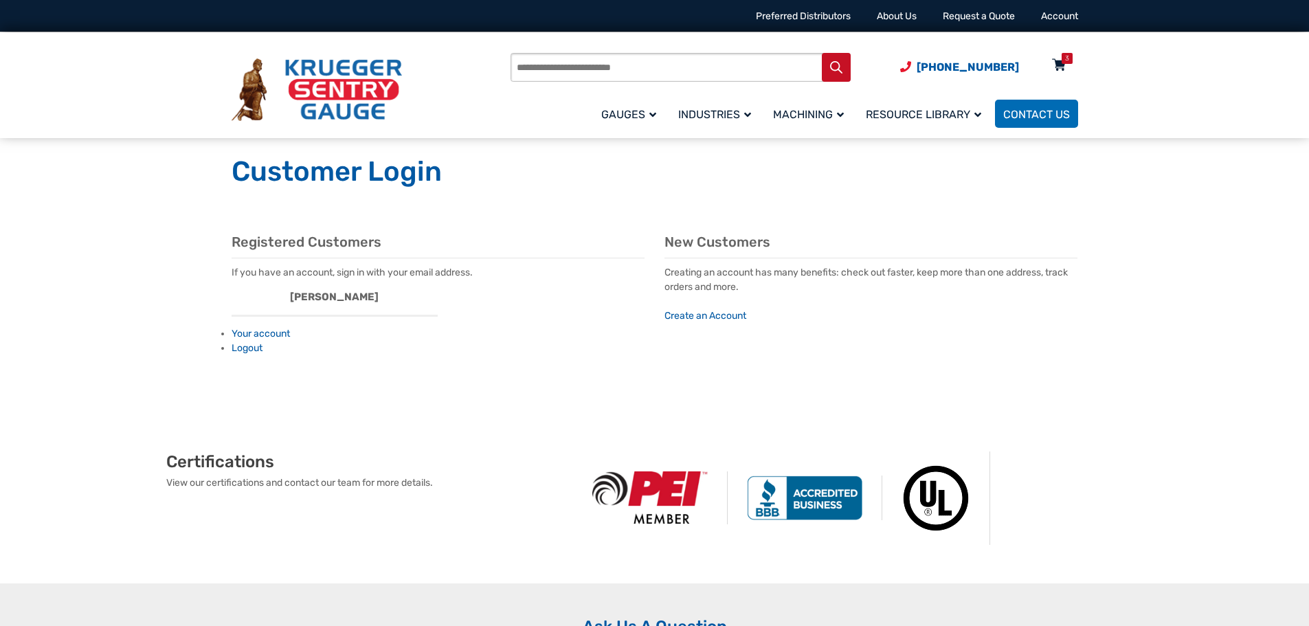
click at [1062, 63] on div "3" at bounding box center [1067, 58] width 11 height 11
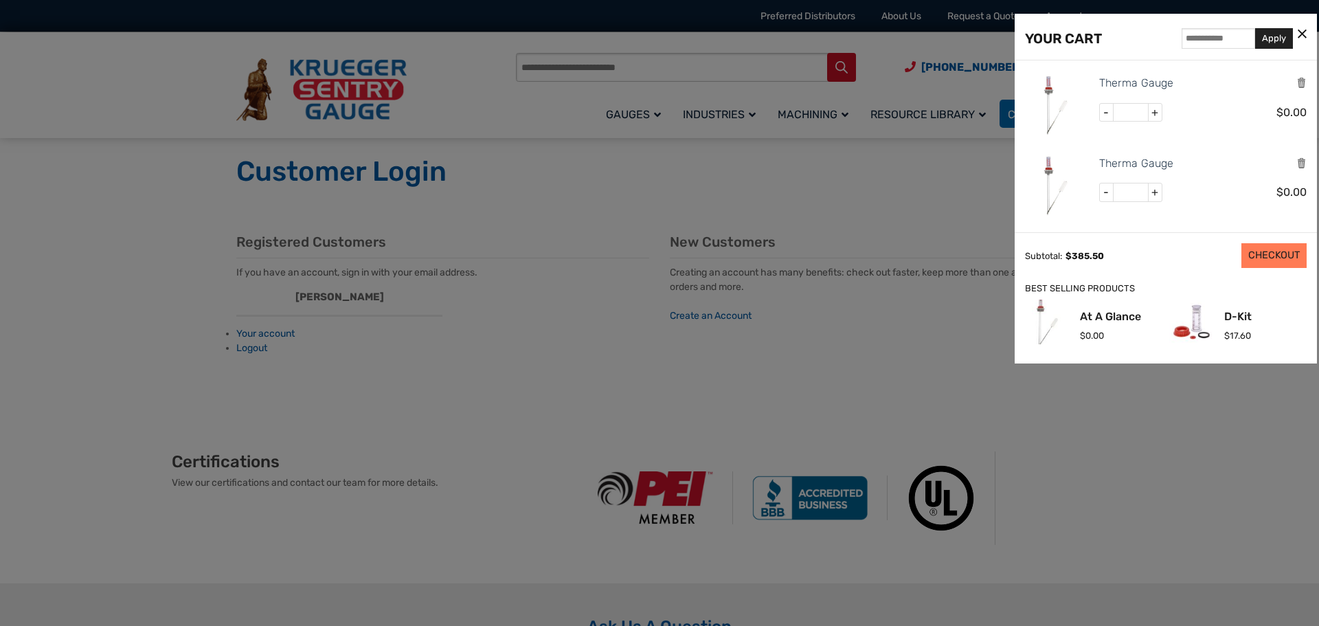
click at [1274, 254] on link "CHECKOUT" at bounding box center [1274, 255] width 65 height 25
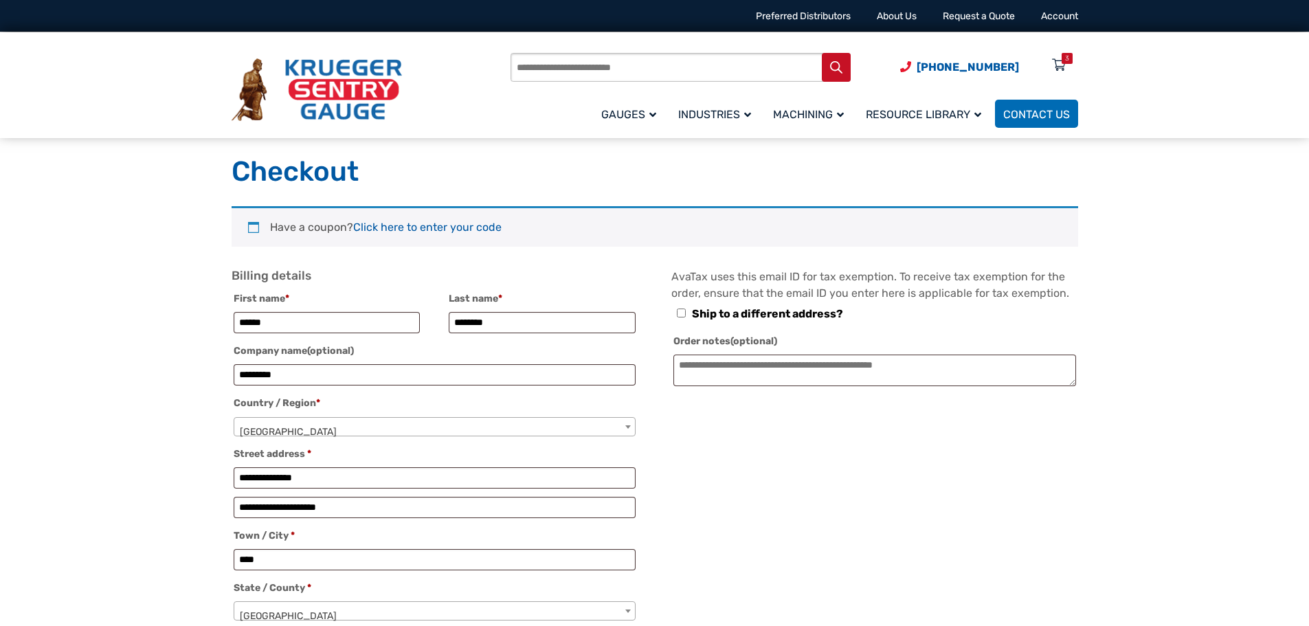
select select "**"
click at [1066, 58] on div "3" at bounding box center [1067, 58] width 4 height 11
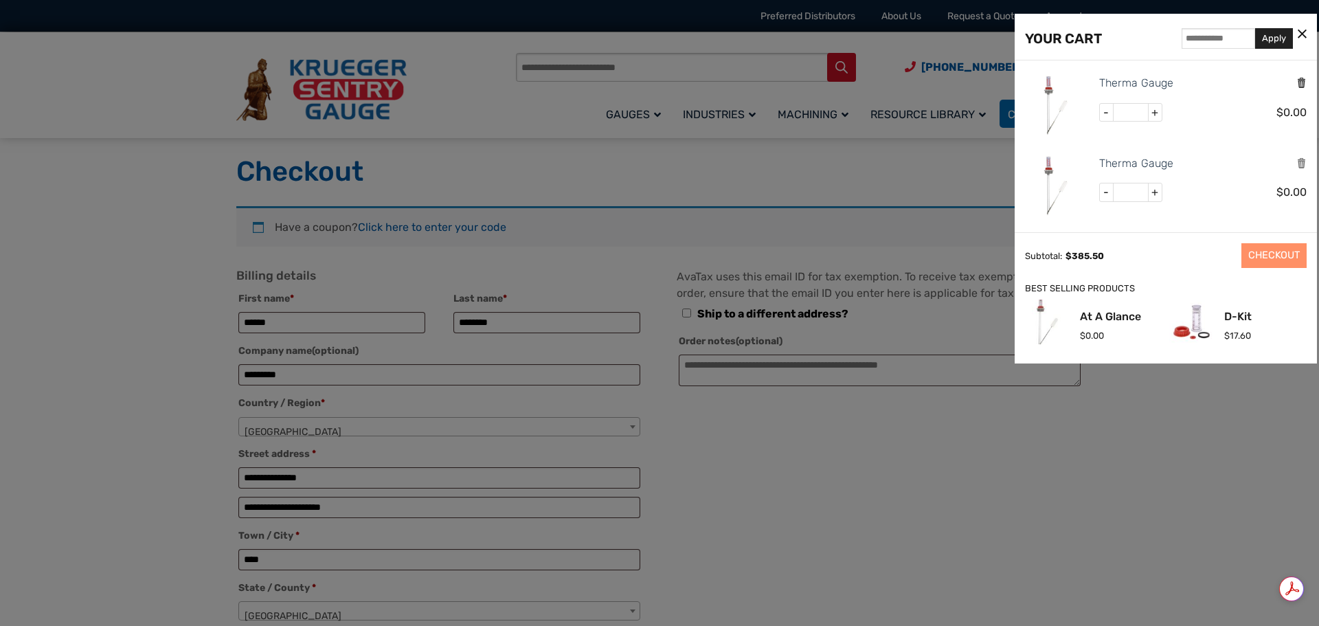
click at [1298, 86] on icon "Remove this item" at bounding box center [1302, 82] width 10 height 13
click at [1297, 163] on icon "Remove this item" at bounding box center [1302, 163] width 10 height 13
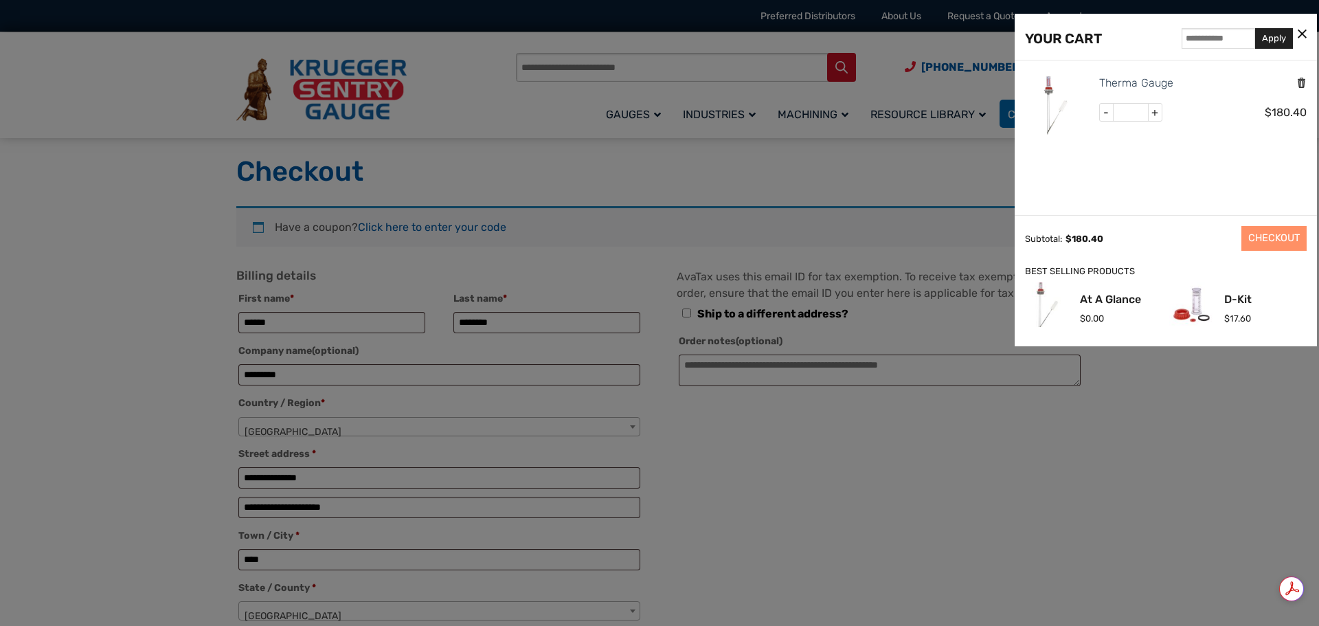
click at [1301, 79] on icon "Remove this item" at bounding box center [1302, 82] width 10 height 13
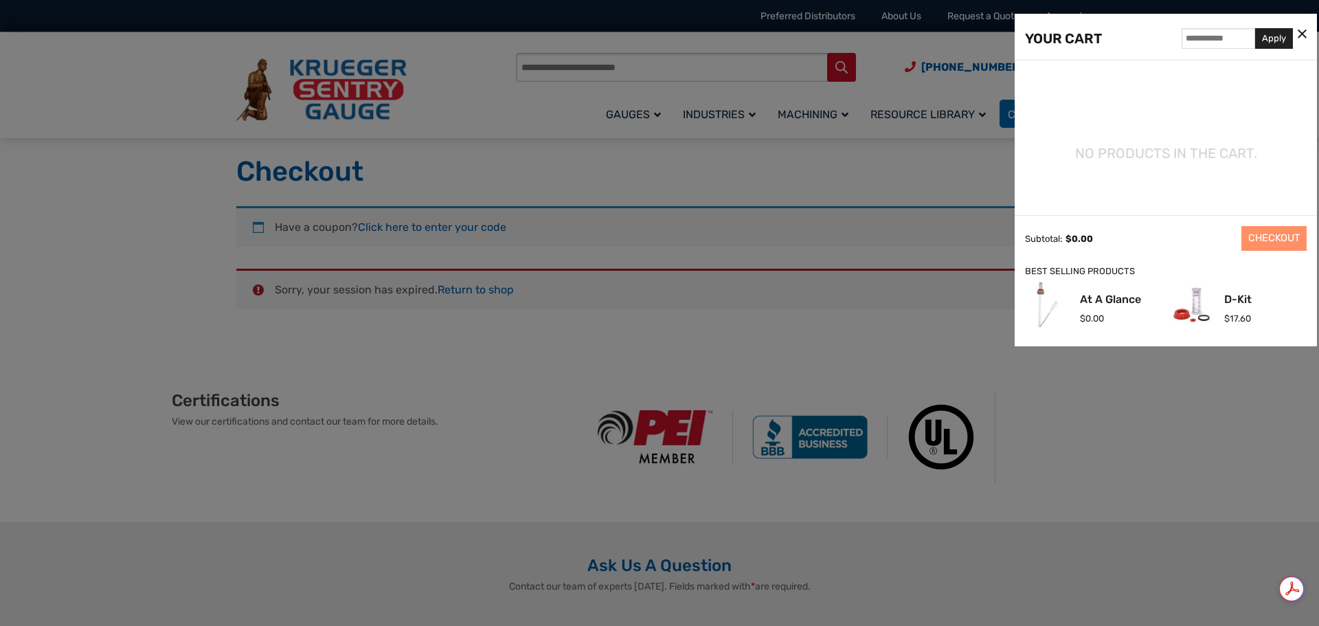
click at [1305, 34] on icon at bounding box center [1302, 34] width 9 height 14
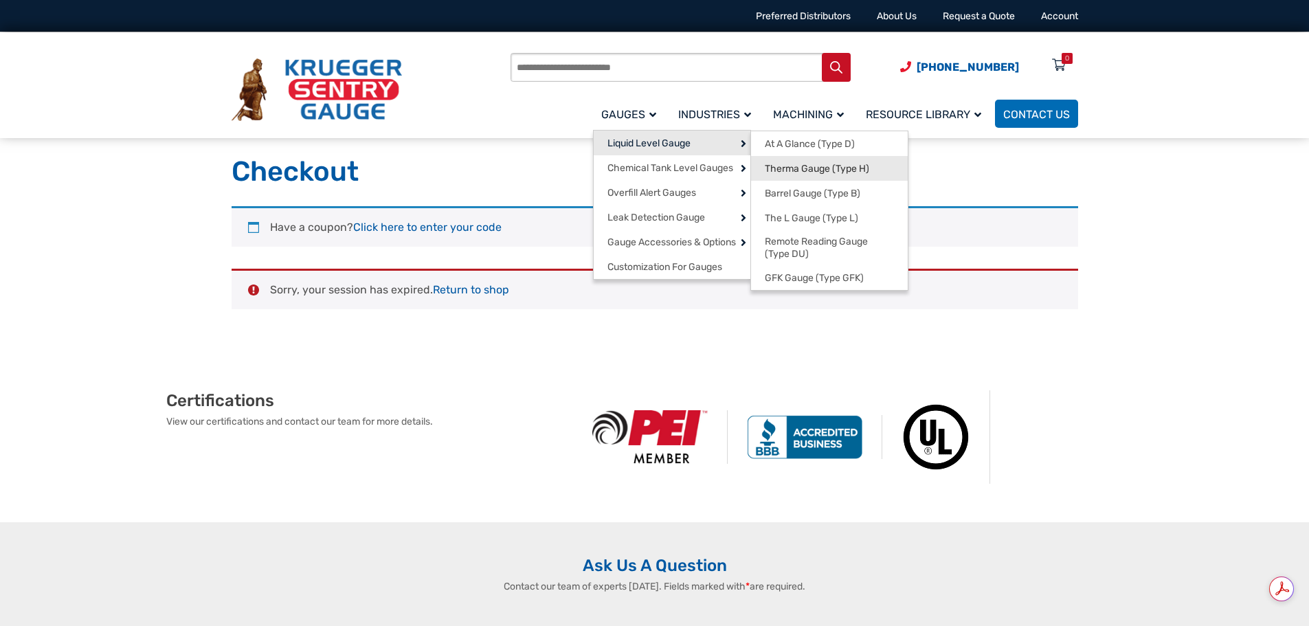
click at [808, 166] on span "Therma Gauge (Type H)" at bounding box center [817, 169] width 104 height 12
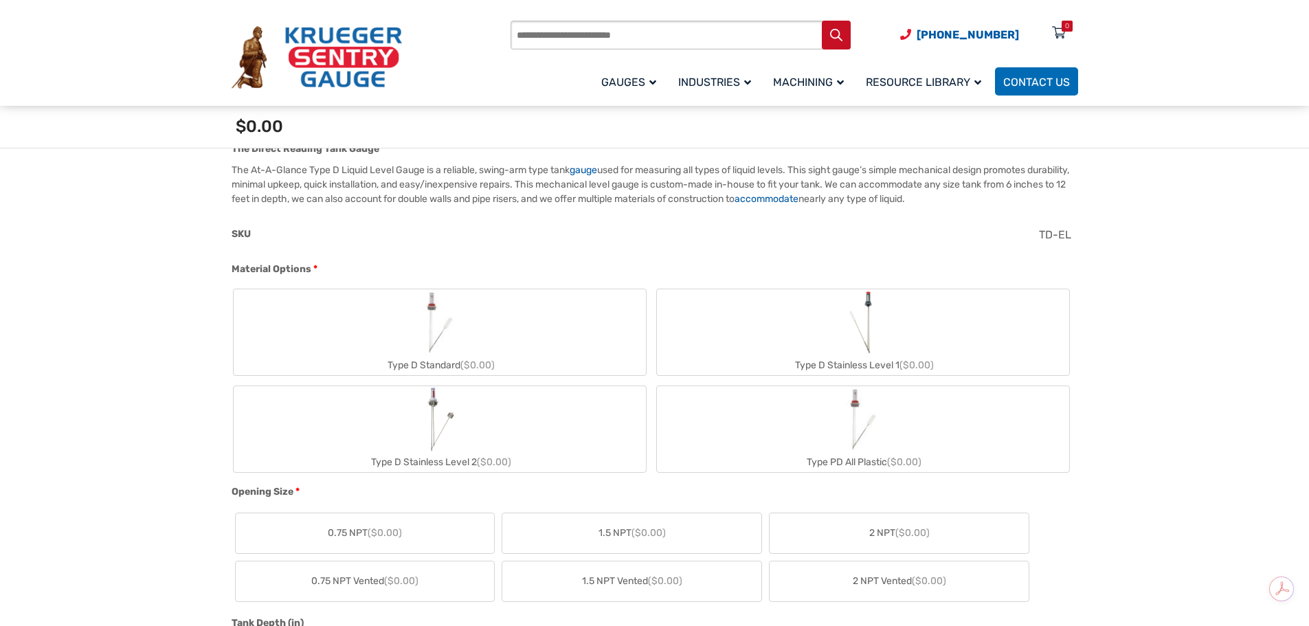
scroll to position [481, 0]
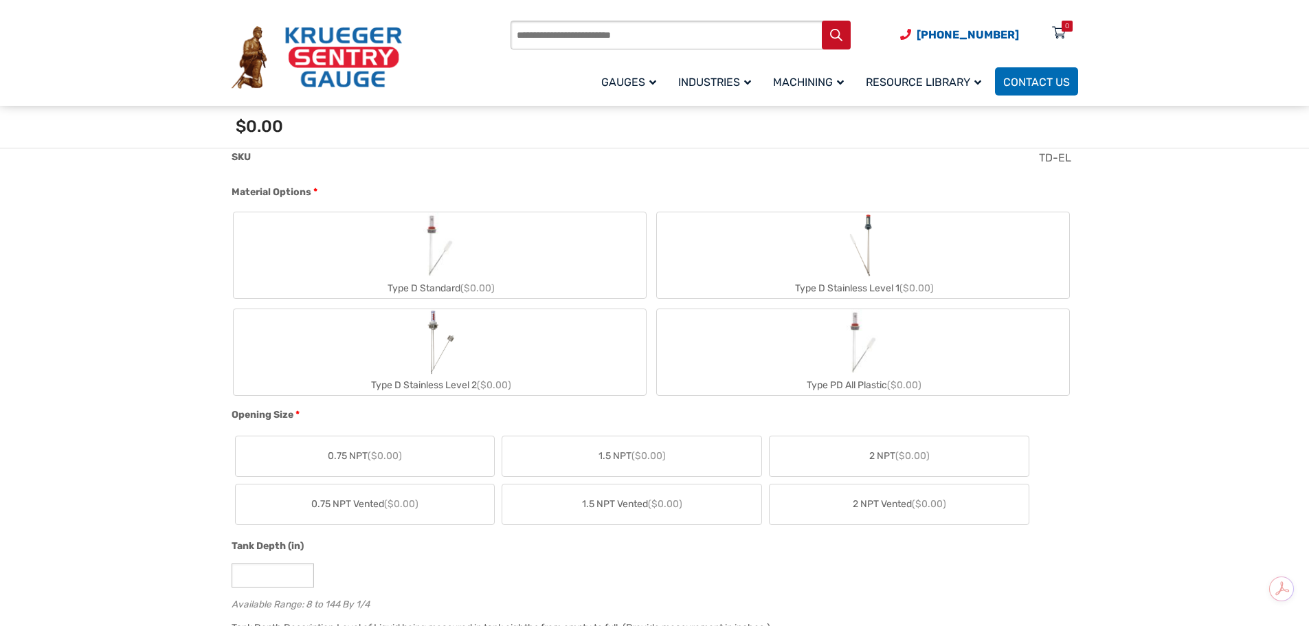
click at [450, 253] on img "Type D Standard" at bounding box center [440, 245] width 66 height 66
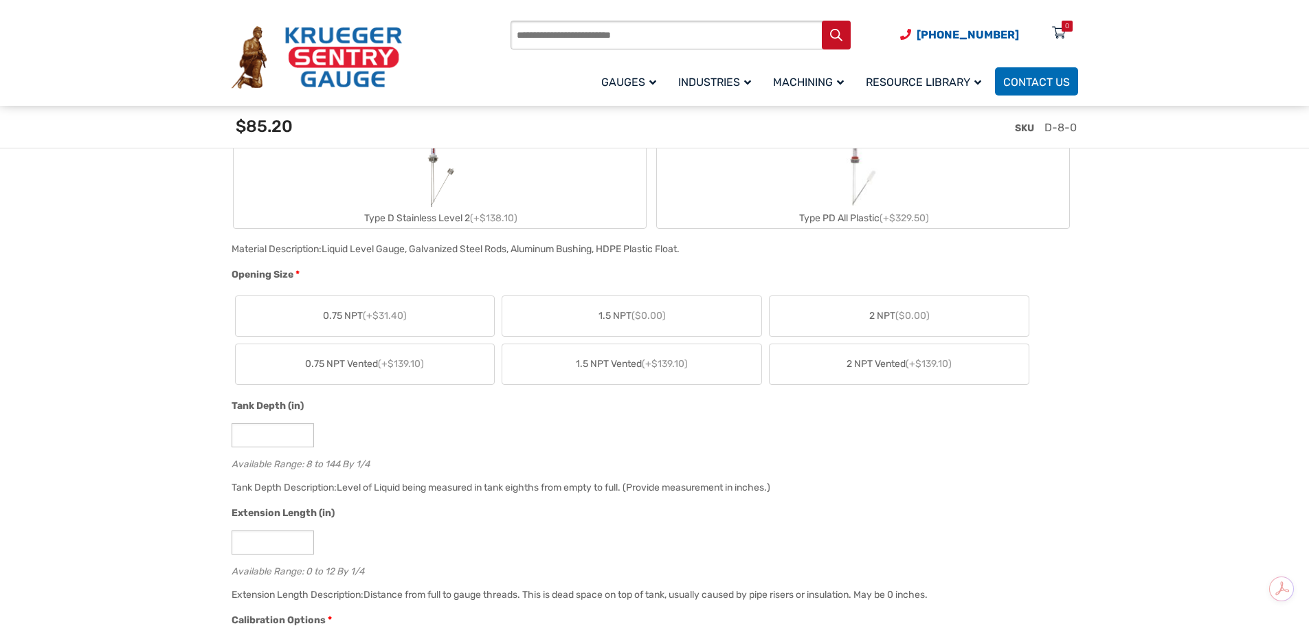
scroll to position [687, 0]
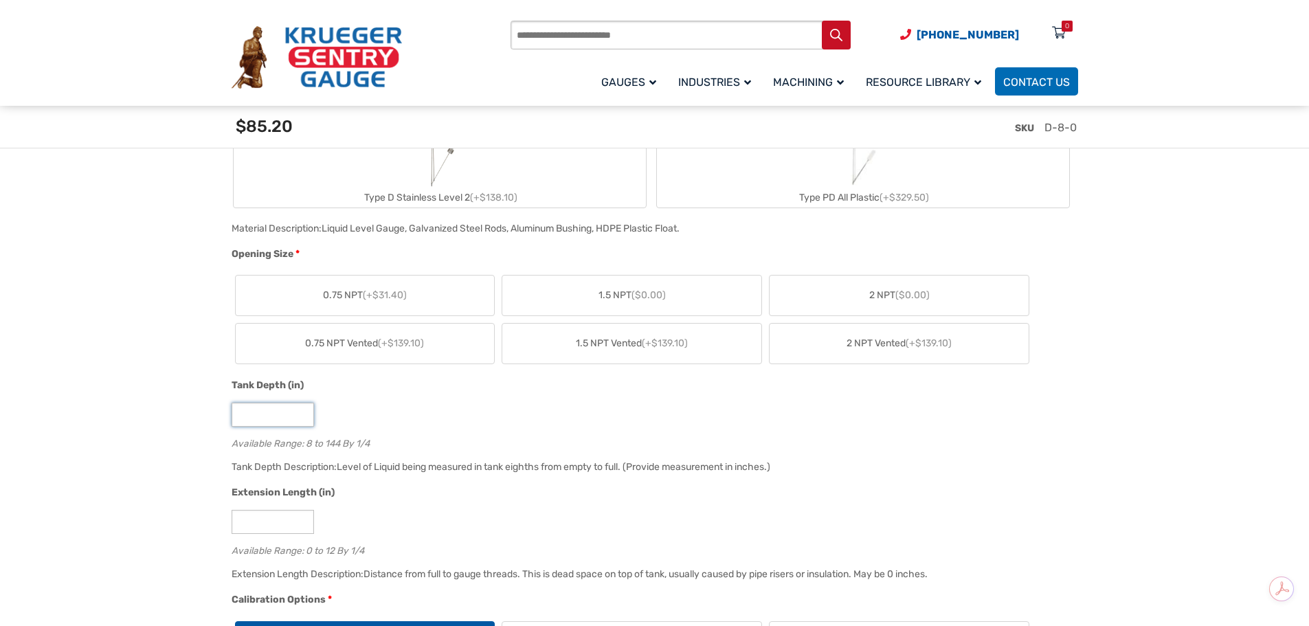
drag, startPoint x: 269, startPoint y: 416, endPoint x: 197, endPoint y: 415, distance: 72.2
type input "**"
type input "*"
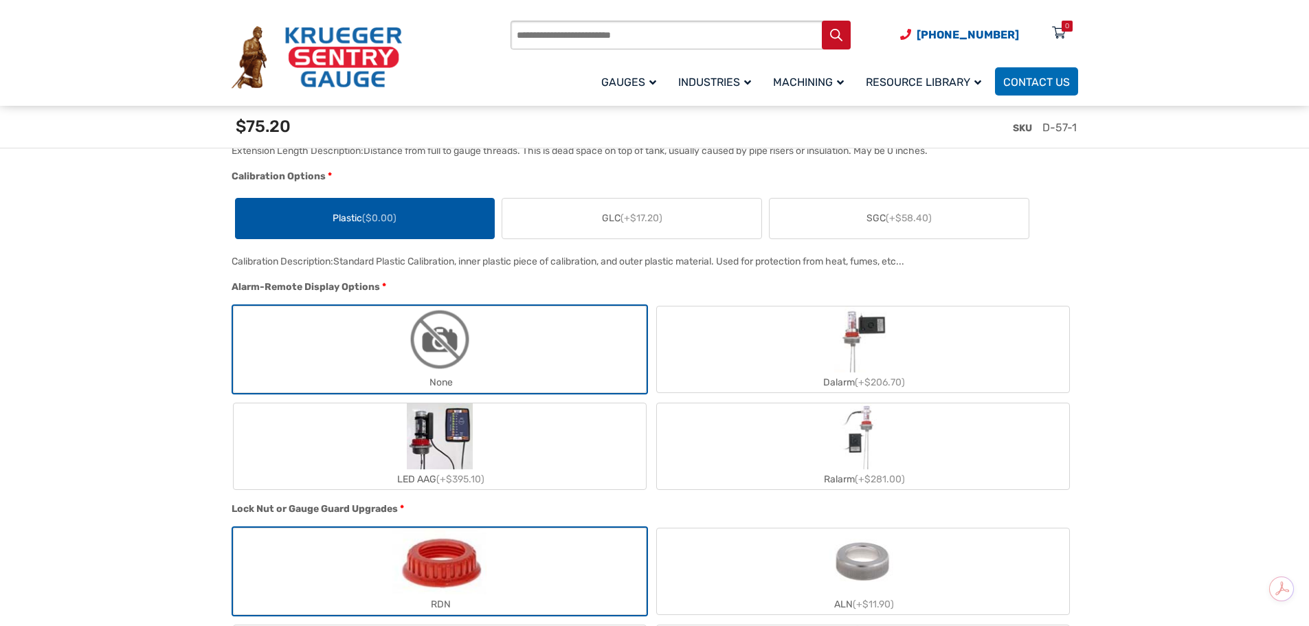
click at [634, 216] on span "(+$17.20)" at bounding box center [642, 218] width 42 height 12
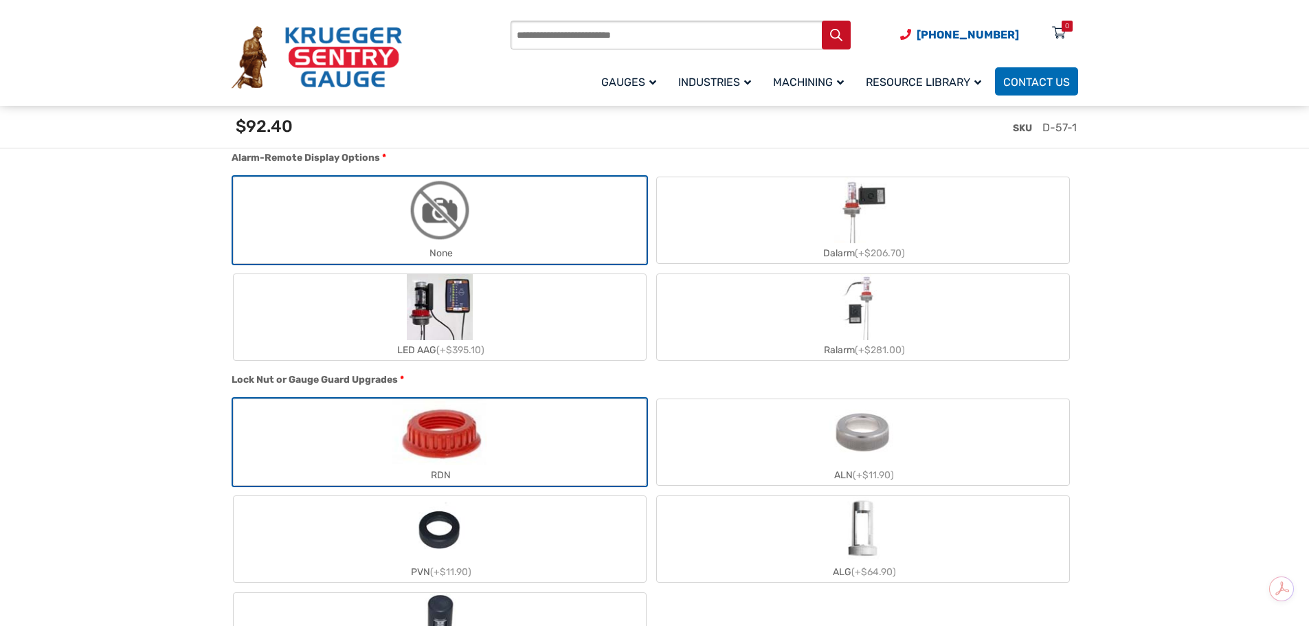
scroll to position [1248, 0]
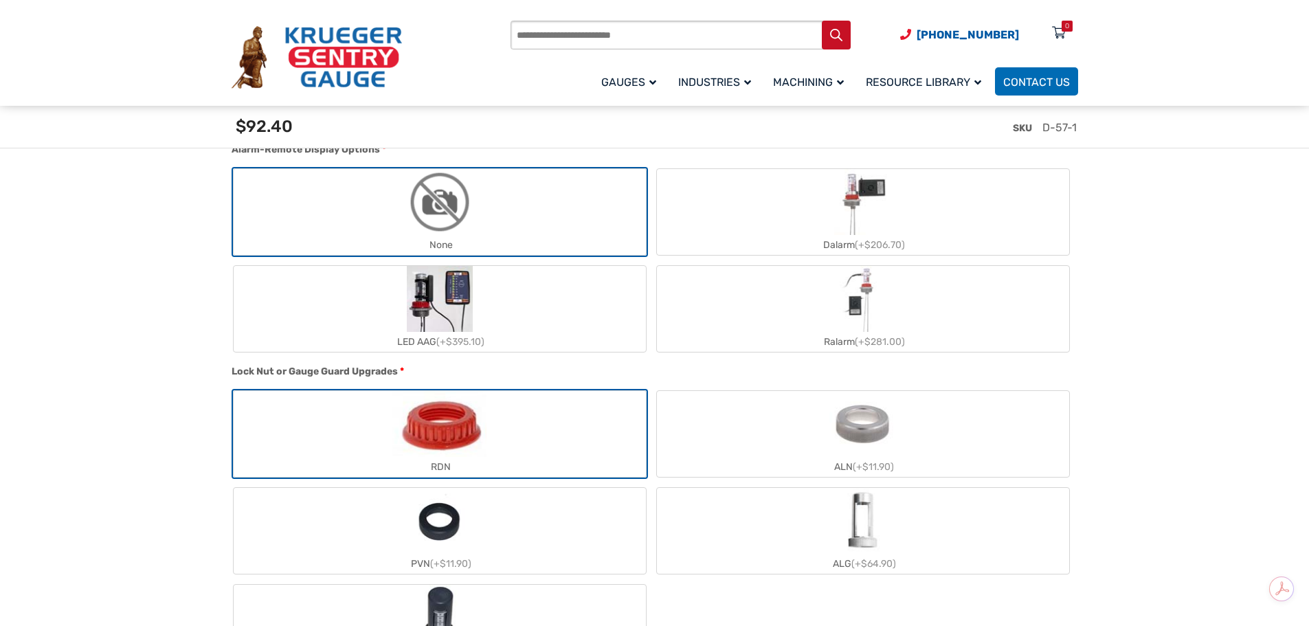
click at [887, 440] on img "ALN" at bounding box center [862, 424] width 67 height 66
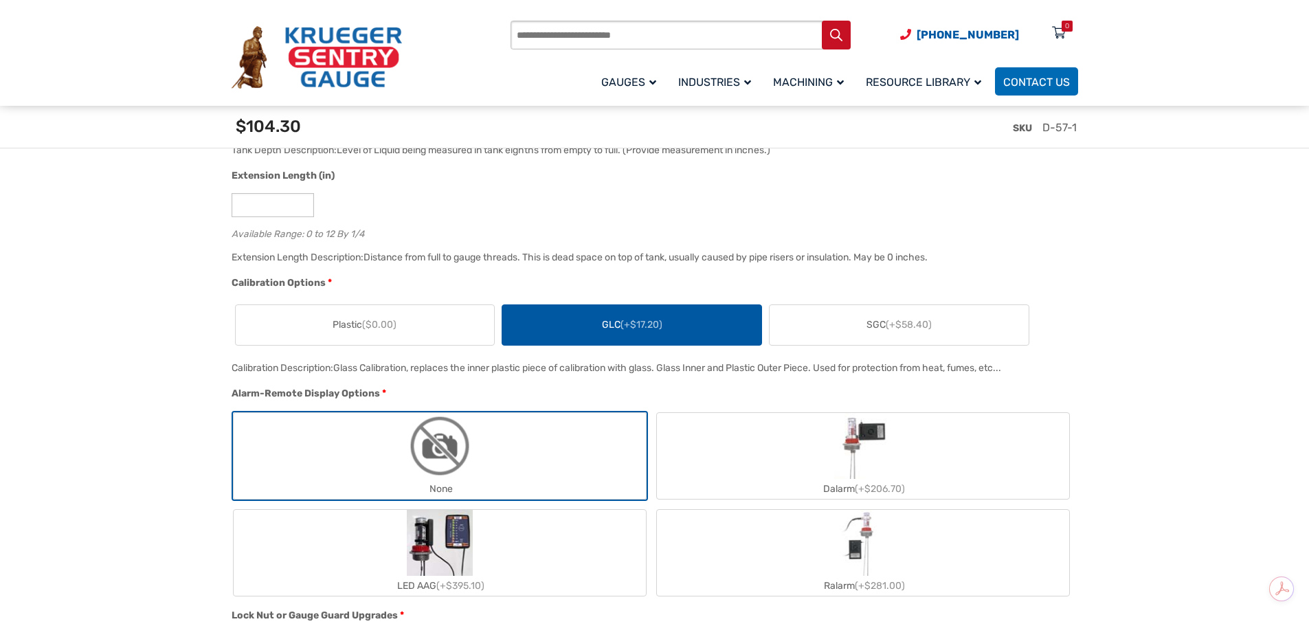
scroll to position [904, 0]
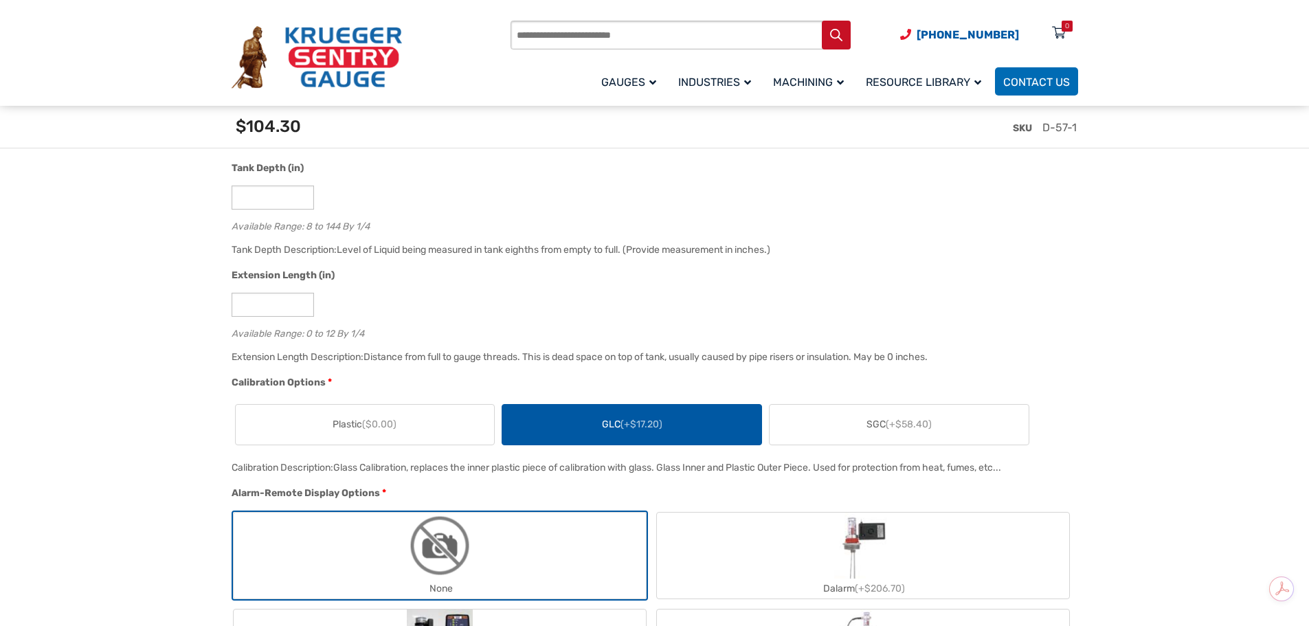
click at [384, 427] on span "($0.00)" at bounding box center [379, 424] width 34 height 12
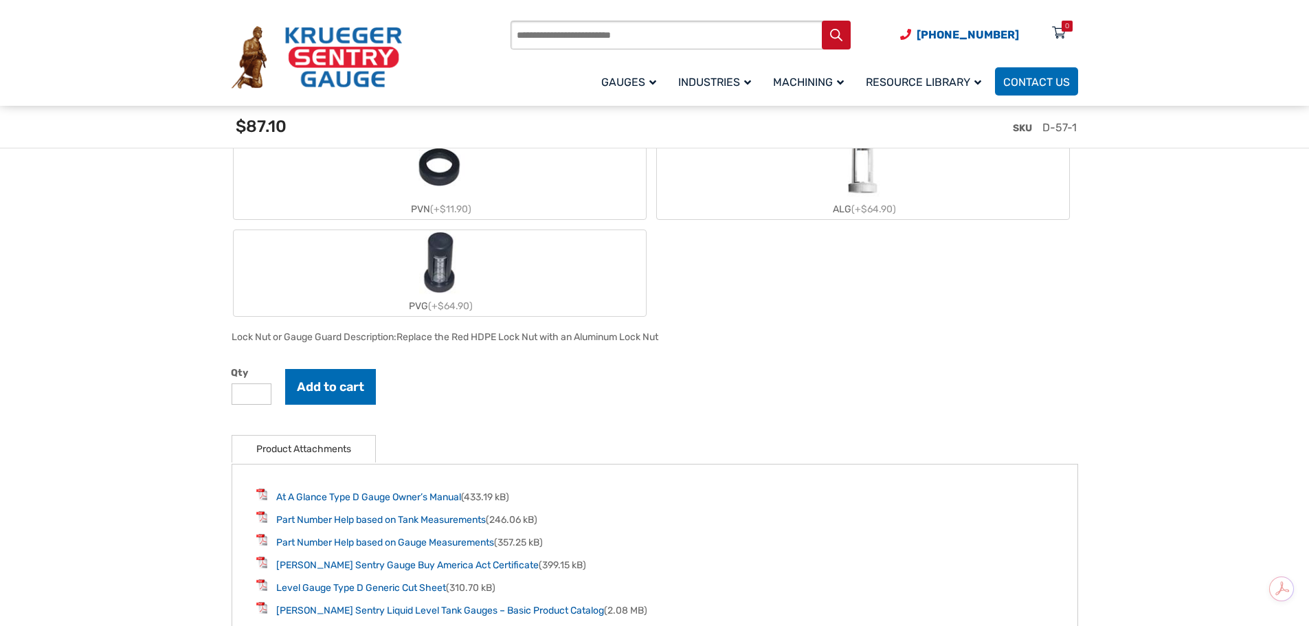
scroll to position [1660, 0]
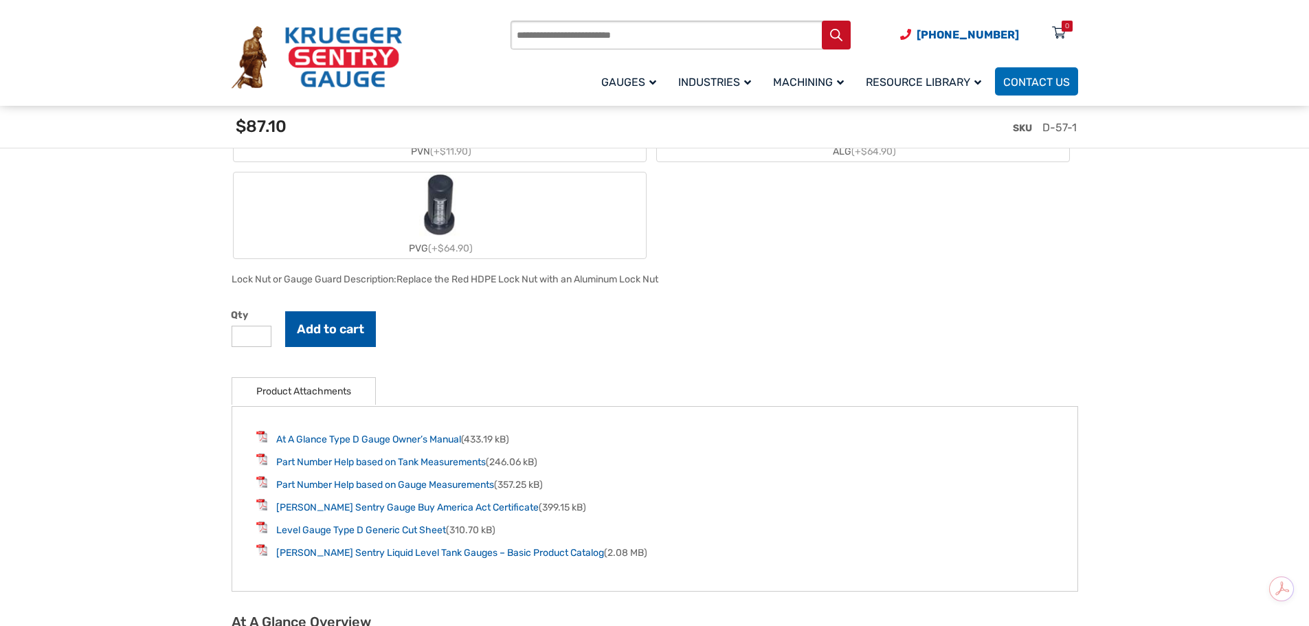
click at [334, 330] on button "Add to cart" at bounding box center [330, 329] width 91 height 36
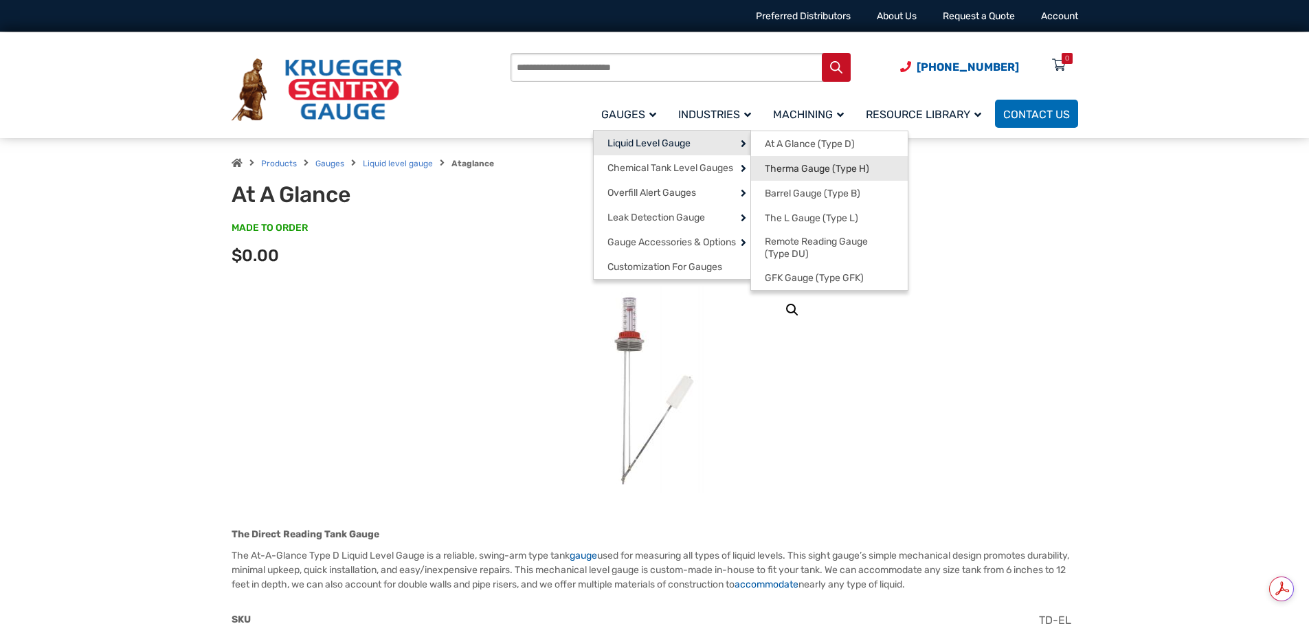
click at [818, 169] on span "Therma Gauge (Type H)" at bounding box center [817, 169] width 104 height 12
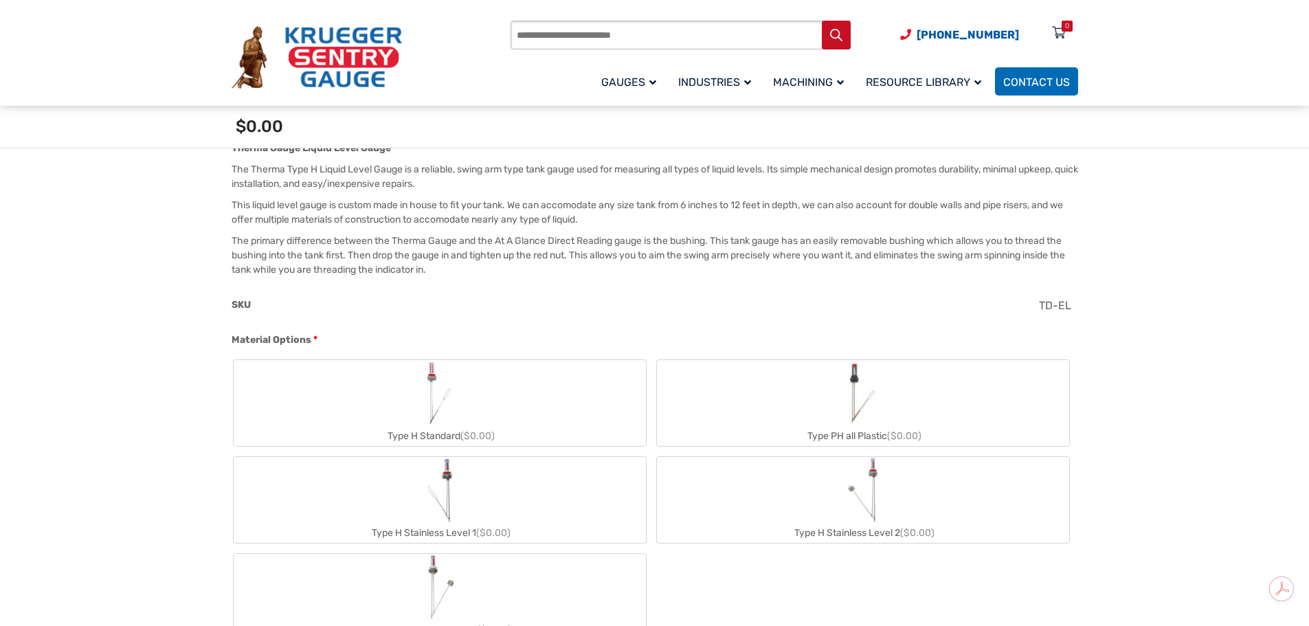
scroll to position [412, 0]
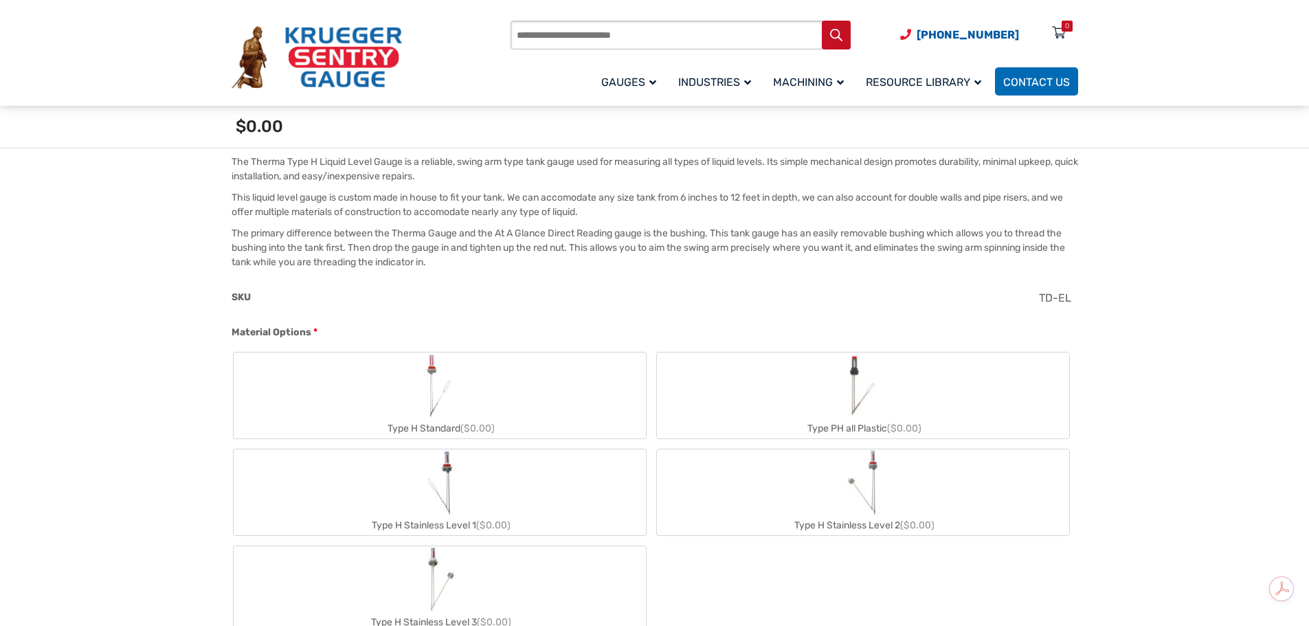
click at [846, 390] on img "Type PH all Plastic" at bounding box center [862, 386] width 39 height 66
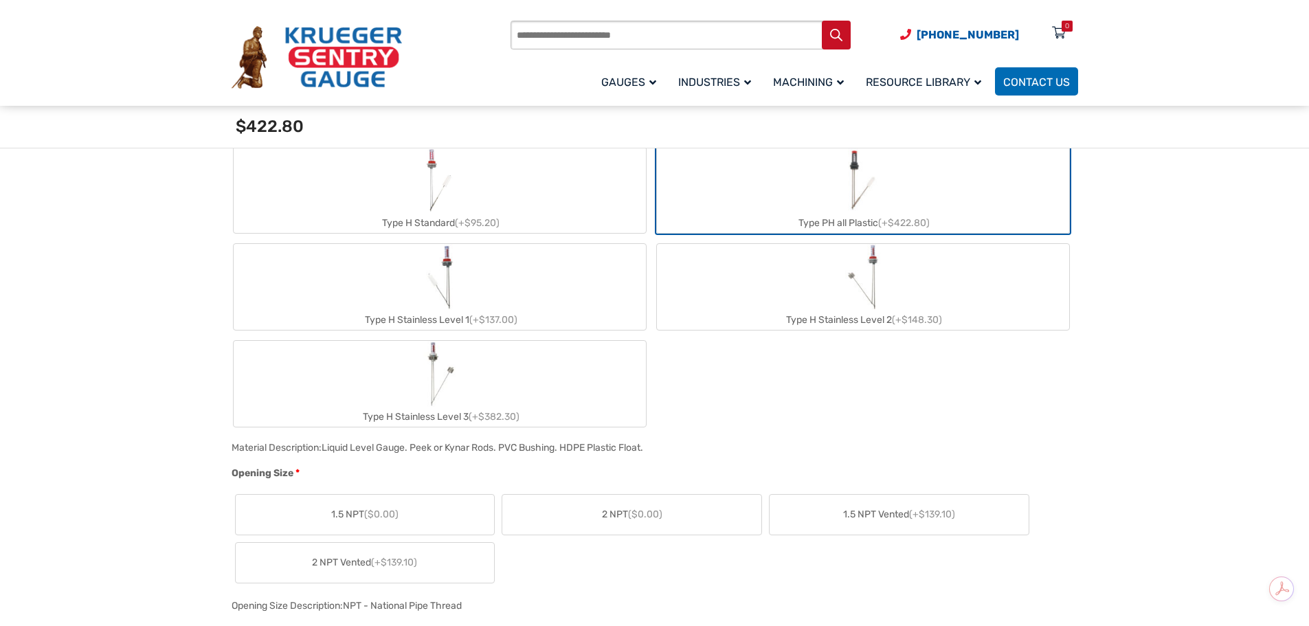
scroll to position [687, 0]
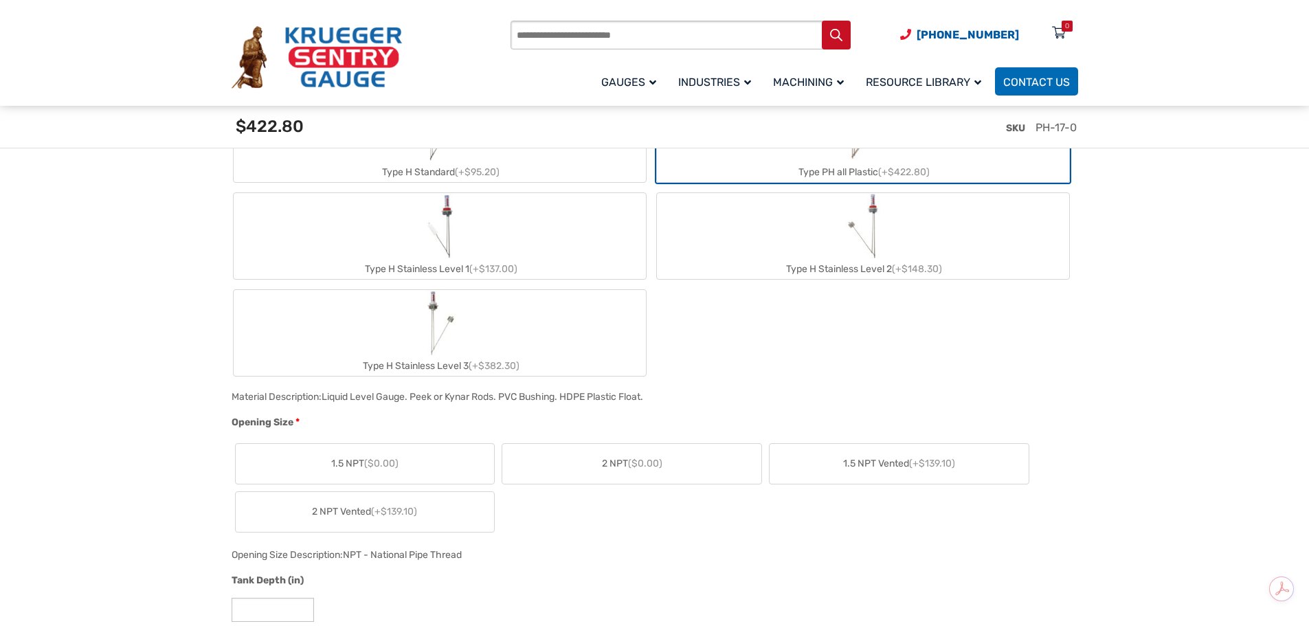
click at [359, 517] on span "2 NPT Vented (+$139.10)" at bounding box center [364, 511] width 105 height 14
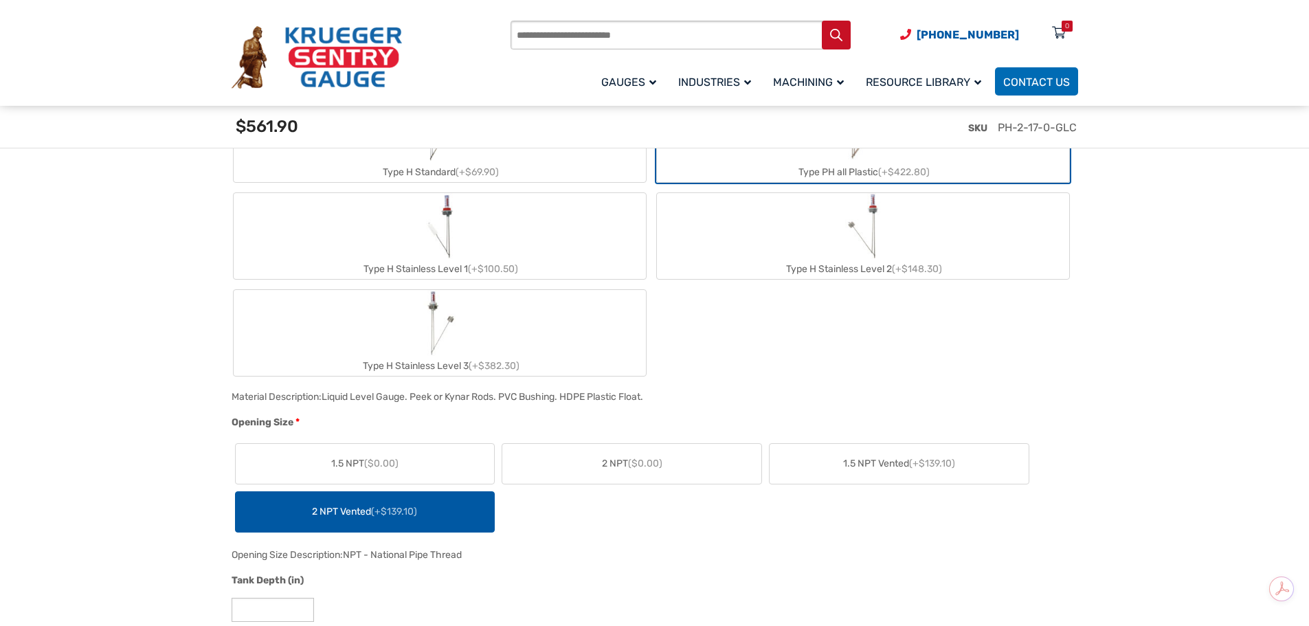
click at [649, 461] on span "($0.00)" at bounding box center [645, 464] width 34 height 12
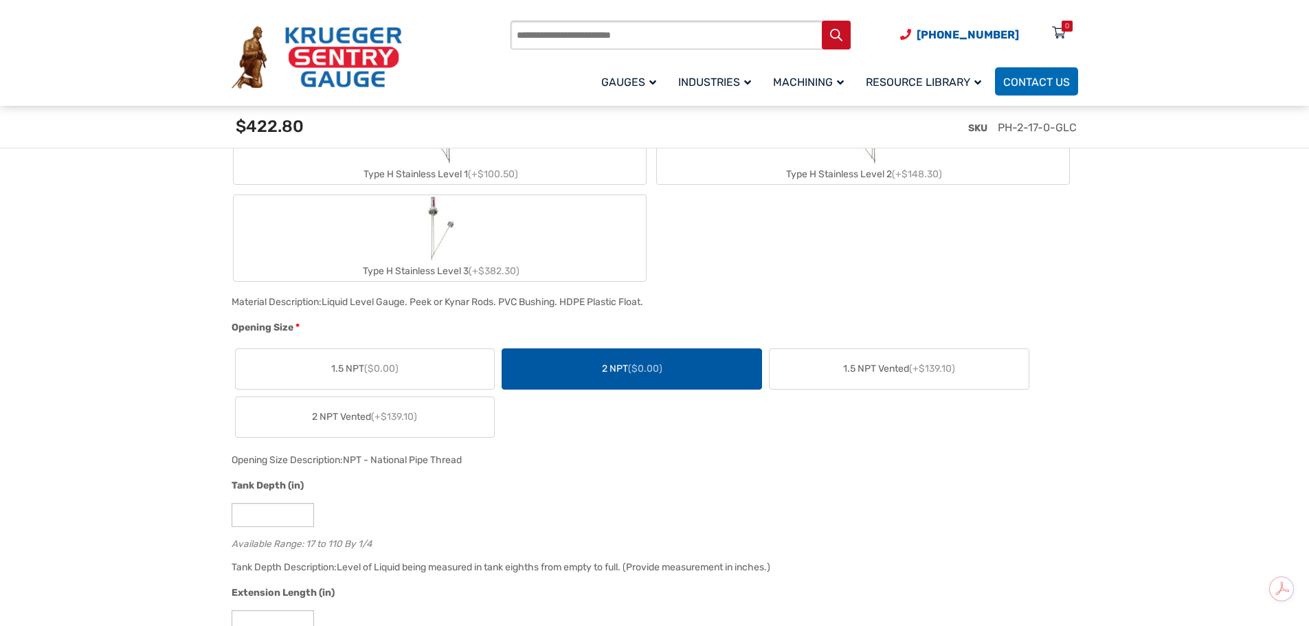
scroll to position [893, 0]
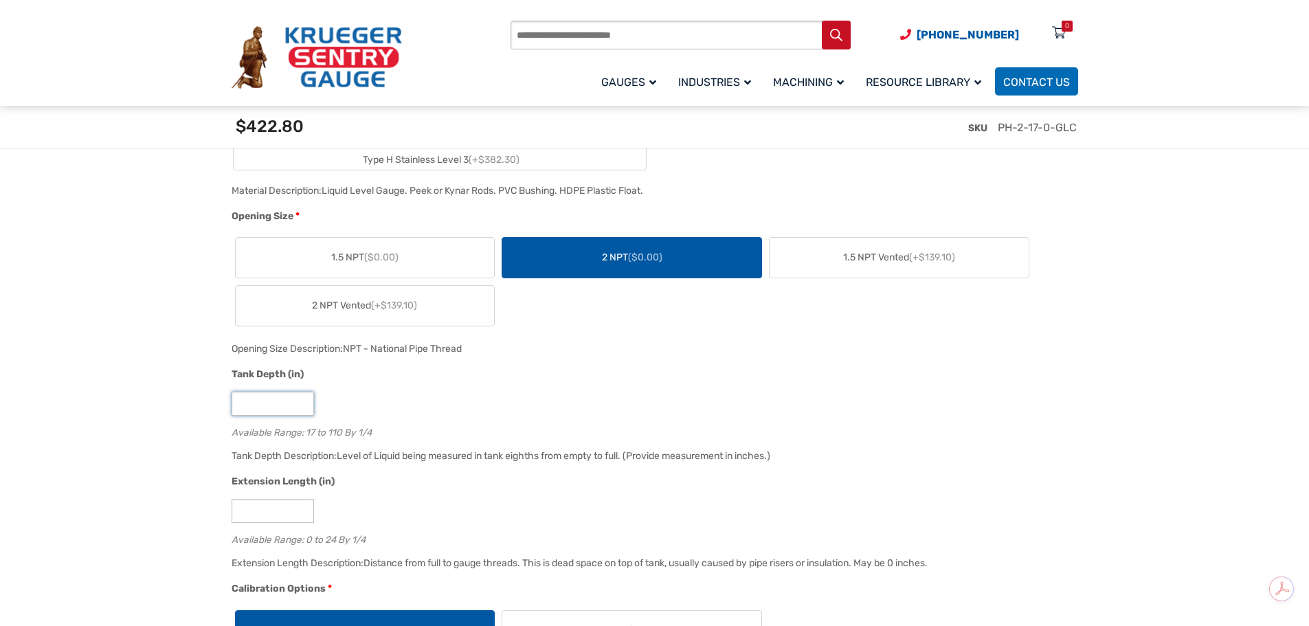
drag, startPoint x: 236, startPoint y: 405, endPoint x: 228, endPoint y: 405, distance: 7.6
click at [228, 405] on div "Tank Depth (in) ** Available Range: 17 to 110 By 1/4" at bounding box center [651, 407] width 847 height 80
type input "**"
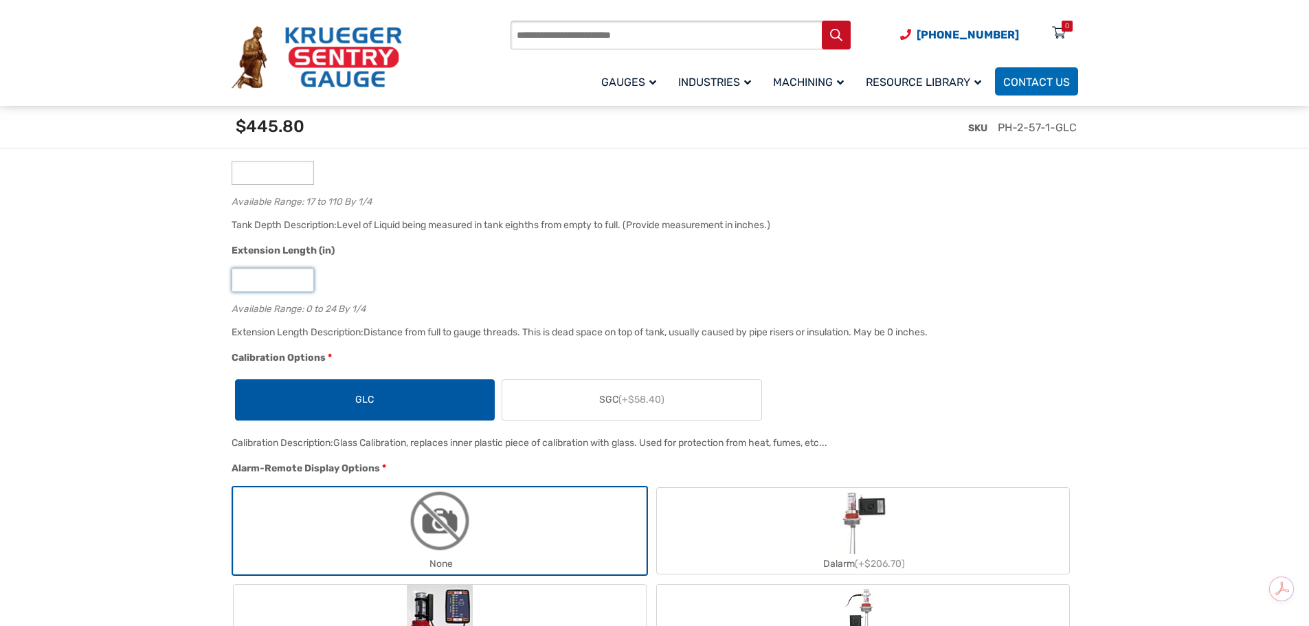
scroll to position [1168, 0]
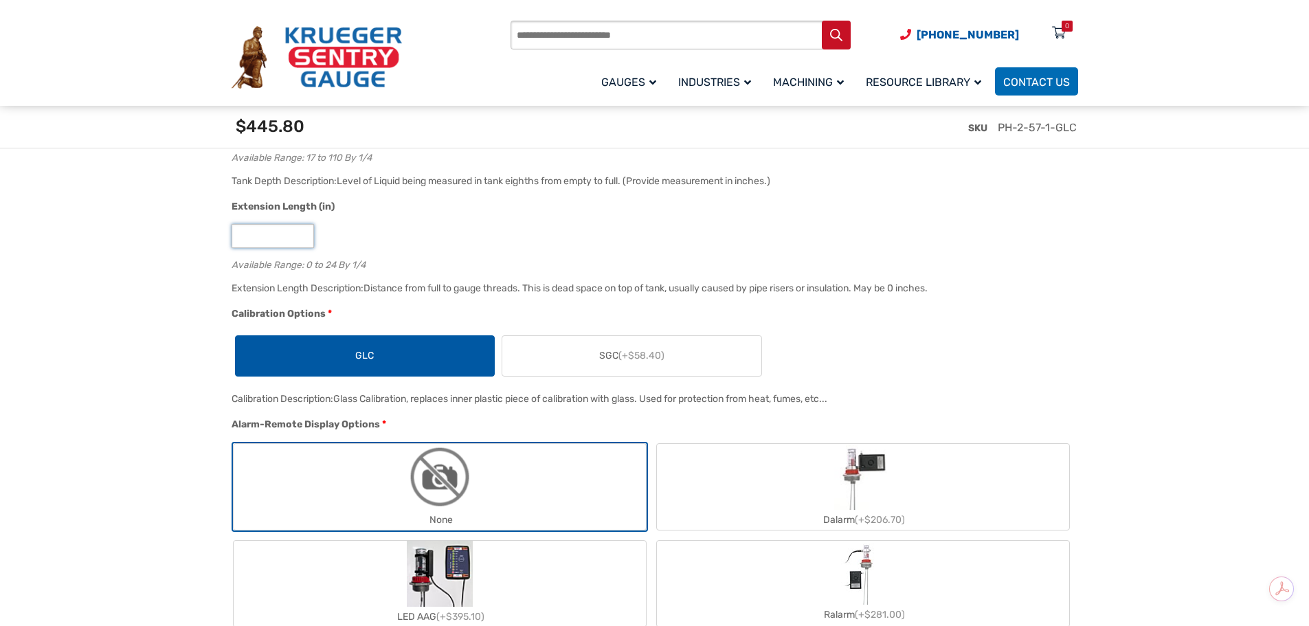
type input "*"
click at [636, 354] on span "(+$58.40)" at bounding box center [641, 356] width 46 height 12
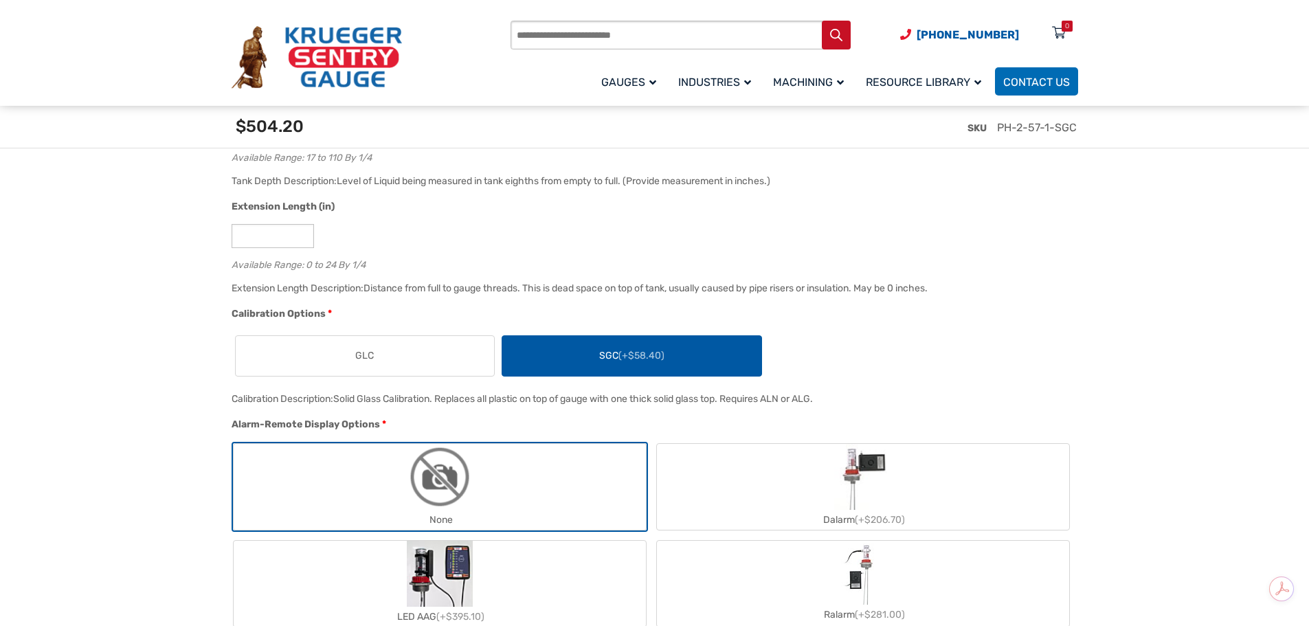
click at [415, 360] on label "GLC" at bounding box center [365, 356] width 259 height 40
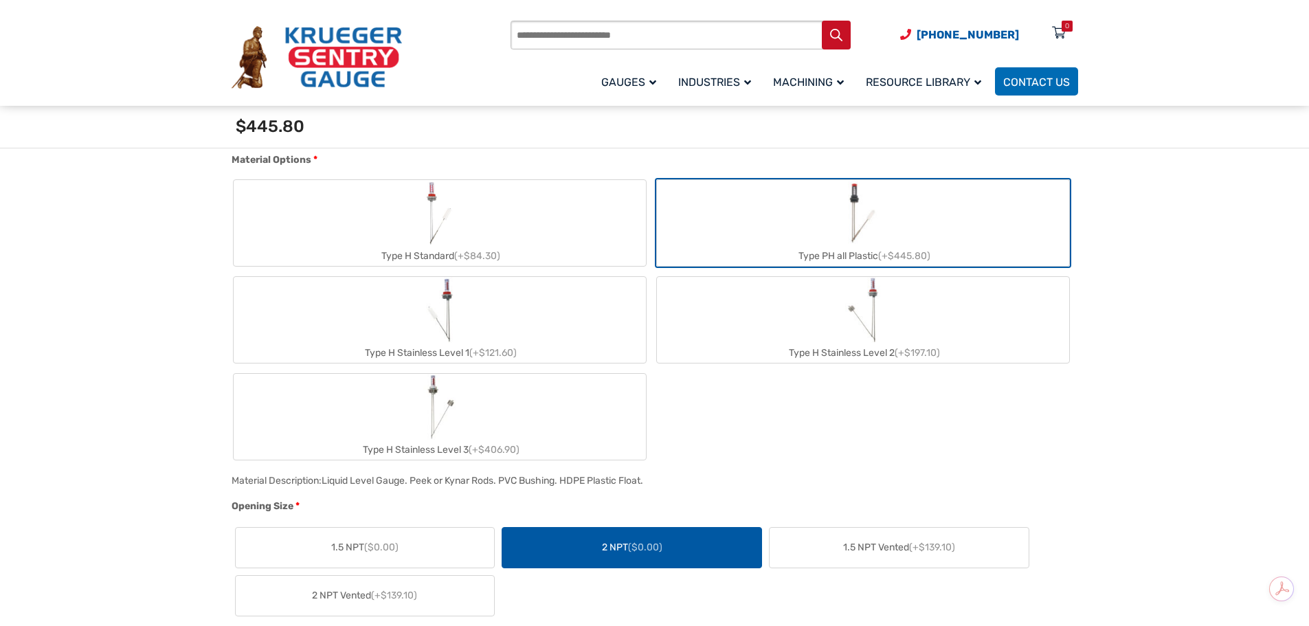
scroll to position [550, 0]
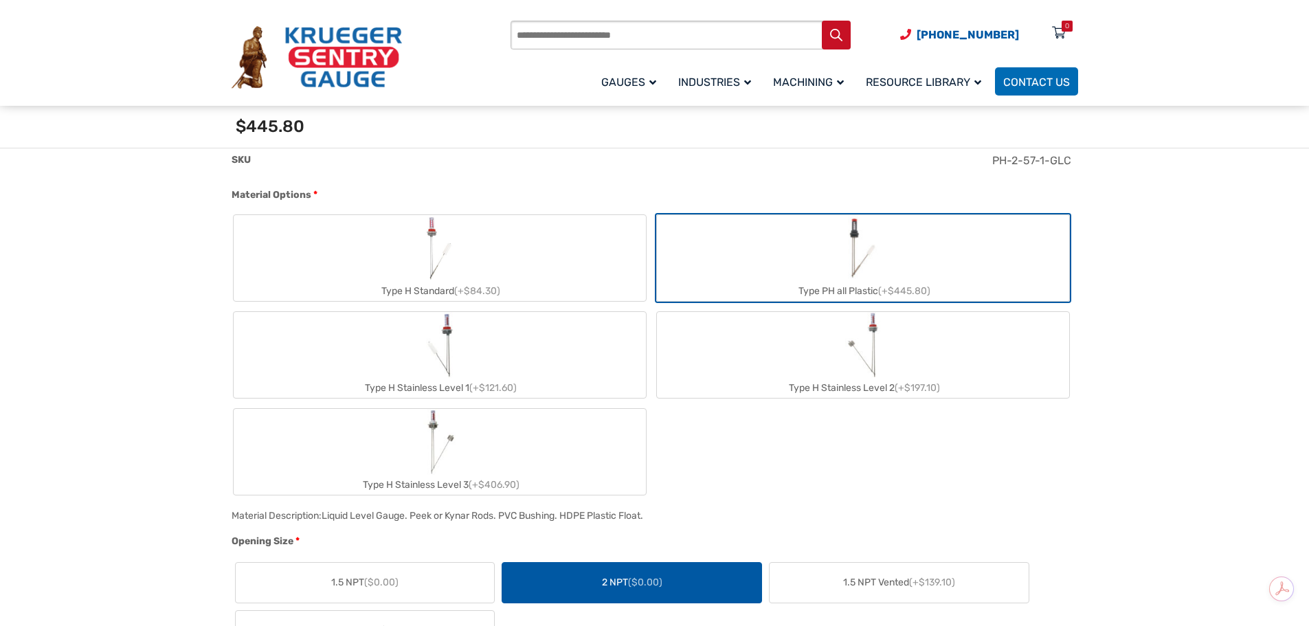
click at [458, 260] on label "Type H Standard (+$84.30)" at bounding box center [440, 258] width 412 height 86
type input "**"
type input "*"
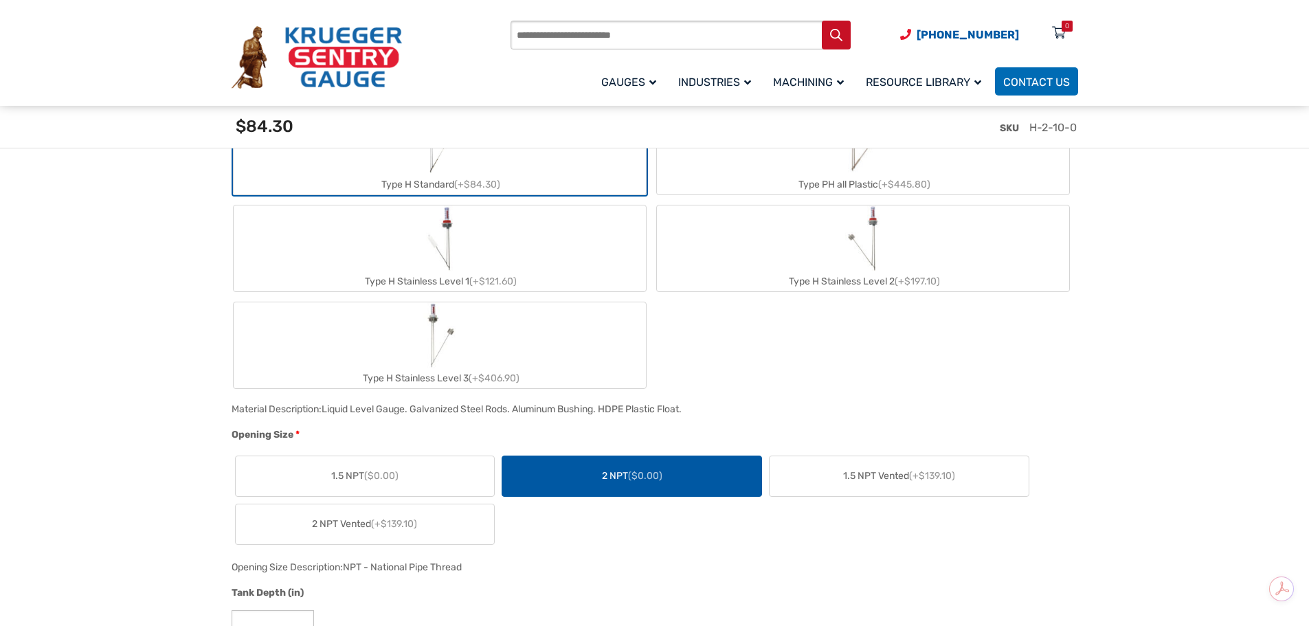
scroll to position [893, 0]
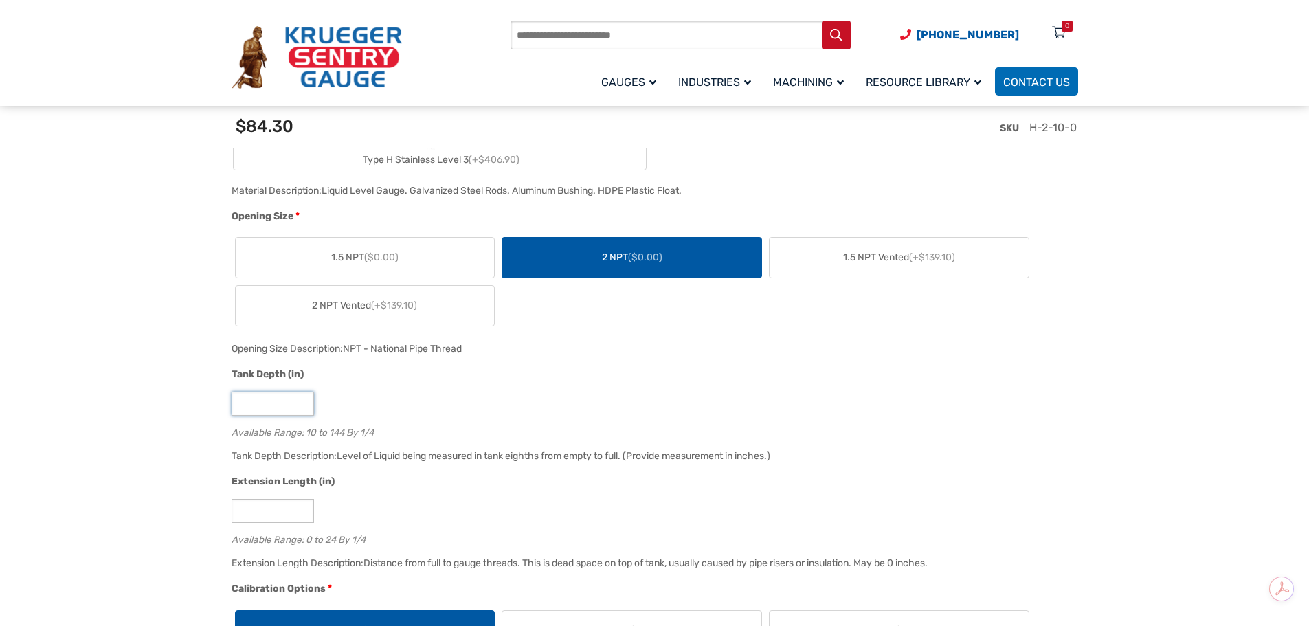
drag, startPoint x: 266, startPoint y: 404, endPoint x: 175, endPoint y: 396, distance: 91.8
type input "**"
type input "*"
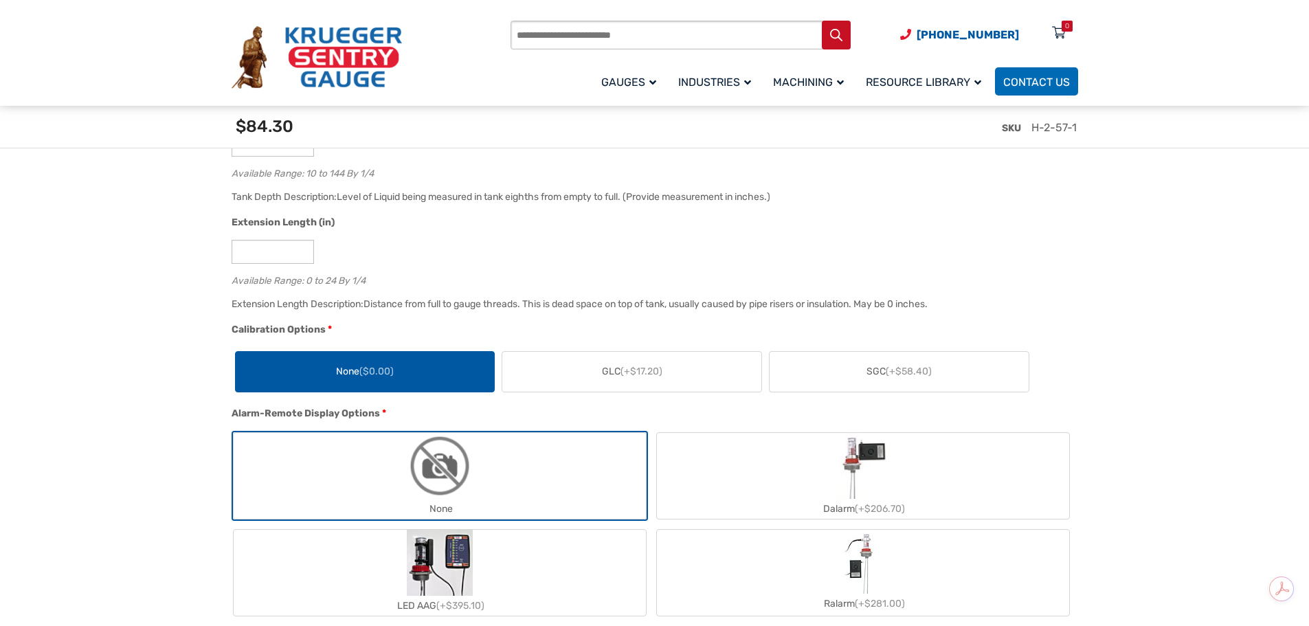
scroll to position [1141, 0]
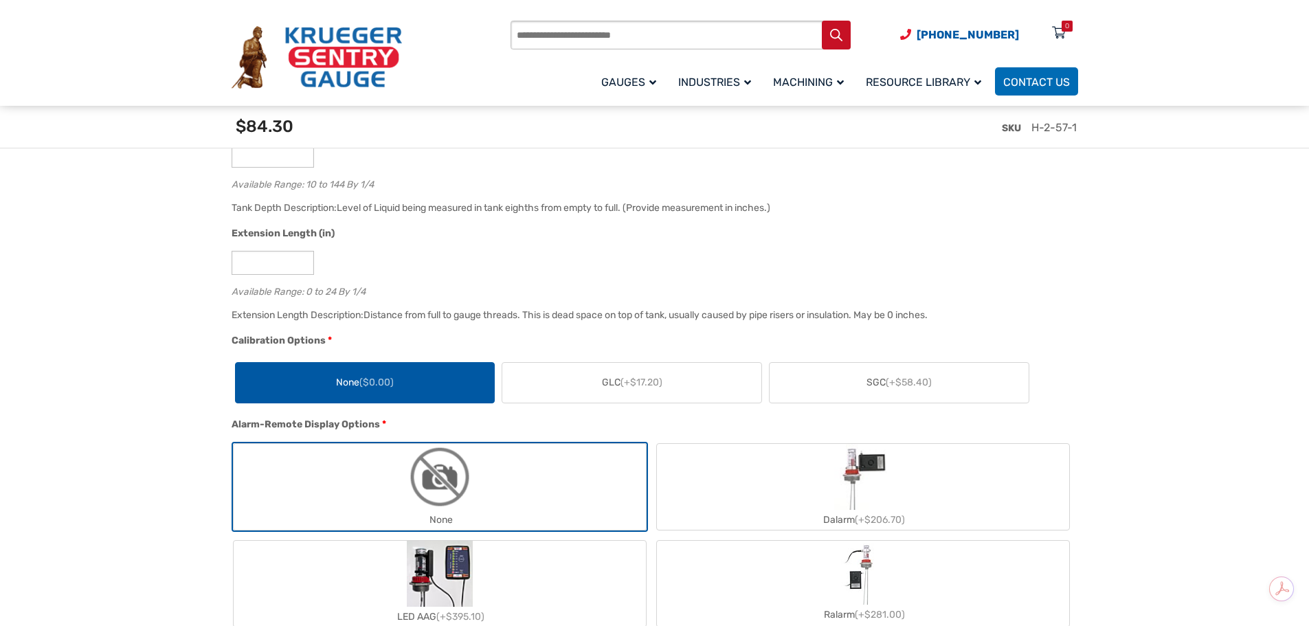
click at [895, 388] on span "(+$58.40)" at bounding box center [909, 383] width 46 height 12
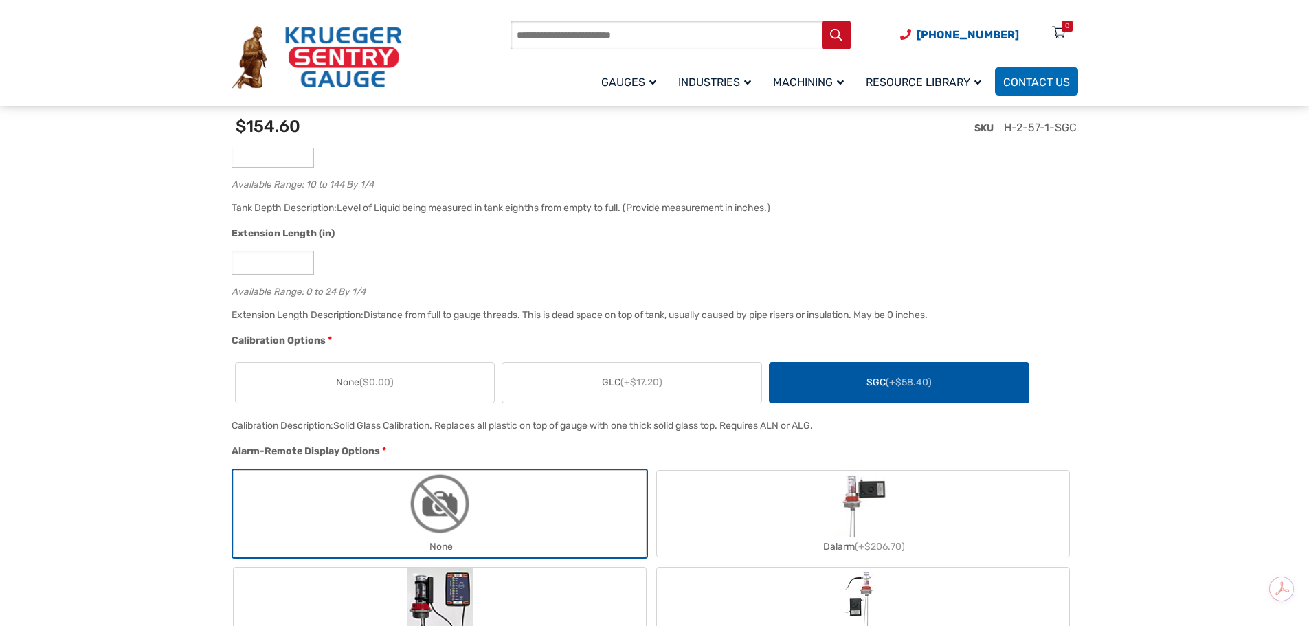
click at [610, 381] on span "GLC (+$17.20)" at bounding box center [632, 382] width 60 height 14
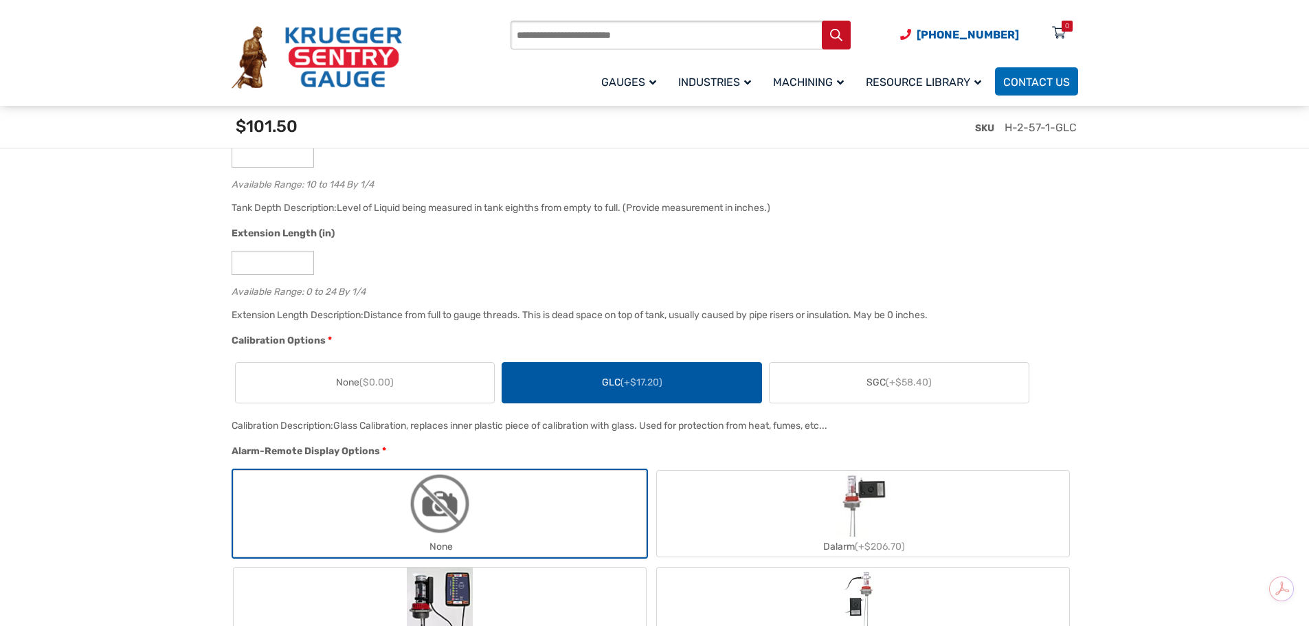
click at [357, 382] on span "None ($0.00)" at bounding box center [365, 382] width 58 height 14
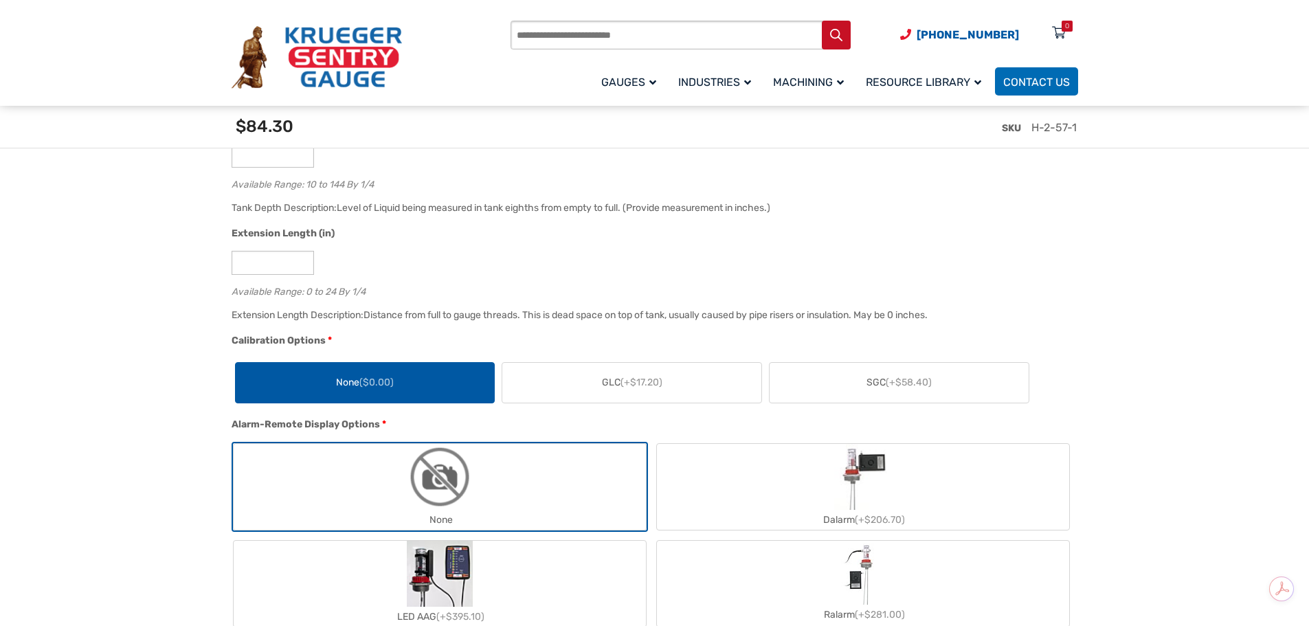
click at [634, 383] on span "(+$17.20)" at bounding box center [642, 383] width 42 height 12
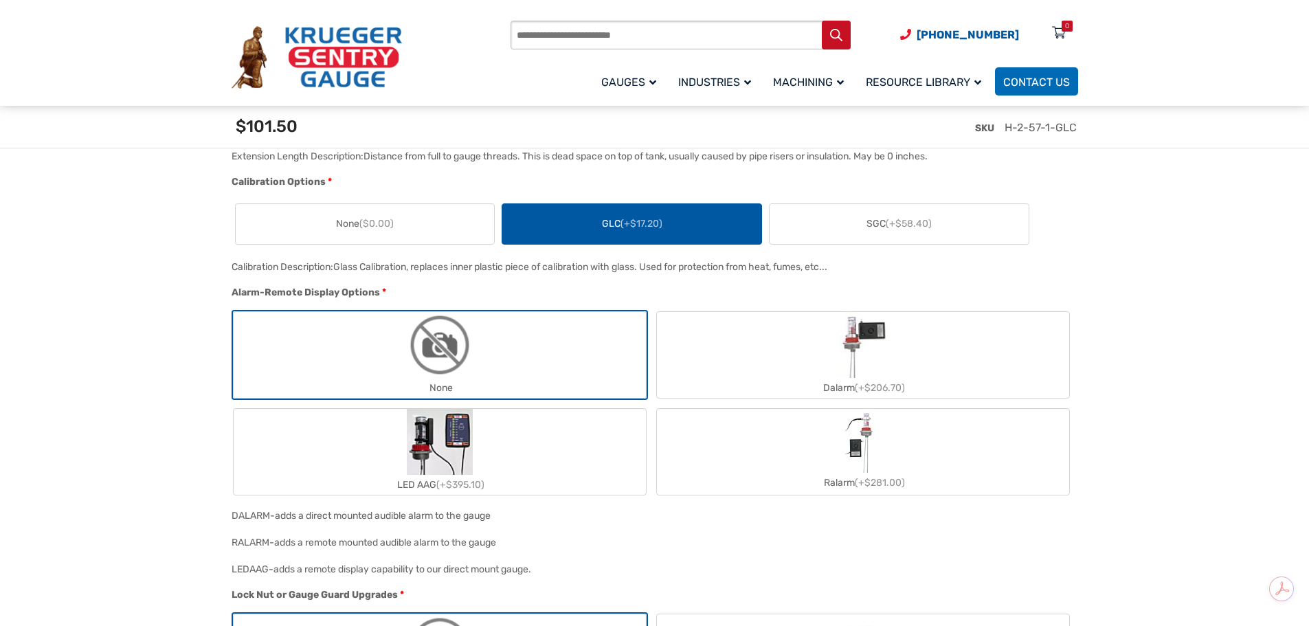
scroll to position [1485, 0]
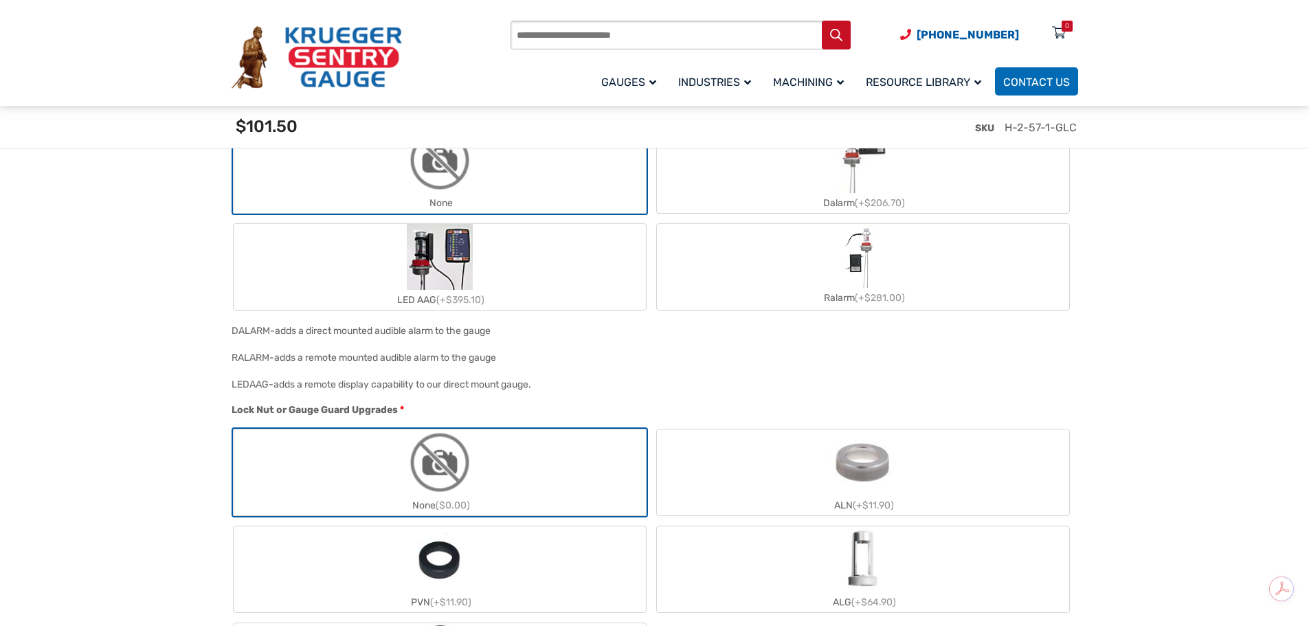
click at [856, 473] on img "ALN" at bounding box center [862, 462] width 67 height 66
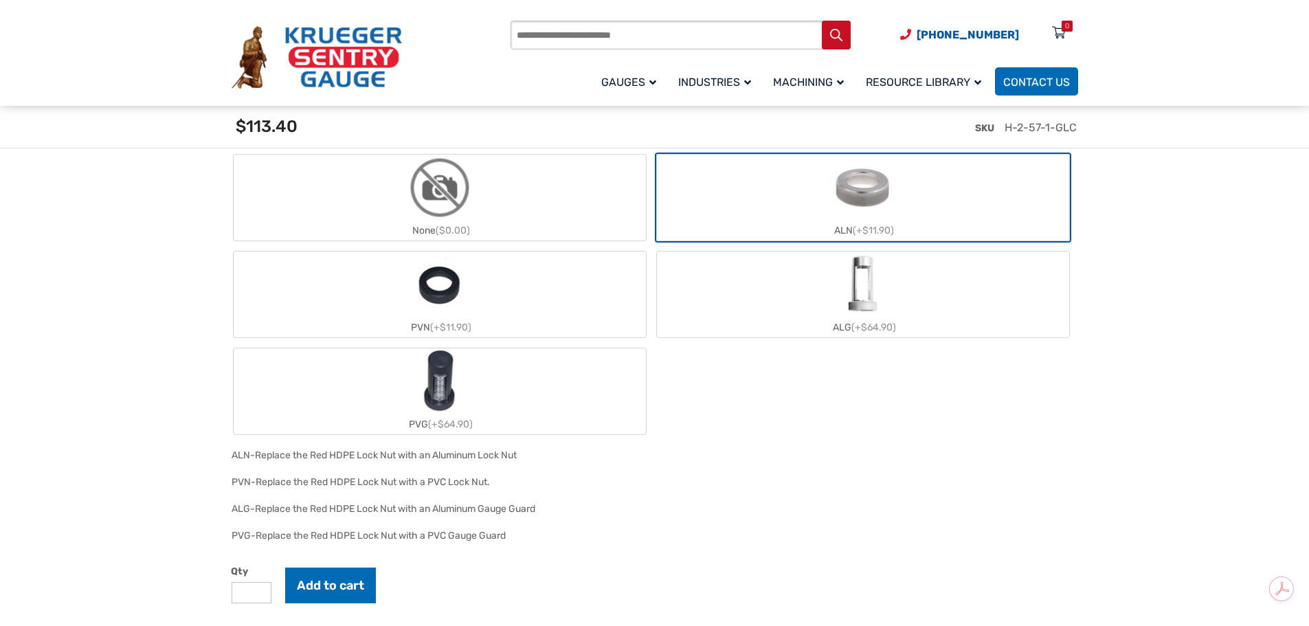
scroll to position [1966, 0]
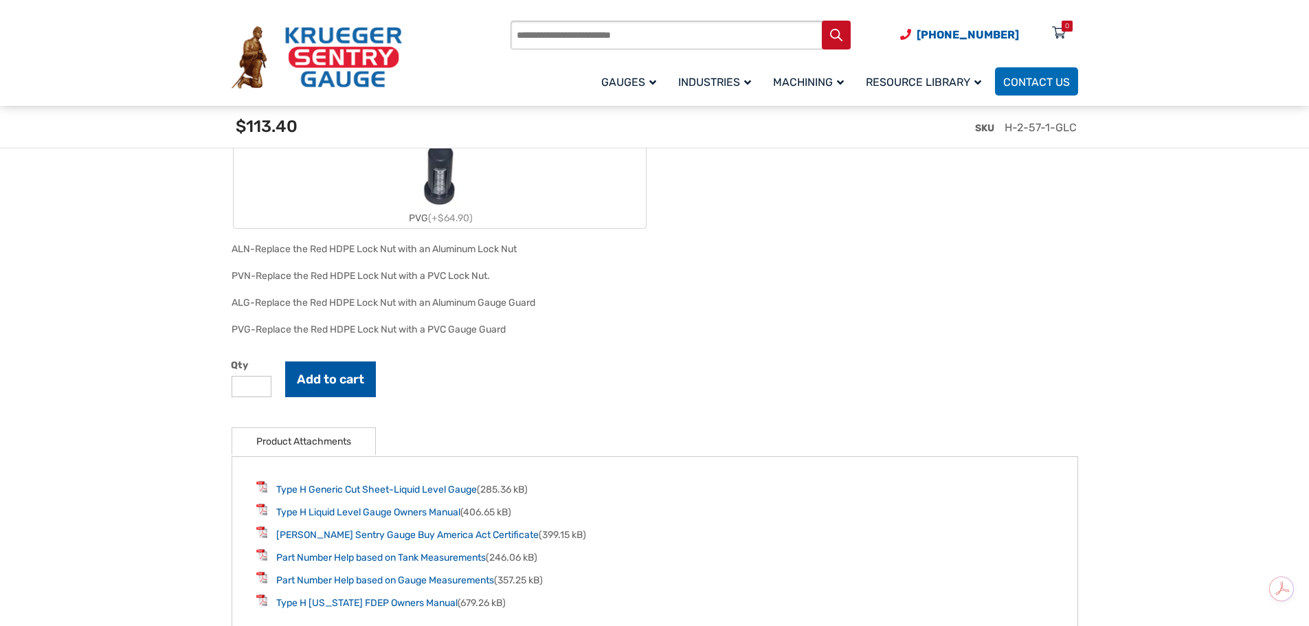
click at [324, 390] on button "Add to cart" at bounding box center [330, 379] width 91 height 36
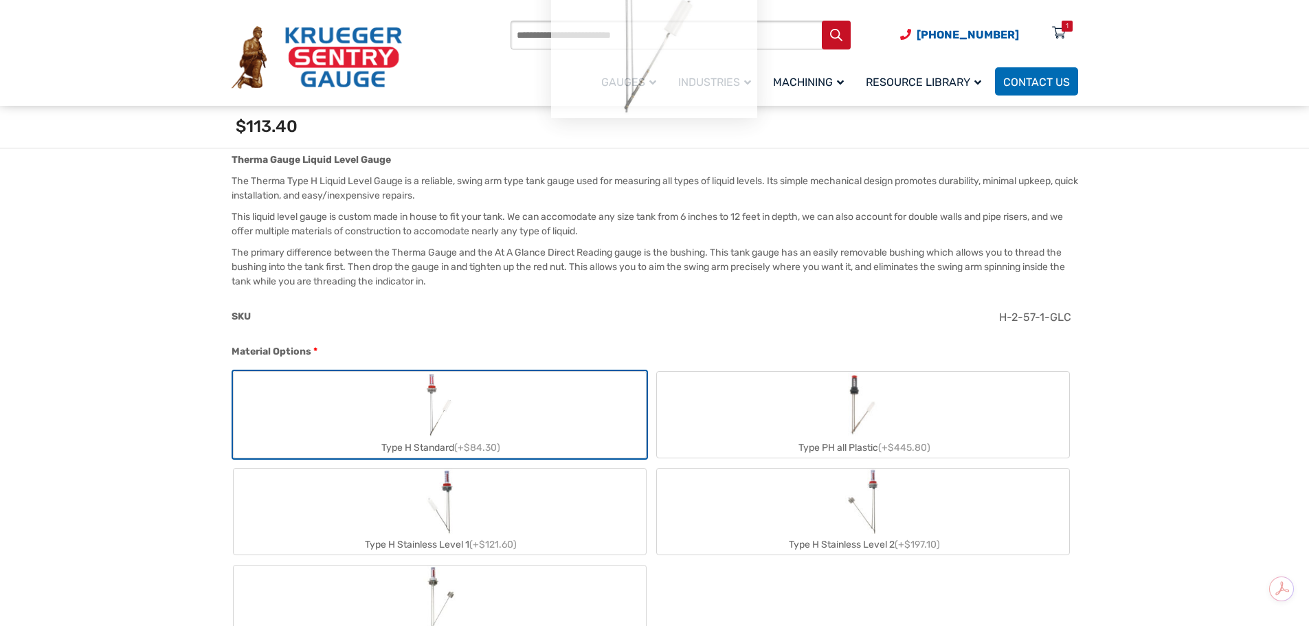
scroll to position [0, 0]
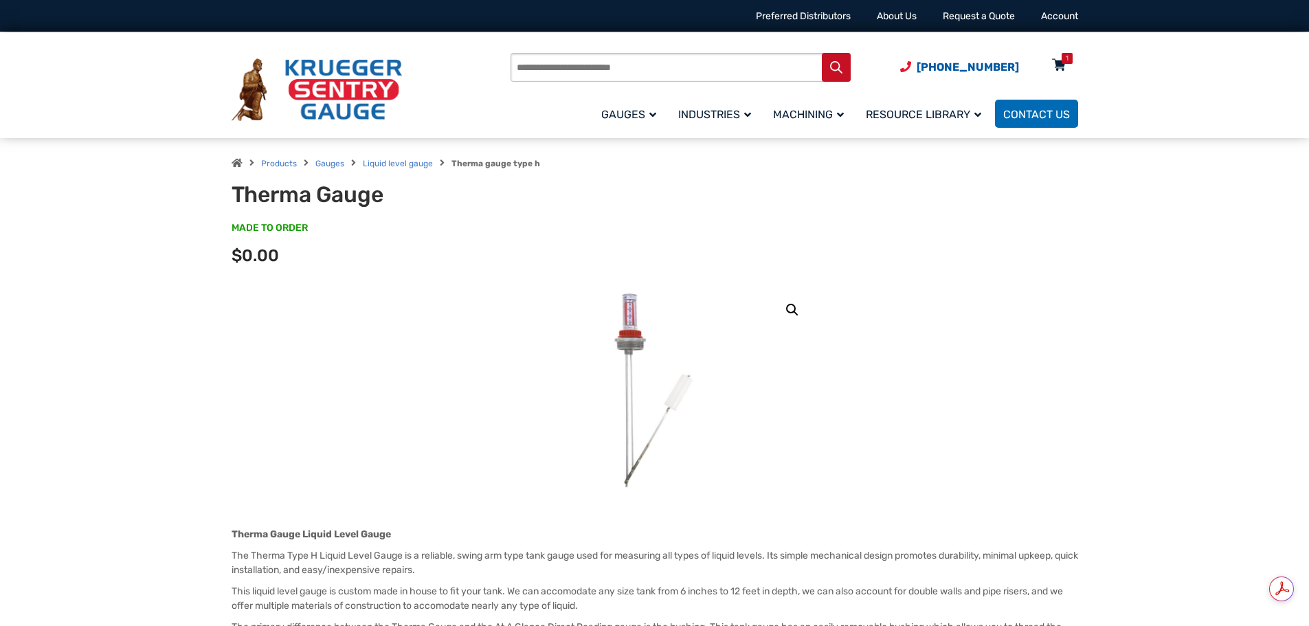
click at [1059, 63] on icon at bounding box center [1059, 66] width 14 height 22
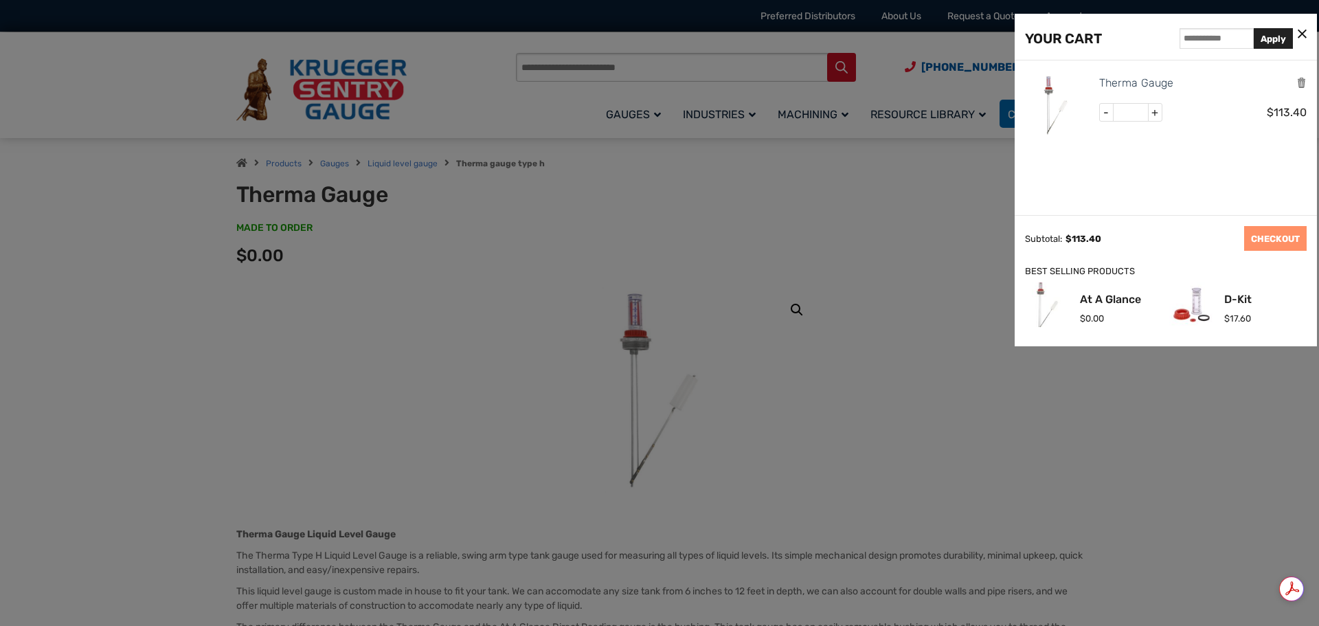
click at [1302, 37] on icon at bounding box center [1302, 34] width 9 height 14
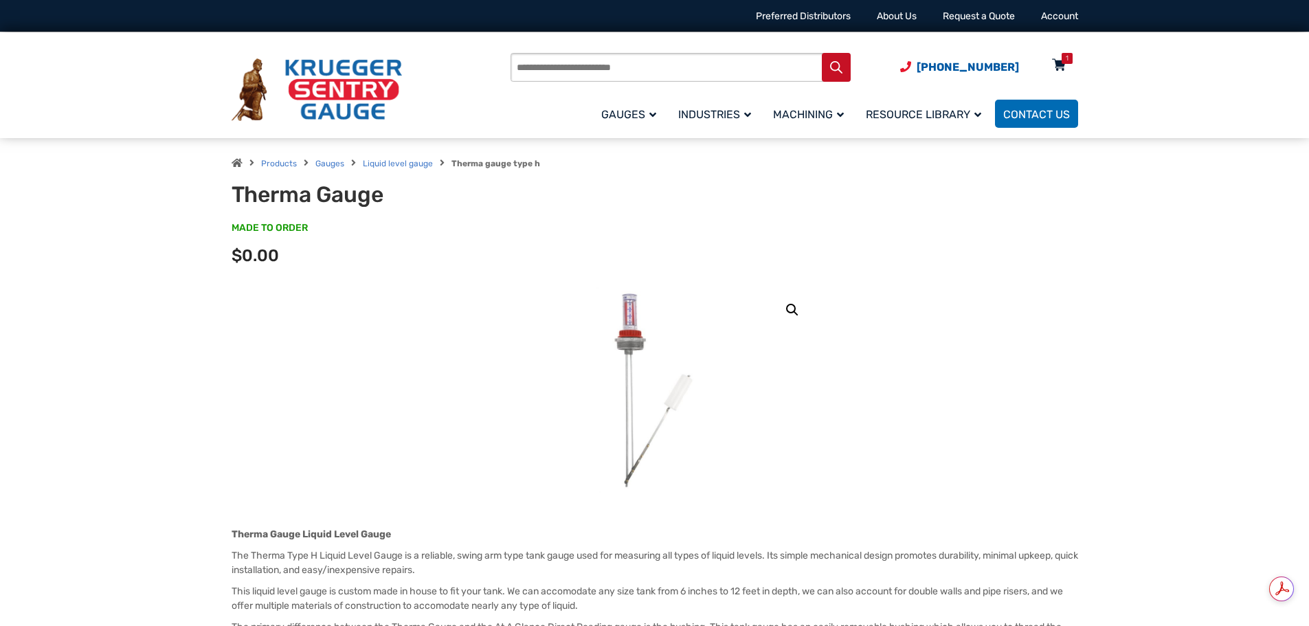
click at [1058, 62] on icon at bounding box center [1059, 66] width 14 height 22
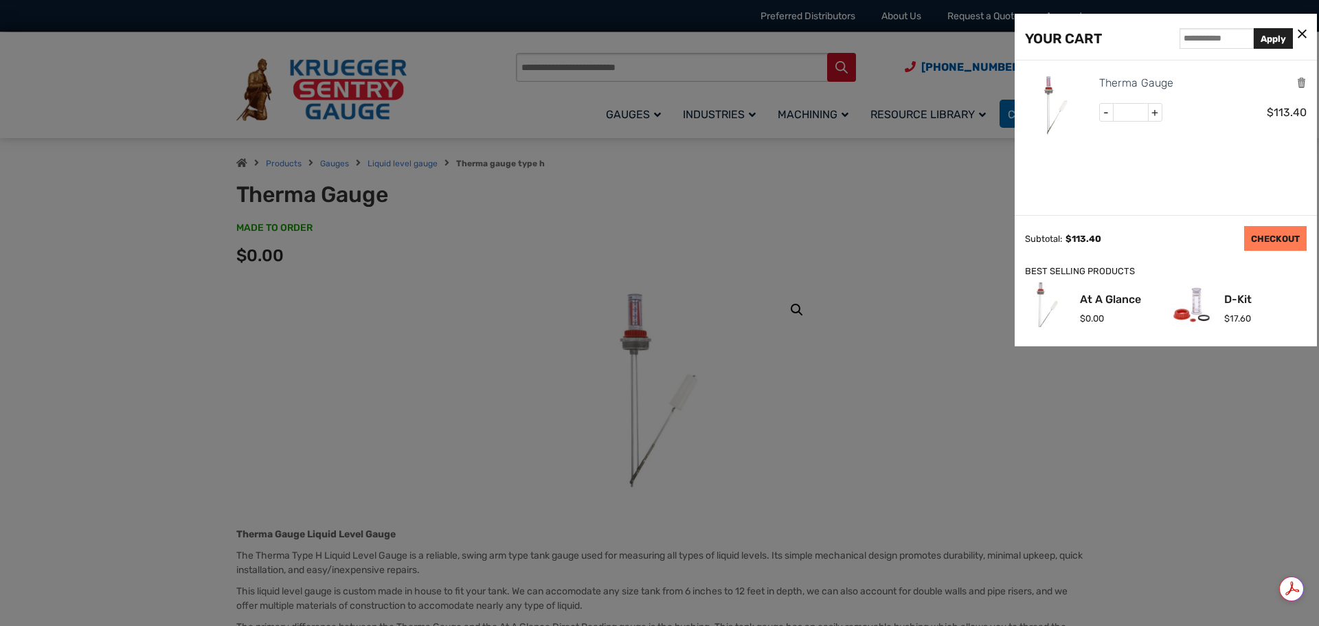
click at [1279, 232] on link "CHECKOUT" at bounding box center [1275, 238] width 63 height 25
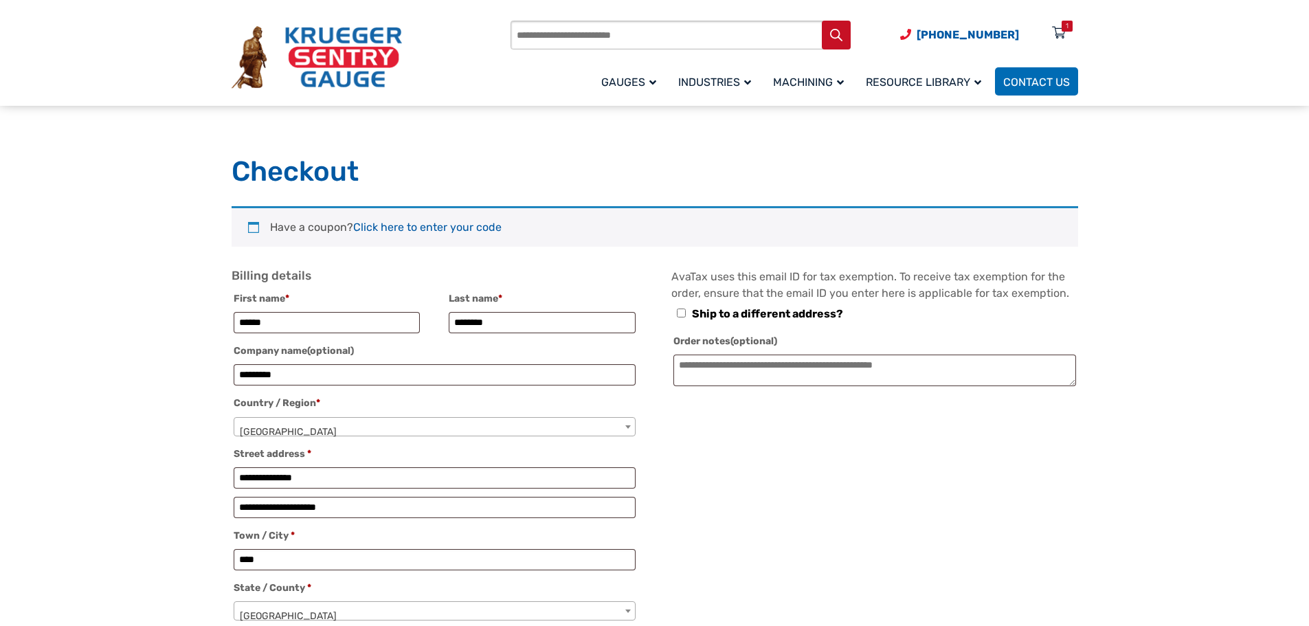
select select "**"
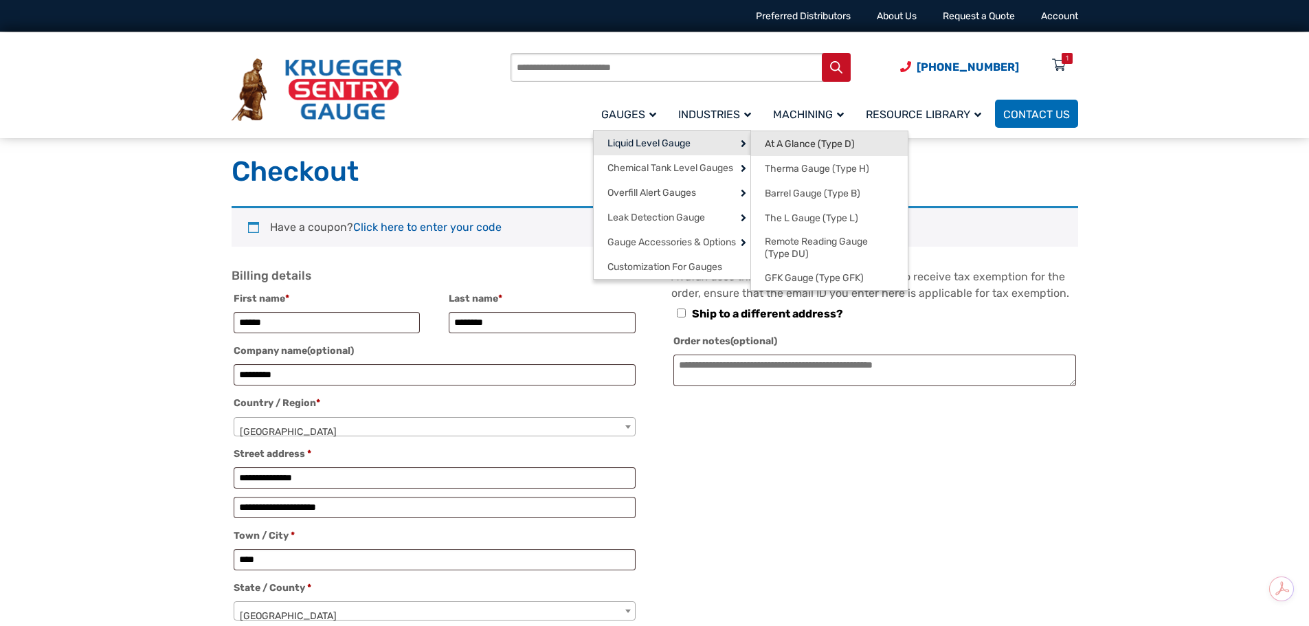
click at [807, 139] on span "At A Glance (Type D)" at bounding box center [810, 144] width 90 height 12
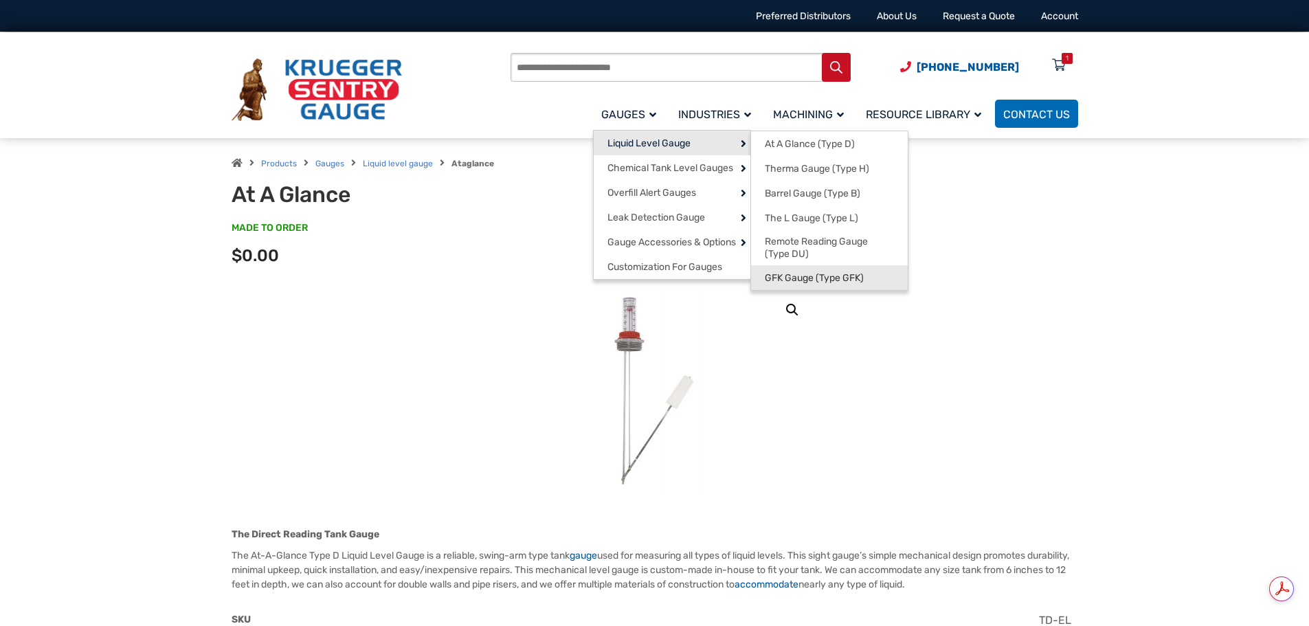
click at [807, 274] on span "GFK Gauge (Type GFK)" at bounding box center [814, 278] width 99 height 12
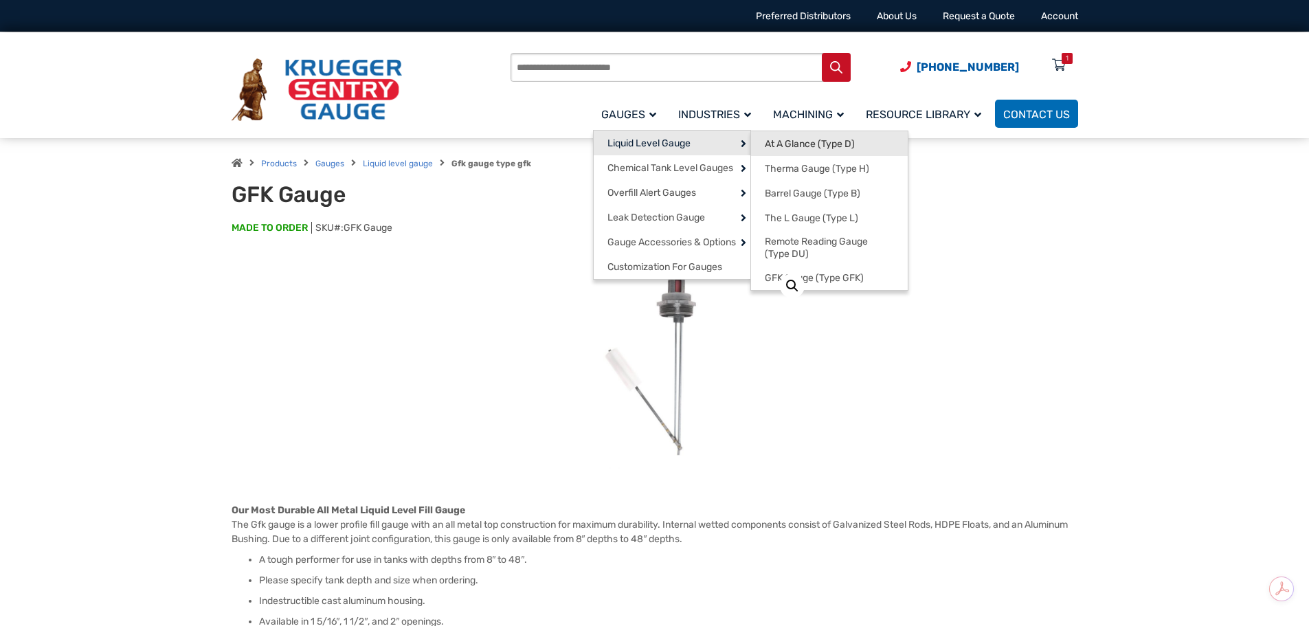
click at [834, 144] on span "At A Glance (Type D)" at bounding box center [810, 144] width 90 height 12
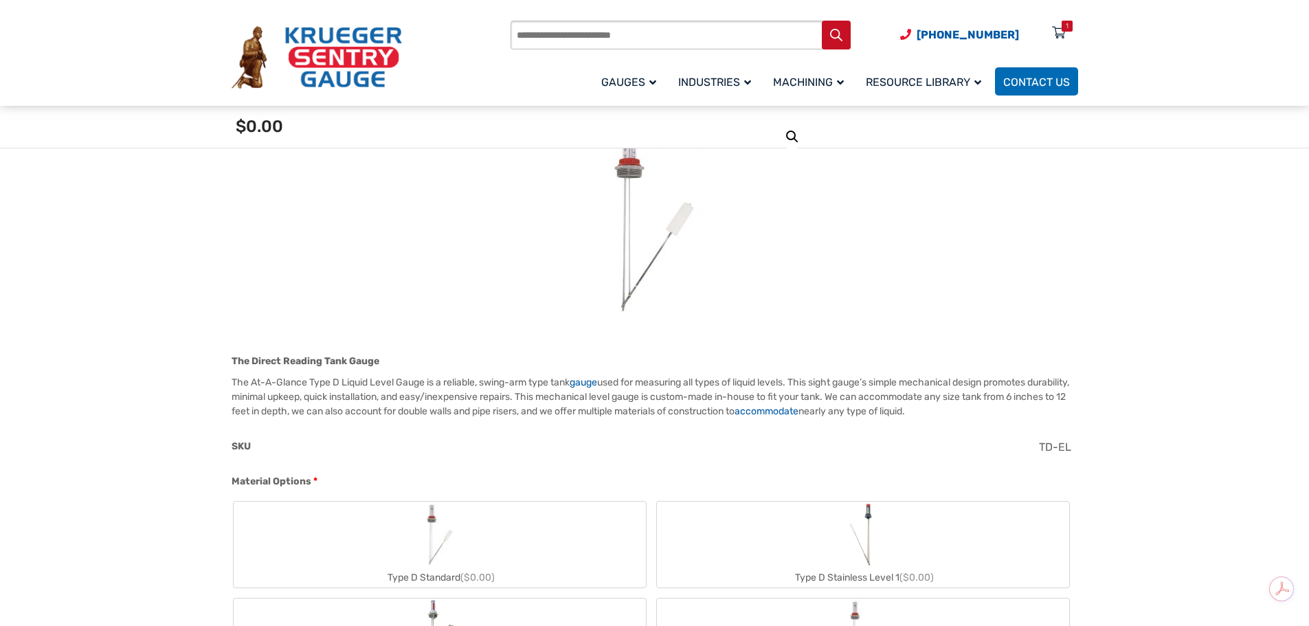
scroll to position [206, 0]
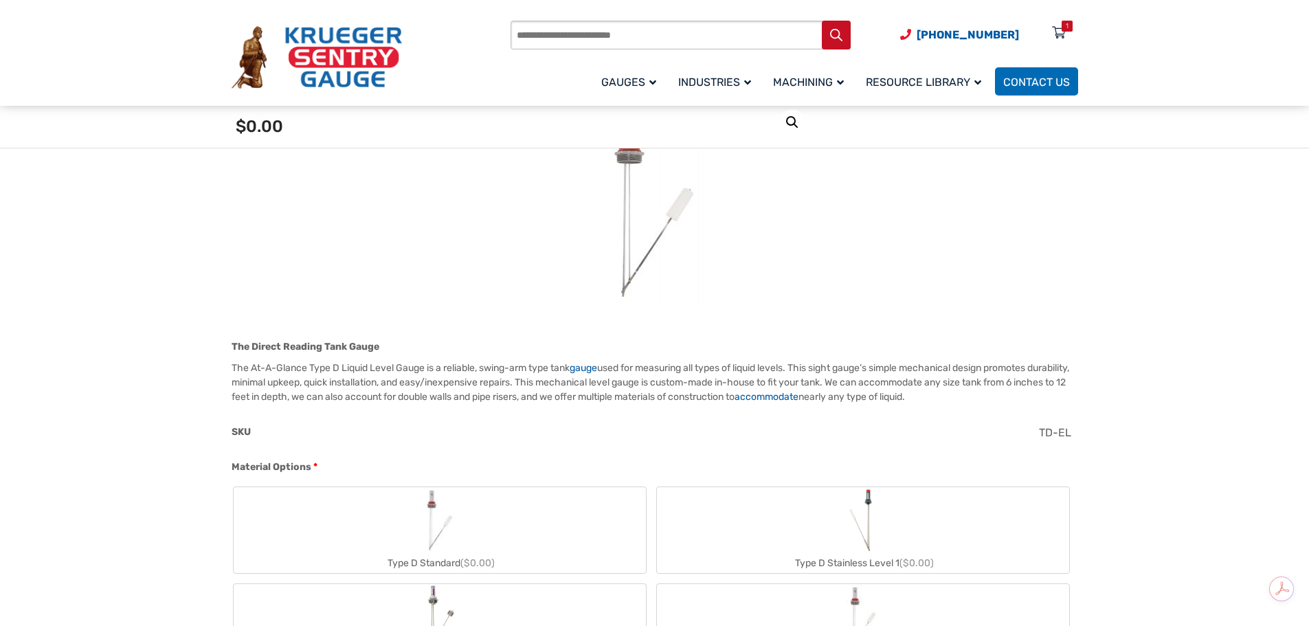
click at [477, 534] on label "Type D Standard ($0.00)" at bounding box center [440, 530] width 412 height 86
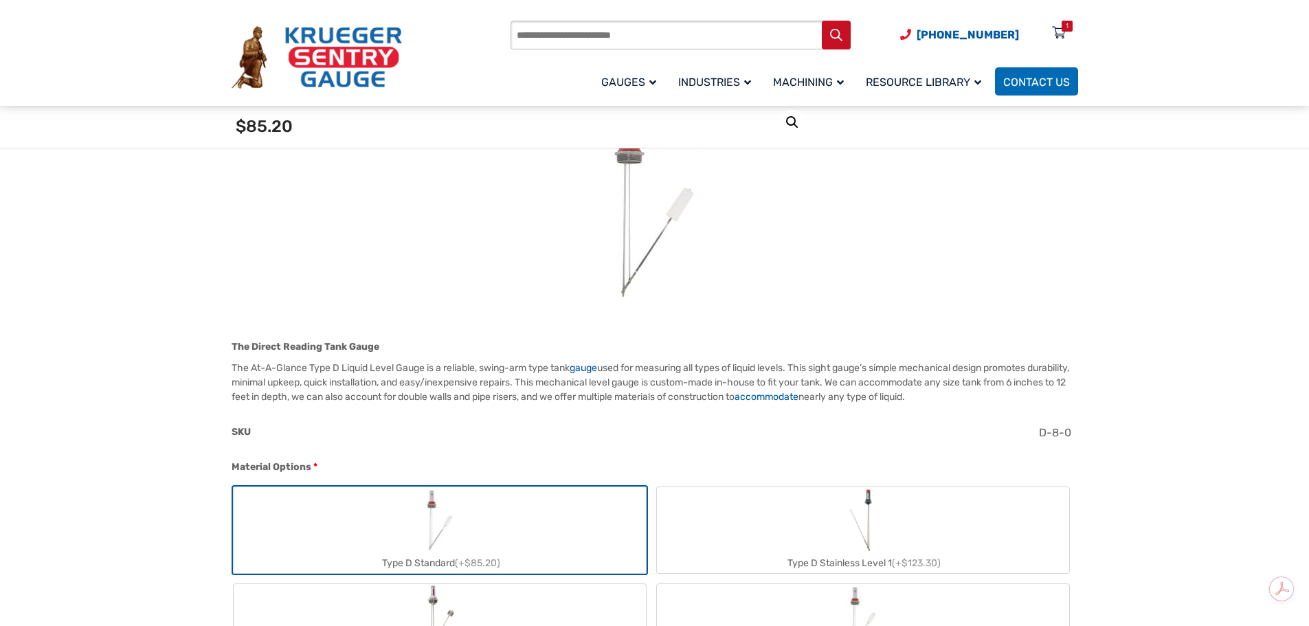
scroll to position [550, 0]
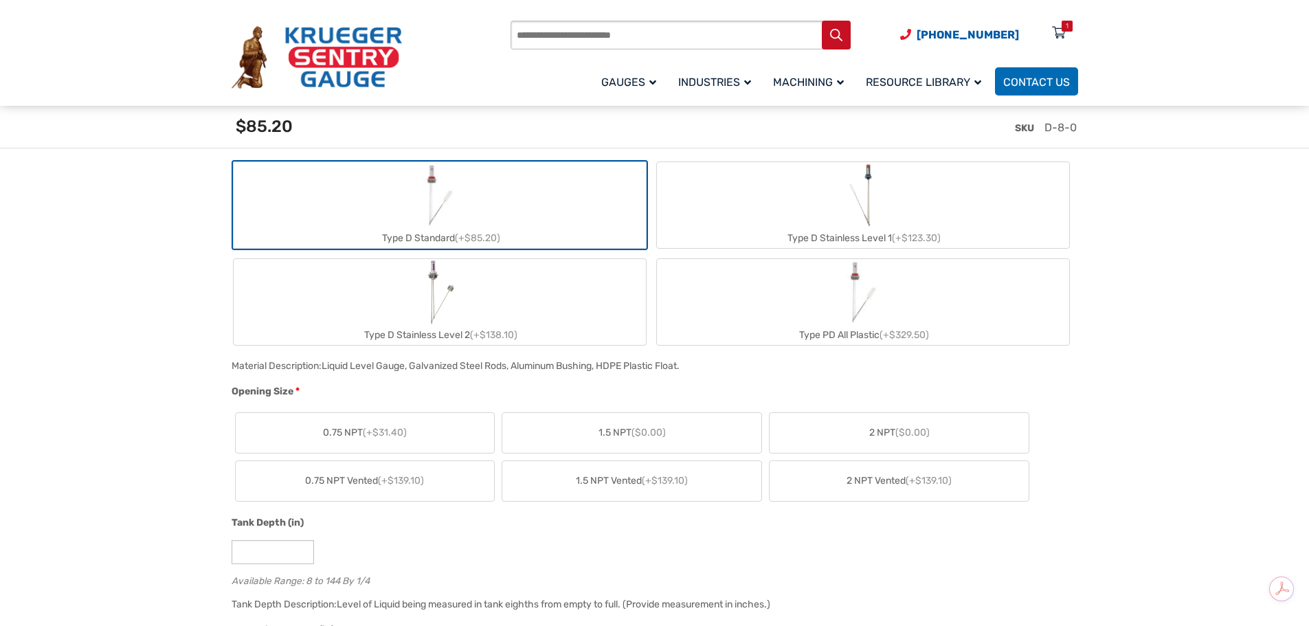
click at [929, 435] on span "($0.00)" at bounding box center [912, 433] width 34 height 12
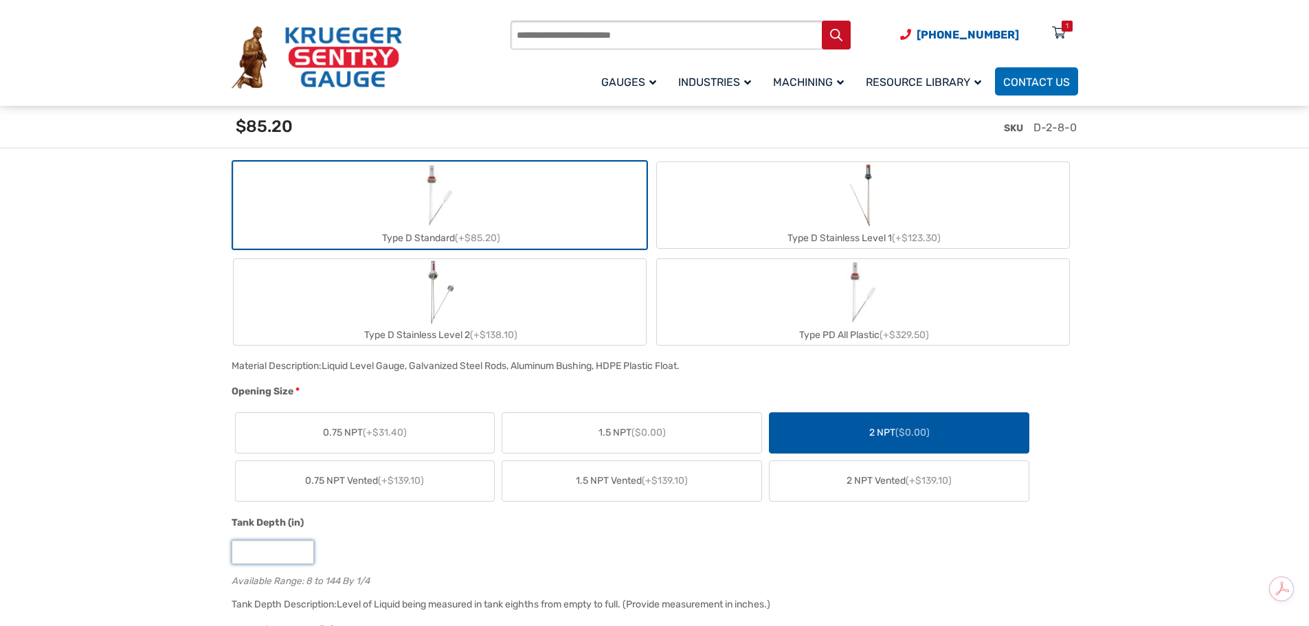
drag, startPoint x: 256, startPoint y: 556, endPoint x: 204, endPoint y: 556, distance: 52.2
type input "**"
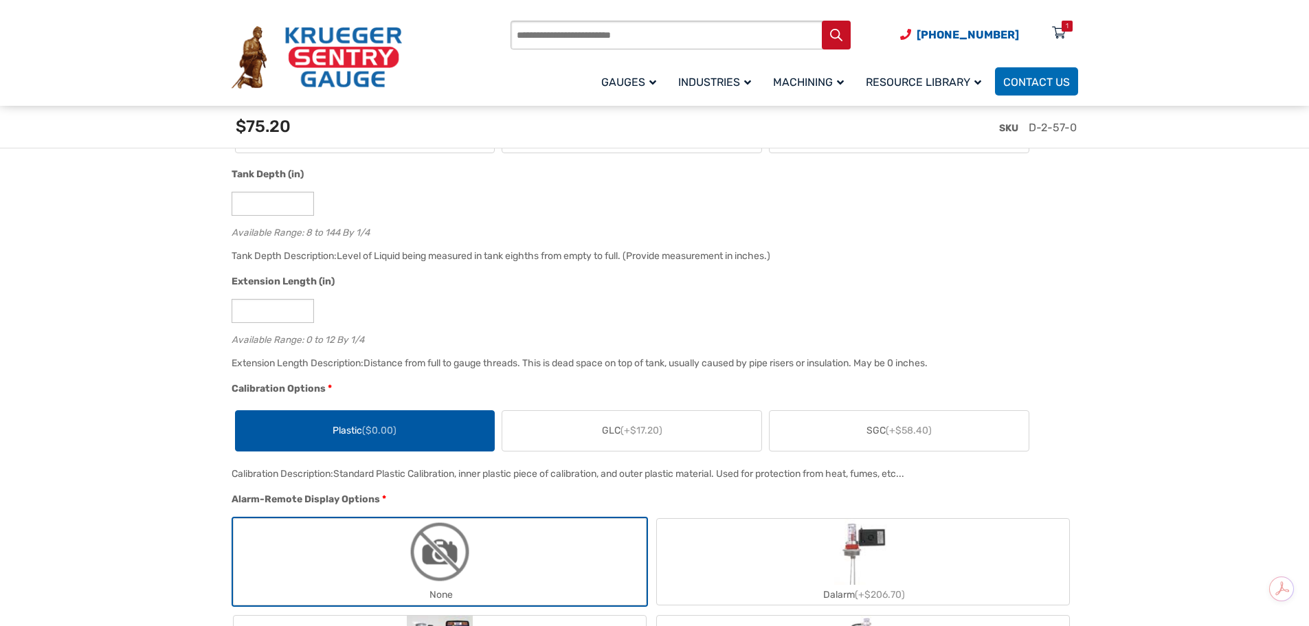
click at [368, 434] on span "($0.00)" at bounding box center [379, 431] width 34 height 12
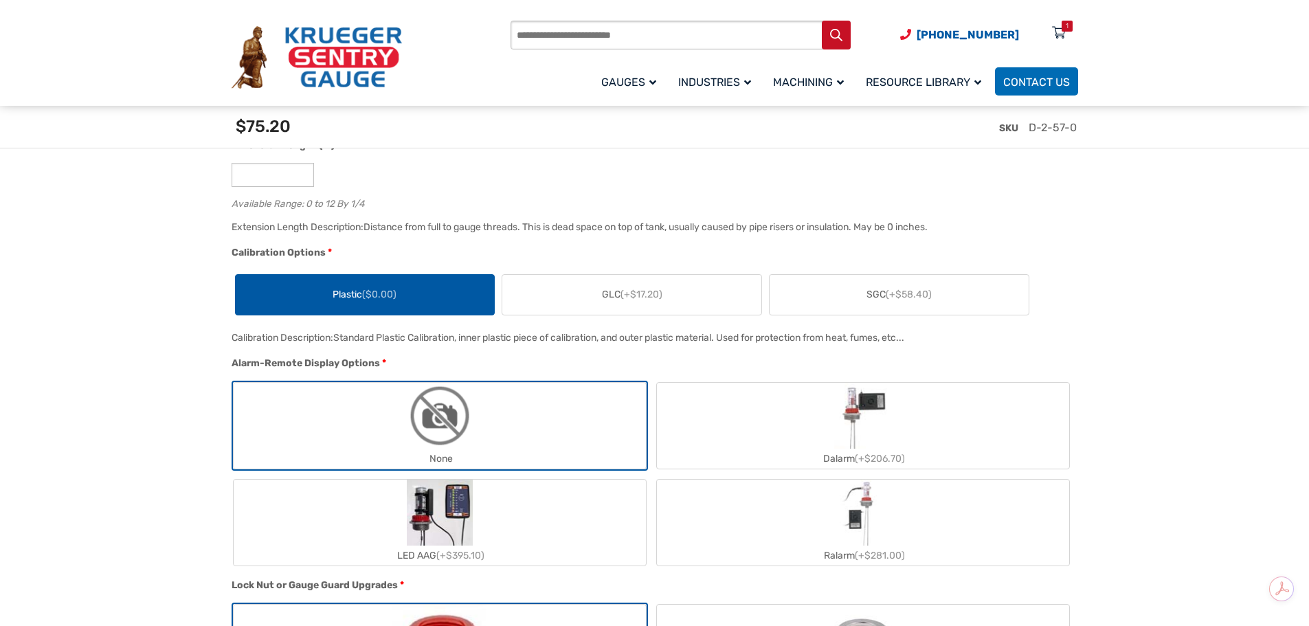
scroll to position [1036, 0]
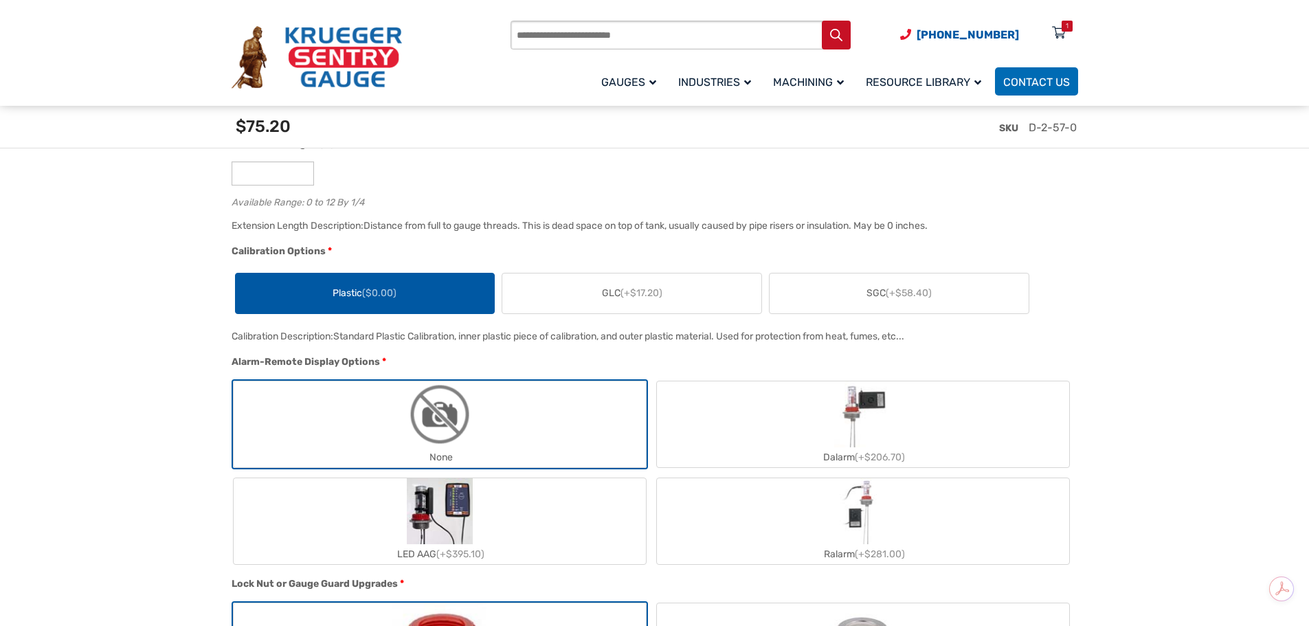
click at [390, 432] on label "None" at bounding box center [440, 424] width 412 height 86
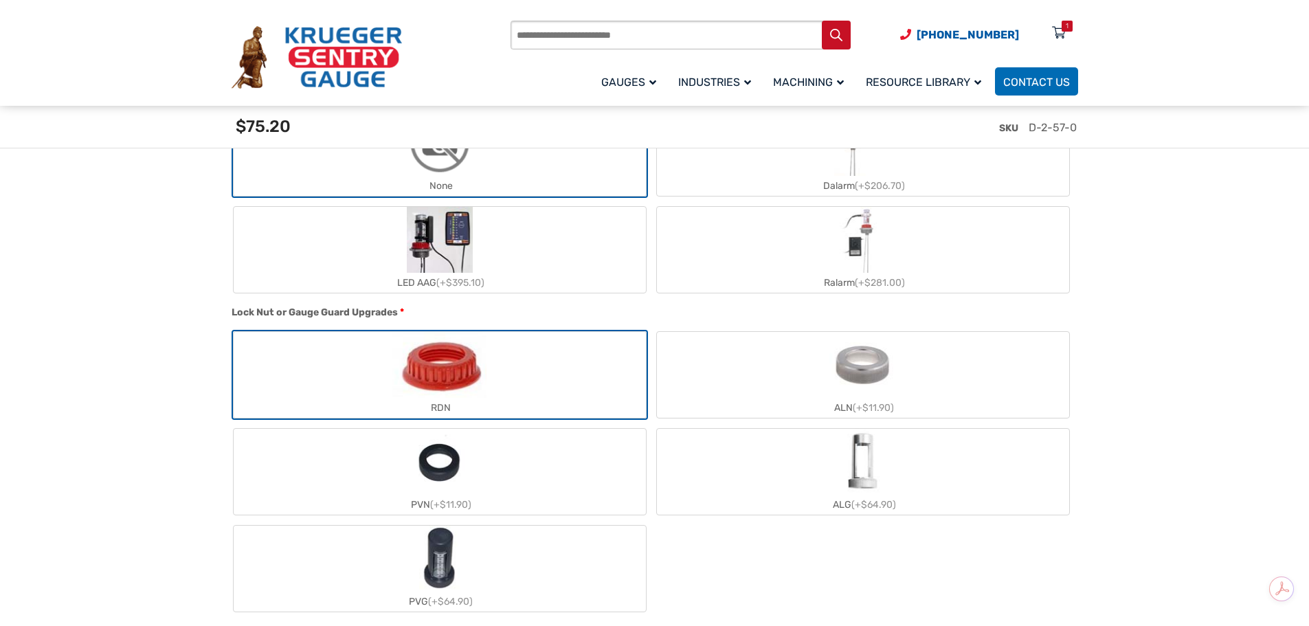
scroll to position [1379, 0]
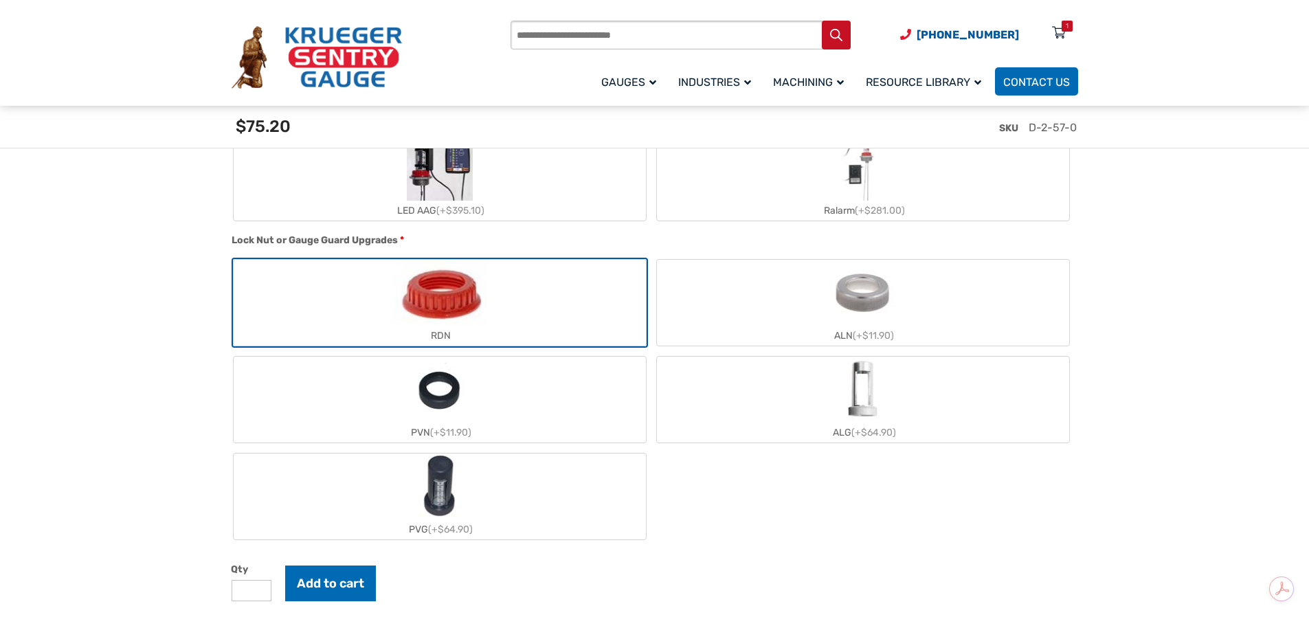
click at [850, 302] on img "ALN" at bounding box center [862, 293] width 67 height 66
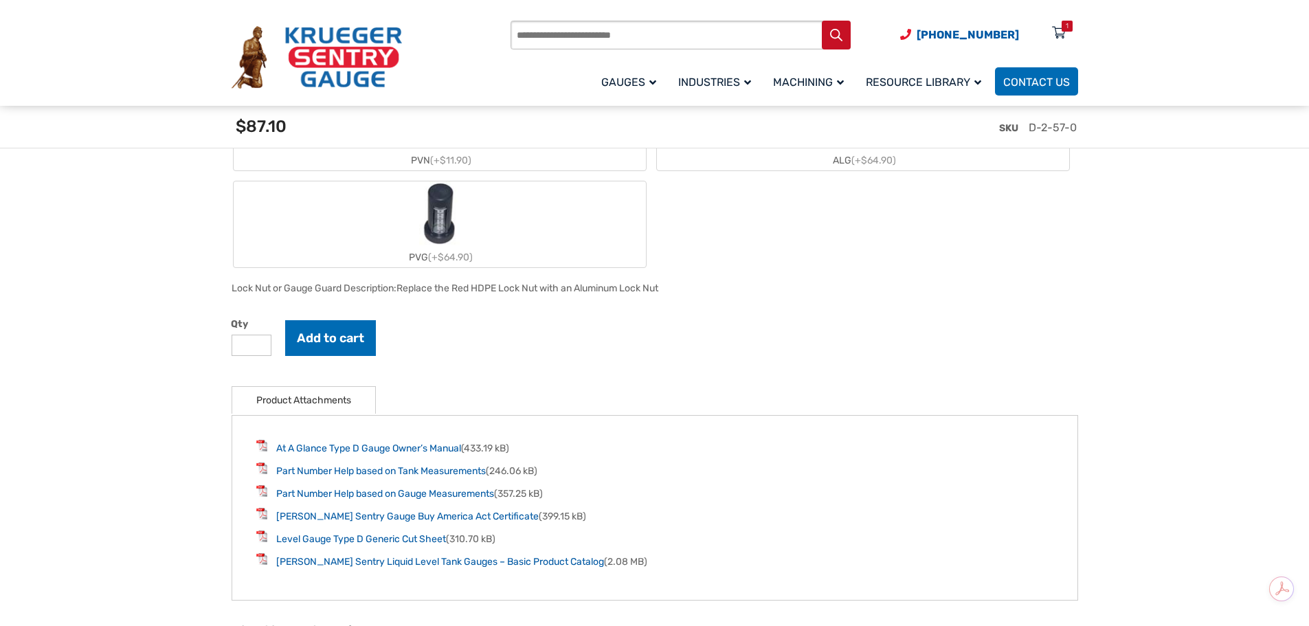
scroll to position [1654, 0]
click at [325, 339] on button "Add to cart" at bounding box center [330, 335] width 91 height 36
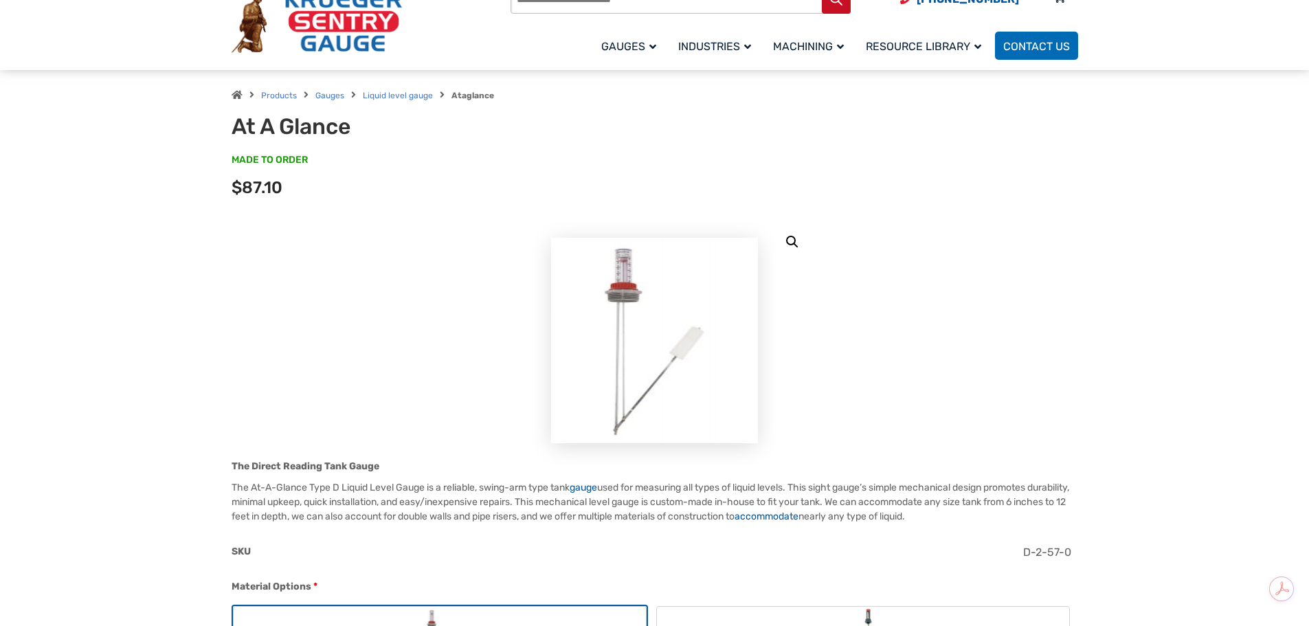
scroll to position [0, 0]
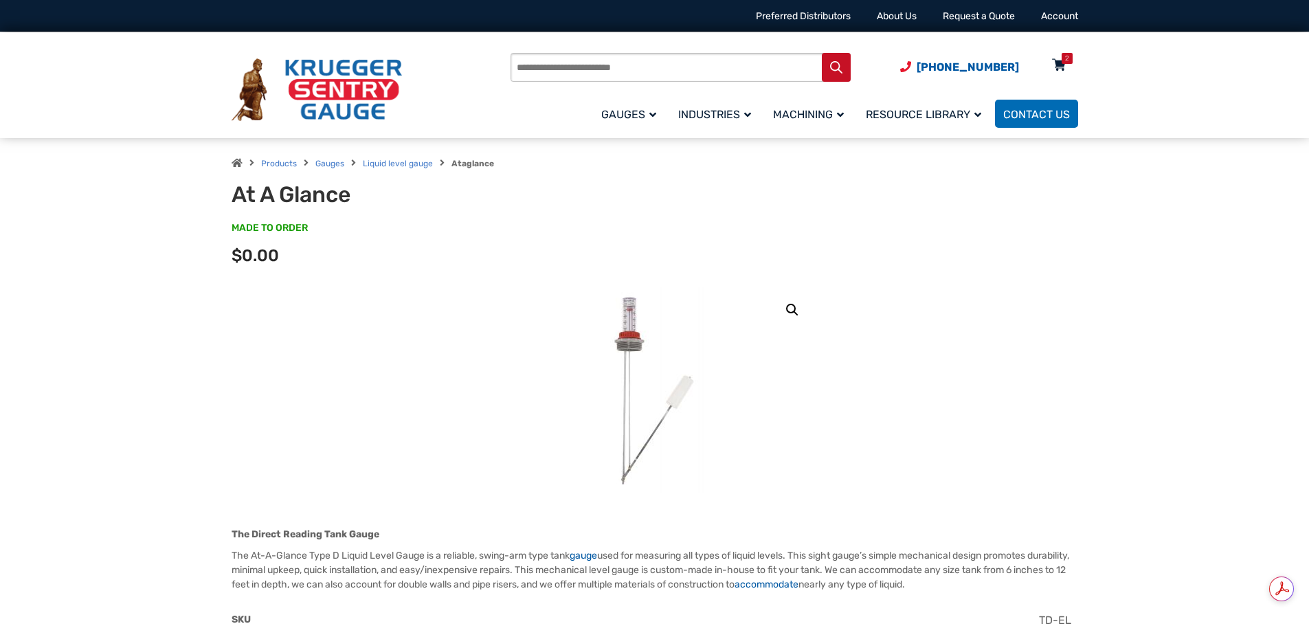
click at [1060, 58] on icon at bounding box center [1059, 66] width 14 height 22
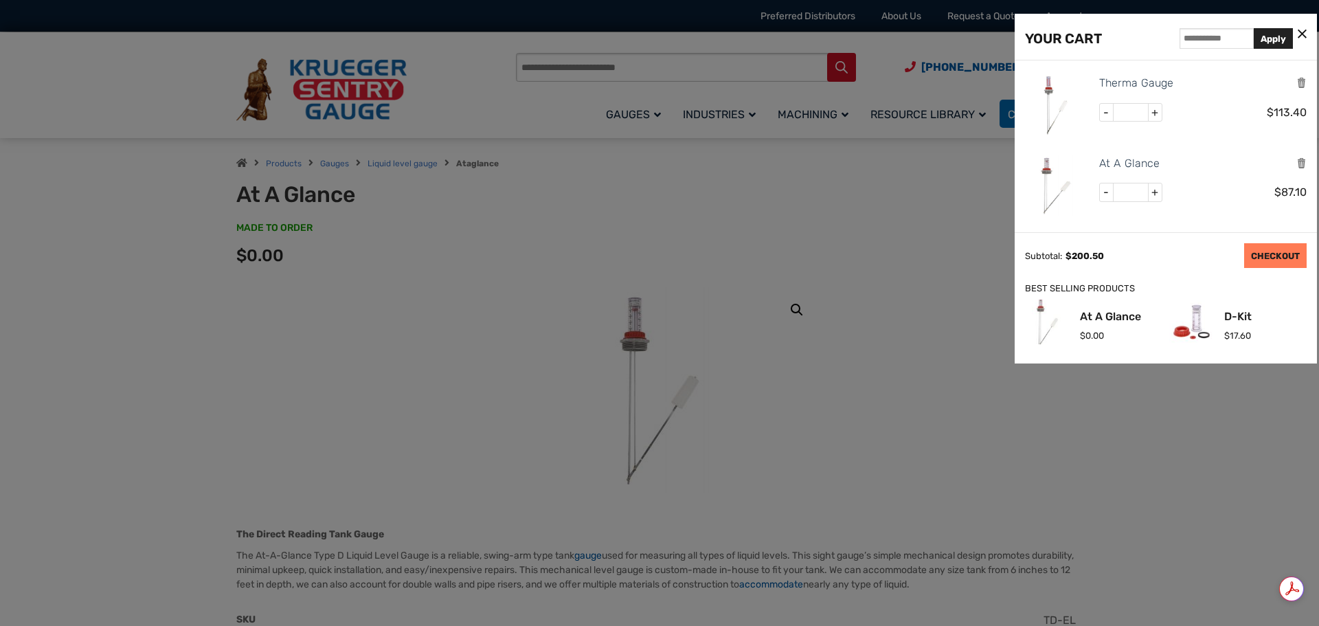
click at [1281, 254] on link "CHECKOUT" at bounding box center [1275, 255] width 63 height 25
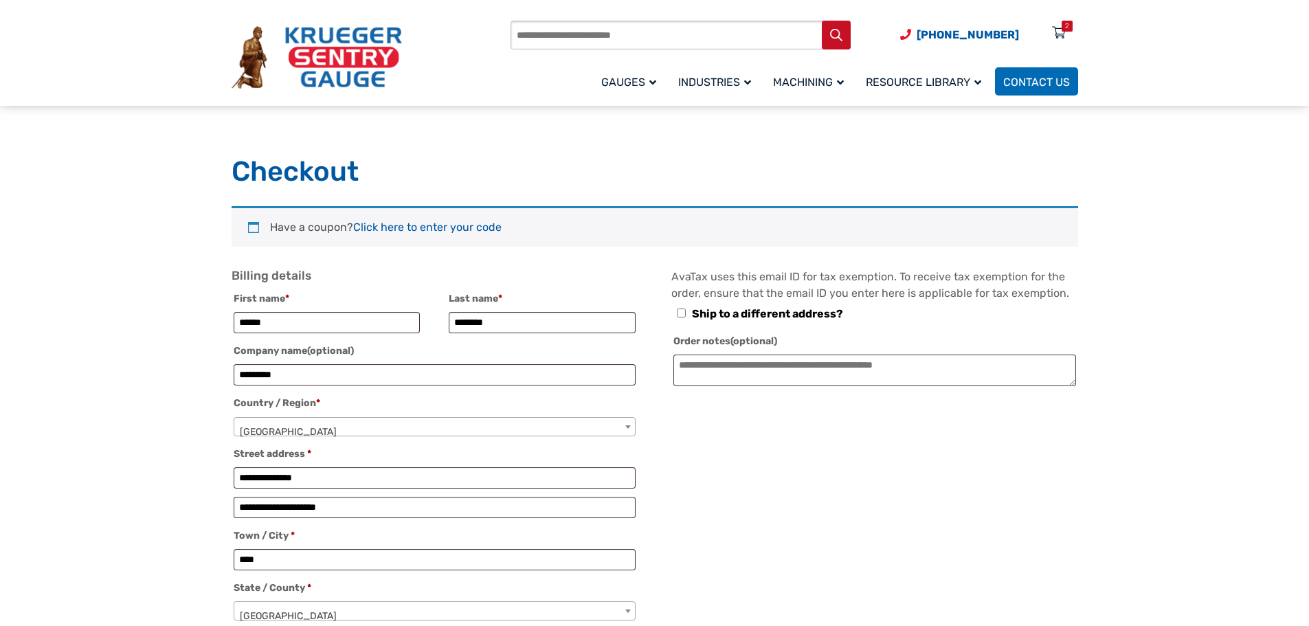
select select "**"
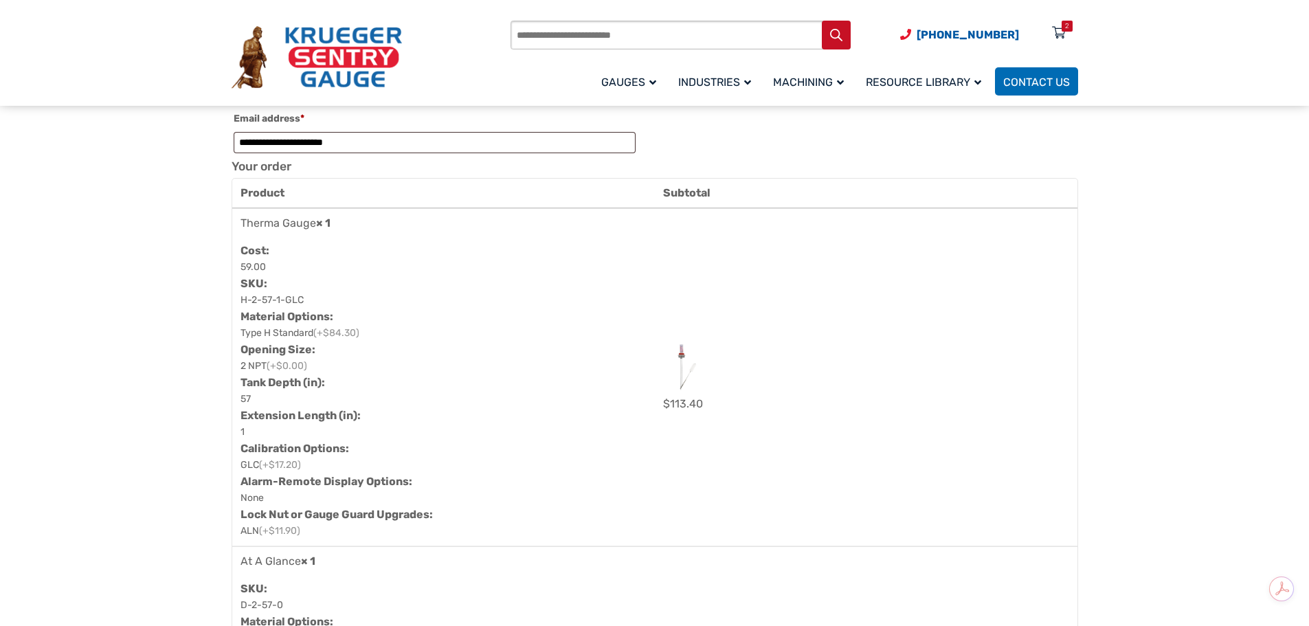
scroll to position [618, 0]
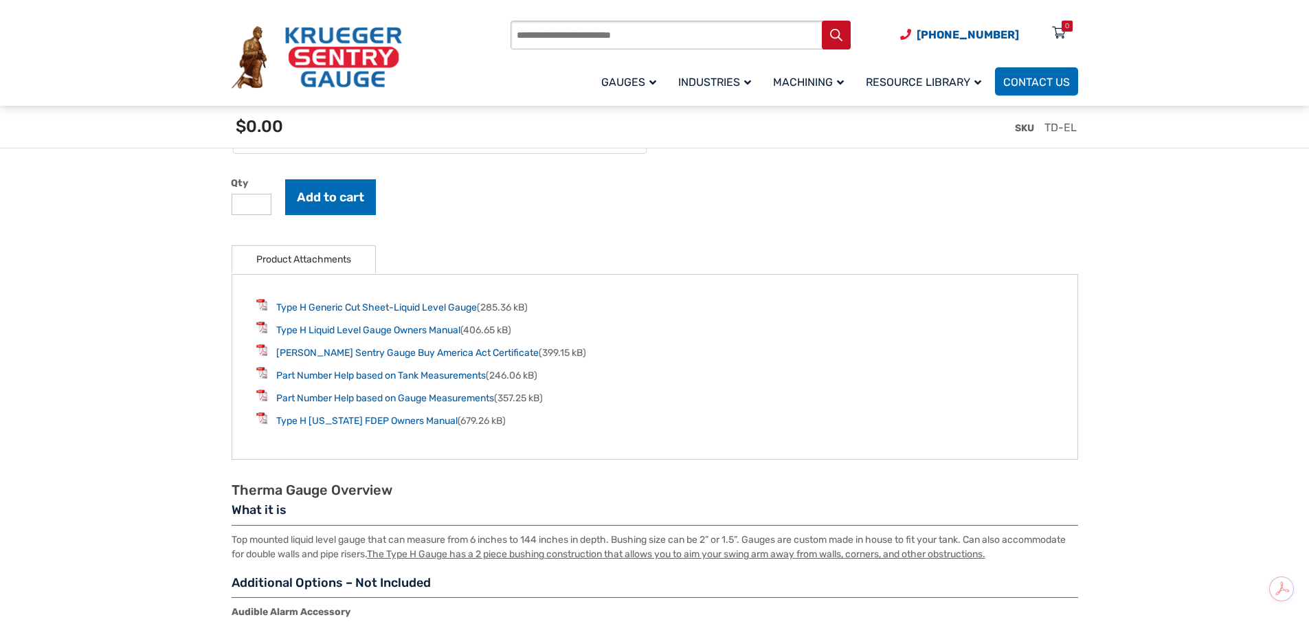
scroll to position [1993, 0]
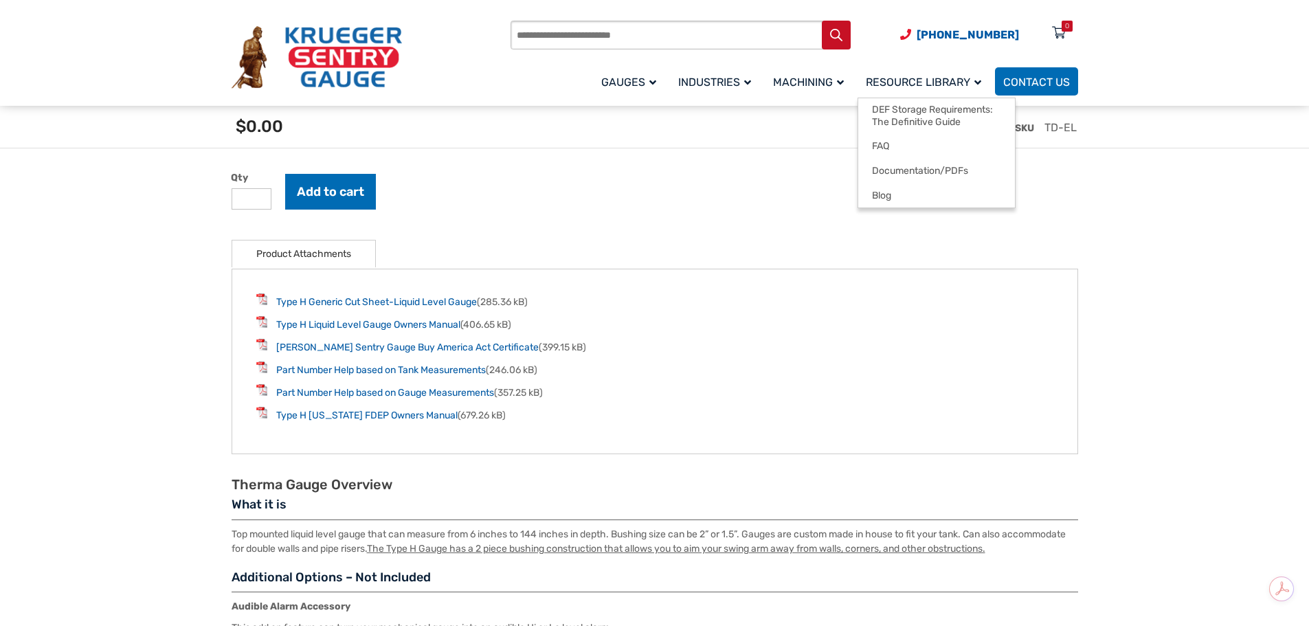
click at [940, 84] on span "Resource Library" at bounding box center [923, 82] width 115 height 13
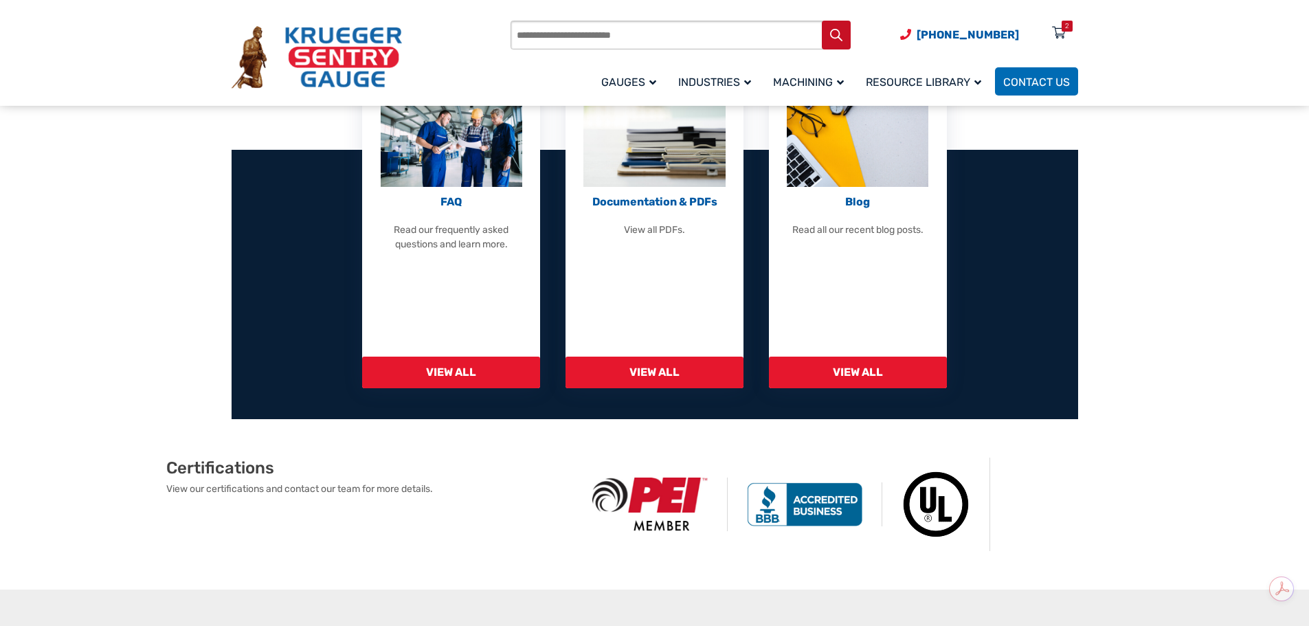
scroll to position [344, 0]
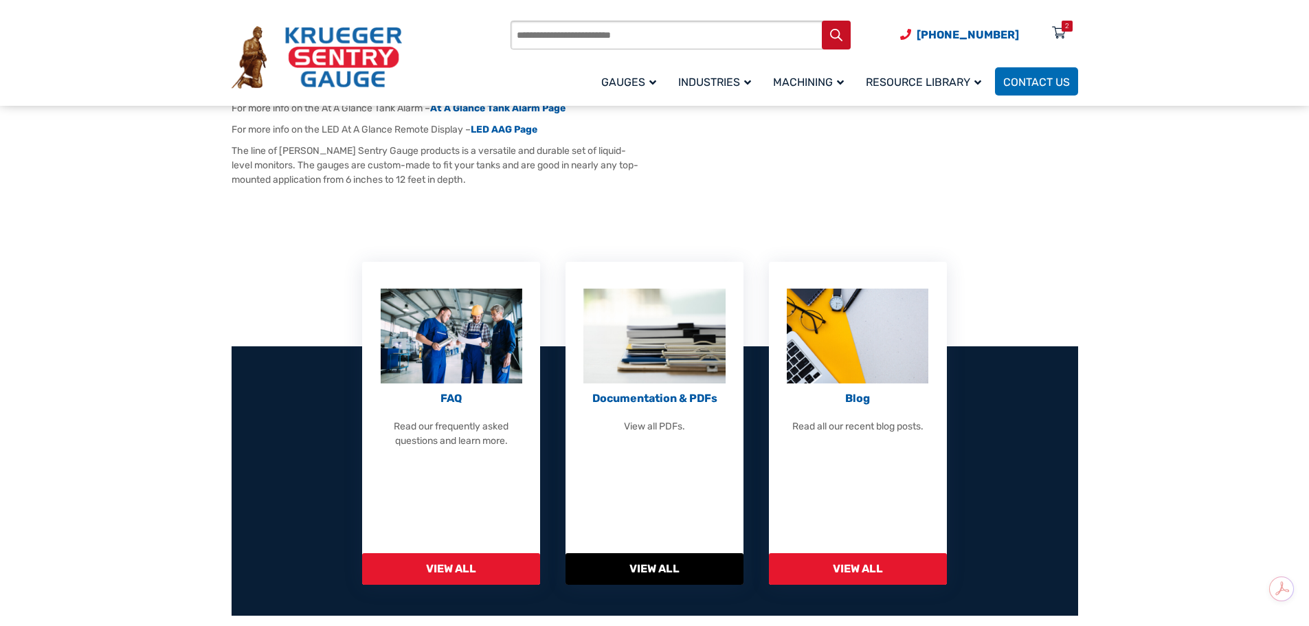
click at [653, 385] on div "Documentation & PDFs View all PDFs." at bounding box center [655, 361] width 144 height 145
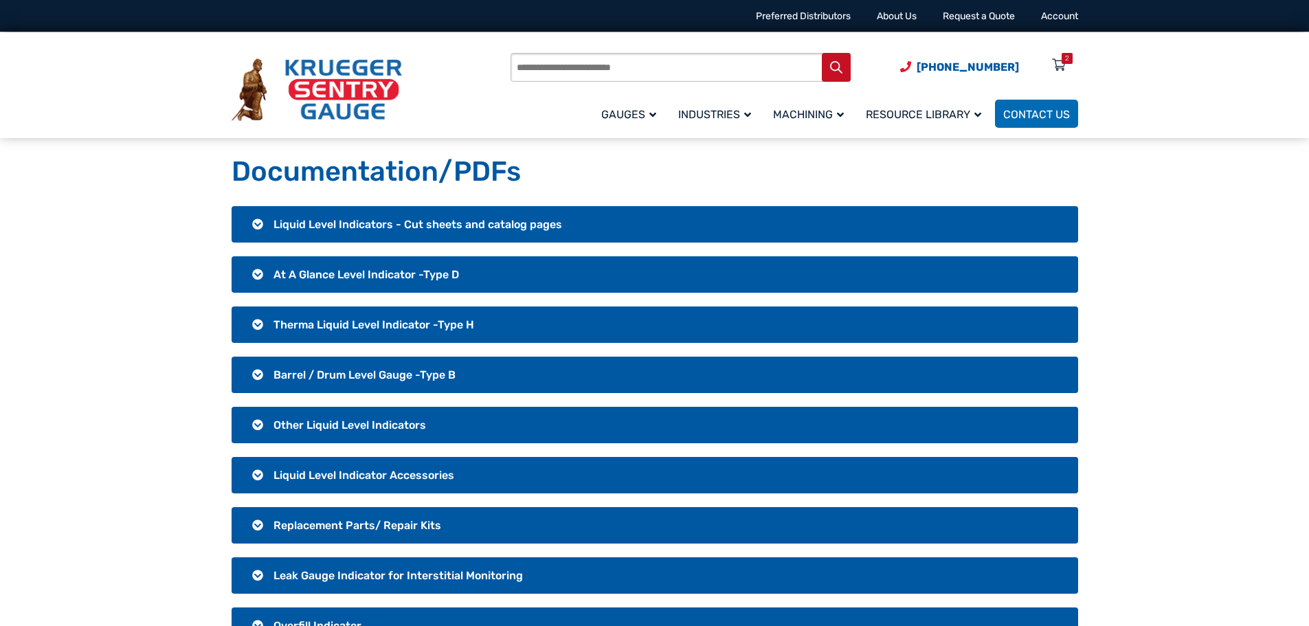
click at [262, 320] on h3 "Therma Liquid Level Indicator -Type H" at bounding box center [655, 324] width 847 height 36
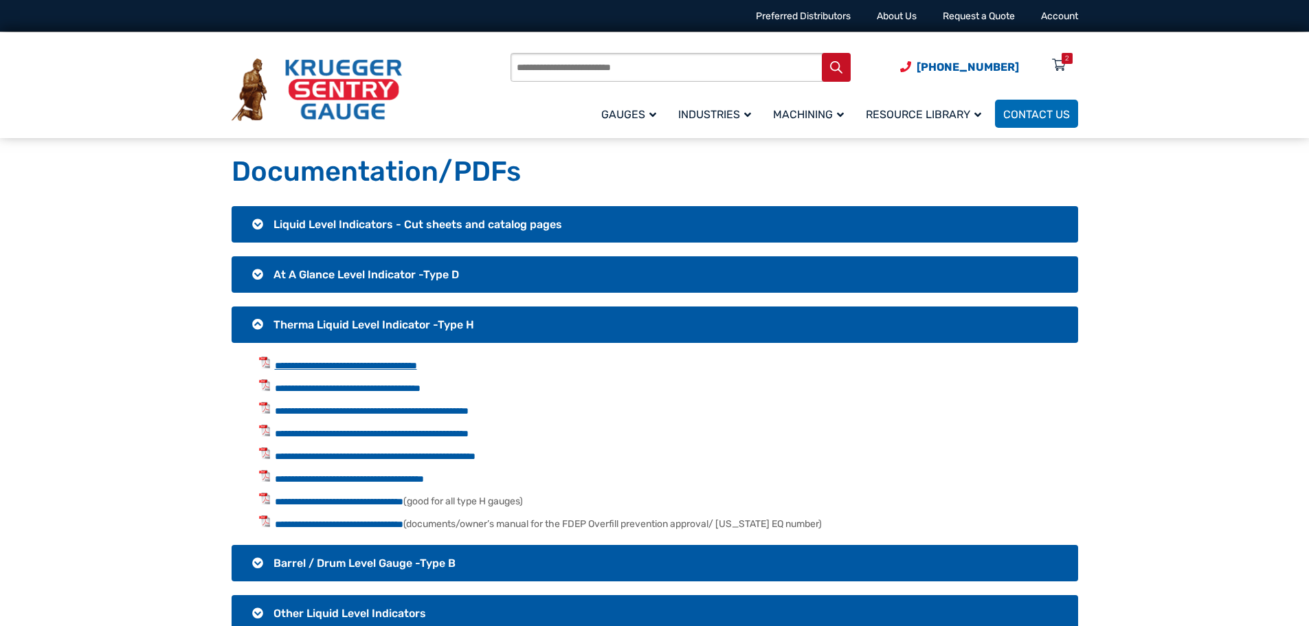
click at [332, 368] on link "**********" at bounding box center [346, 366] width 142 height 10
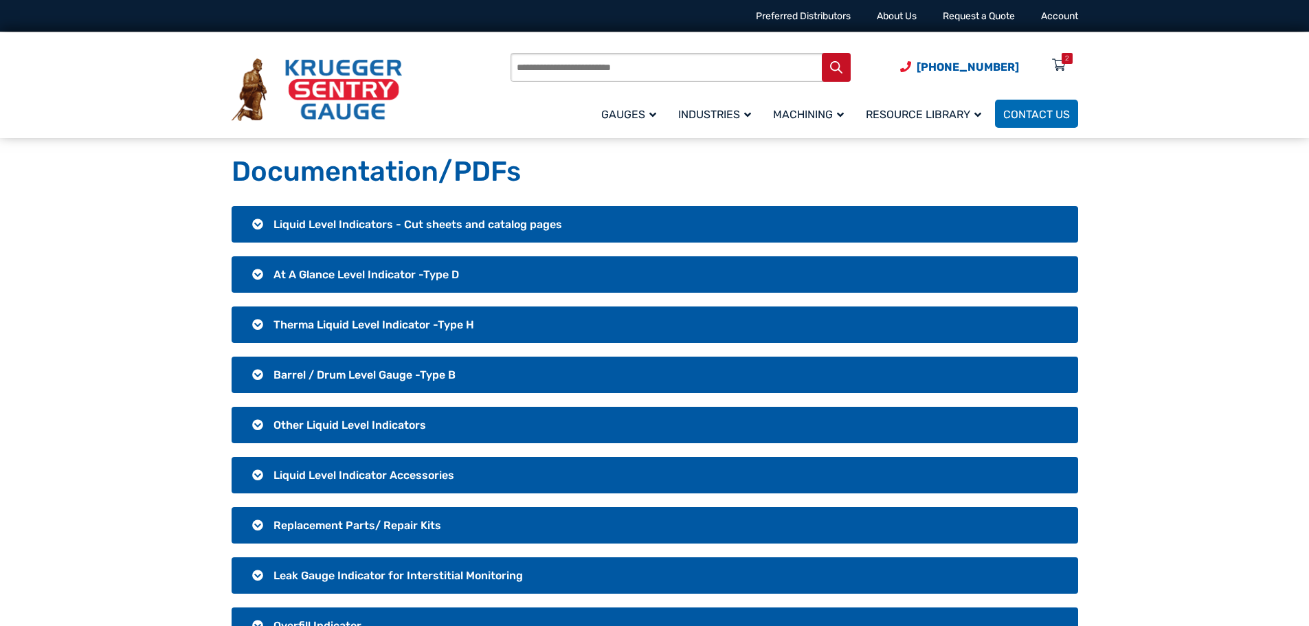
click at [332, 322] on span "Therma Liquid Level Indicator -Type H" at bounding box center [373, 324] width 201 height 13
